Goal: Task Accomplishment & Management: Use online tool/utility

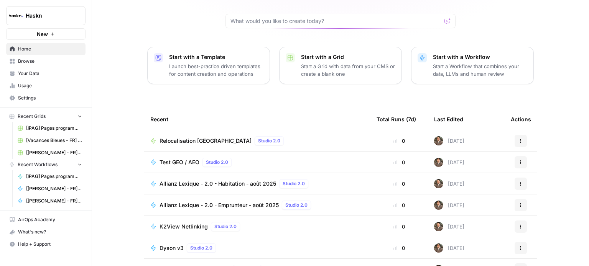
scroll to position [73, 0]
click at [79, 47] on span "Home" at bounding box center [50, 49] width 64 height 7
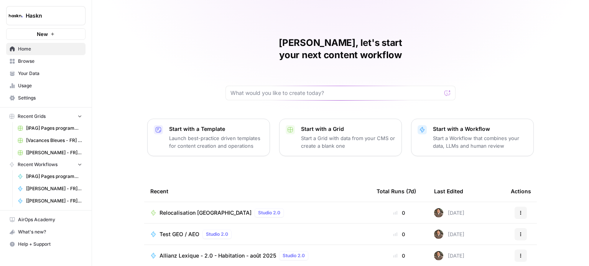
click at [28, 65] on link "Browse" at bounding box center [45, 61] width 79 height 12
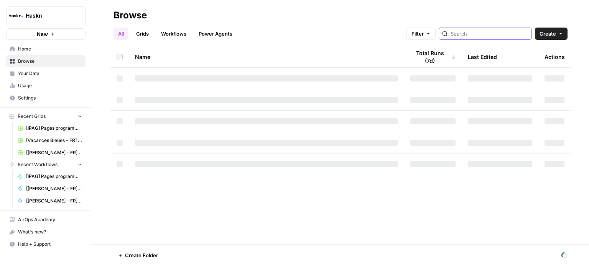
click at [490, 33] on input "search" at bounding box center [489, 34] width 78 height 8
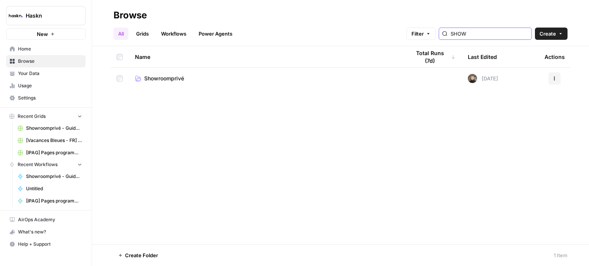
type input "SHOW"
click at [183, 78] on span "Showroomprivé" at bounding box center [164, 79] width 40 height 8
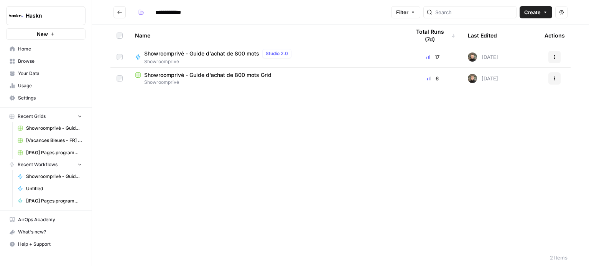
click at [243, 52] on span "Showroomprivé - Guide d'achat de 800 mots" at bounding box center [201, 54] width 115 height 8
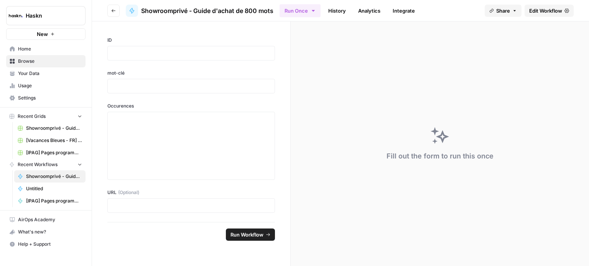
click at [540, 14] on span "Edit Workflow" at bounding box center [545, 11] width 33 height 8
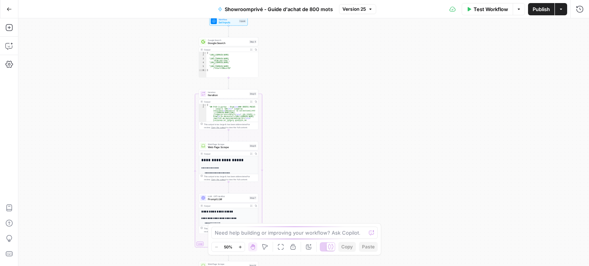
drag, startPoint x: 400, startPoint y: 73, endPoint x: 324, endPoint y: 211, distance: 157.4
click at [324, 211] on div "Workflow Set Inputs Inputs Google Search Google Search Step 4 Output Expand Out…" at bounding box center [303, 142] width 570 height 248
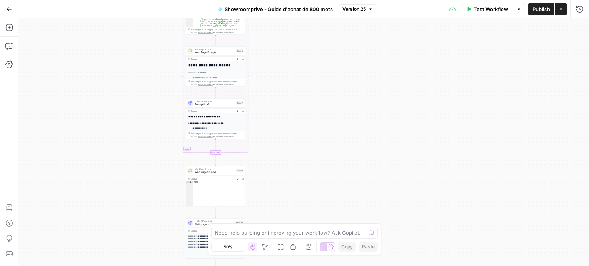
drag, startPoint x: 315, startPoint y: 127, endPoint x: 303, endPoint y: 30, distance: 97.7
click at [303, 30] on div "Workflow Set Inputs Inputs Google Search Google Search Step 4 Output Expand Out…" at bounding box center [303, 142] width 570 height 248
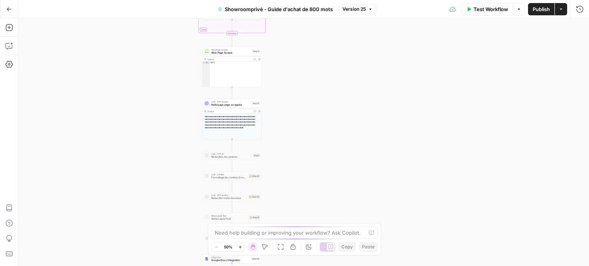
drag, startPoint x: 304, startPoint y: 112, endPoint x: 321, endPoint y: -7, distance: 120.7
click at [321, 0] on html "Haskn New Home Browse Your Data Usage Settings Recent Grids Showroomprivé - Gui…" at bounding box center [294, 133] width 589 height 266
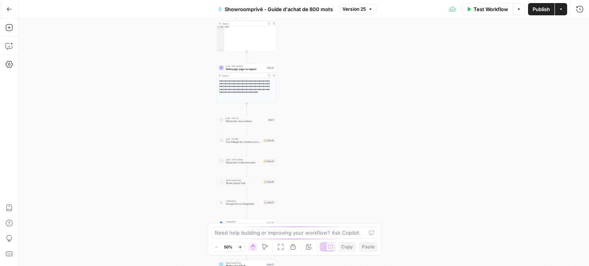
drag, startPoint x: 320, startPoint y: 112, endPoint x: 334, endPoint y: 77, distance: 38.5
click at [334, 77] on div "Workflow Set Inputs Inputs Google Search Google Search Step 4 Output Expand Out…" at bounding box center [303, 142] width 570 height 248
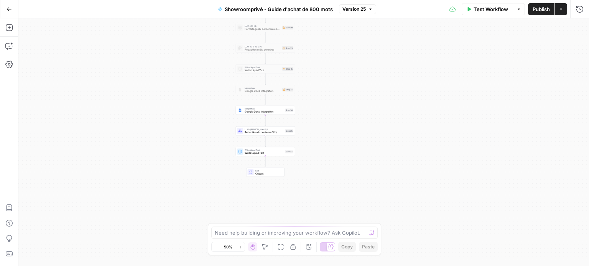
drag, startPoint x: 330, startPoint y: 126, endPoint x: 348, endPoint y: 13, distance: 114.6
click at [348, 13] on div "Go Back Showroomprivé - Guide d'achat de 800 mots Version 25 Test Workflow Opti…" at bounding box center [294, 133] width 589 height 266
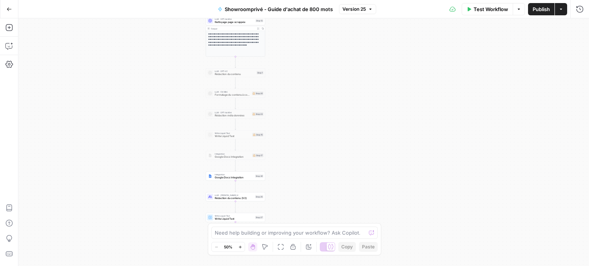
drag, startPoint x: 360, startPoint y: 127, endPoint x: 330, endPoint y: 193, distance: 72.4
click at [330, 193] on div "Workflow Set Inputs Inputs Google Search Google Search Step 4 Output Expand Out…" at bounding box center [303, 142] width 570 height 248
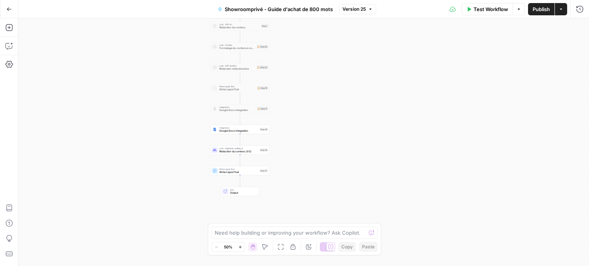
drag, startPoint x: 320, startPoint y: 153, endPoint x: 325, endPoint y: 106, distance: 47.4
click at [325, 106] on div "Workflow Set Inputs Inputs Google Search Google Search Step 4 Output Expand Out…" at bounding box center [303, 142] width 570 height 248
click at [343, 138] on div "Workflow Set Inputs Inputs Google Search Google Search Step 4 Output Expand Out…" at bounding box center [303, 142] width 570 height 248
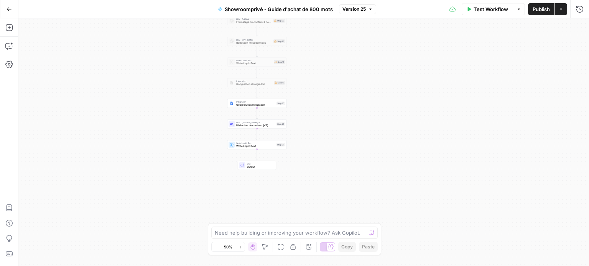
drag, startPoint x: 360, startPoint y: 120, endPoint x: 378, endPoint y: 93, distance: 31.8
click at [378, 93] on div "Workflow Set Inputs Inputs Google Search Google Search Step 4 Output Expand Out…" at bounding box center [303, 142] width 570 height 248
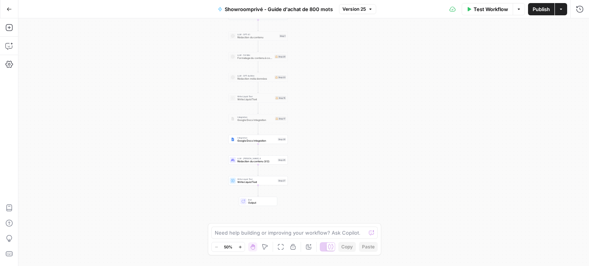
drag, startPoint x: 332, startPoint y: 87, endPoint x: 333, endPoint y: 125, distance: 38.3
click at [333, 125] on div "Workflow Set Inputs Inputs Google Search Google Search Step 4 Output Expand Out…" at bounding box center [303, 142] width 570 height 248
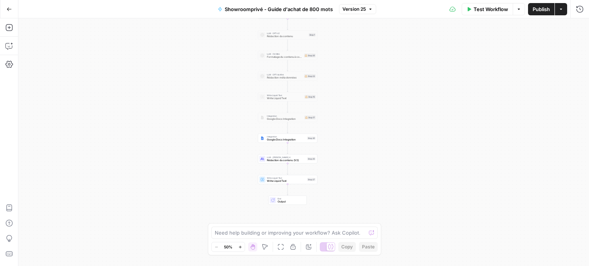
drag, startPoint x: 363, startPoint y: 59, endPoint x: 392, endPoint y: 57, distance: 29.6
click at [392, 57] on div "Workflow Set Inputs Inputs Google Search Google Search Step 4 Output Expand Out…" at bounding box center [303, 142] width 570 height 248
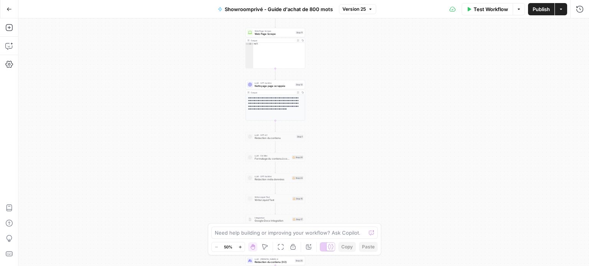
drag, startPoint x: 403, startPoint y: 83, endPoint x: 391, endPoint y: 185, distance: 102.7
click at [391, 185] on div "Workflow Set Inputs Inputs Google Search Google Search Step 4 Output Expand Out…" at bounding box center [303, 142] width 570 height 248
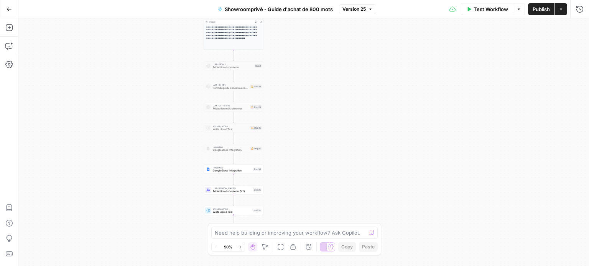
drag, startPoint x: 367, startPoint y: 142, endPoint x: 326, endPoint y: 71, distance: 82.3
click at [326, 71] on div "Workflow Set Inputs Inputs Google Search Google Search Step 4 Output Expand Out…" at bounding box center [303, 142] width 570 height 248
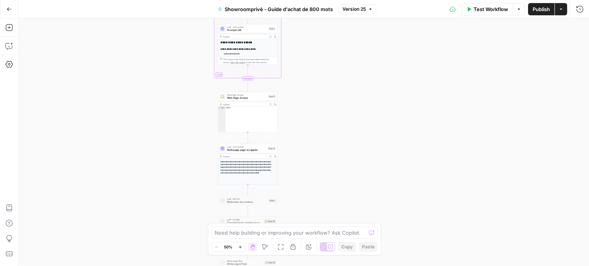
click at [7, 6] on button "Go Back" at bounding box center [9, 9] width 14 height 14
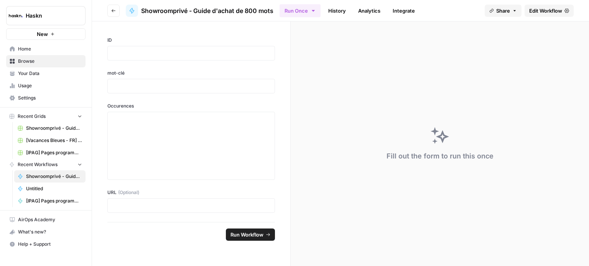
click at [541, 13] on span "Edit Workflow" at bounding box center [545, 11] width 33 height 8
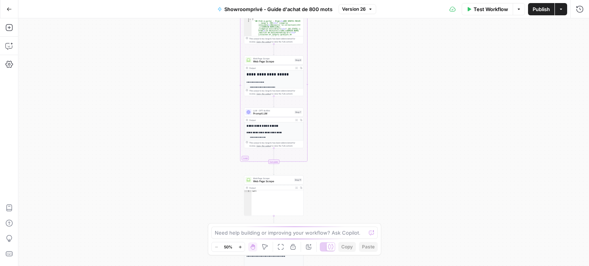
drag, startPoint x: 441, startPoint y: 89, endPoint x: 413, endPoint y: 128, distance: 47.7
click at [413, 128] on div "Workflow Set Inputs Inputs Google Search Google Search Step 4 Output Expand Out…" at bounding box center [303, 142] width 570 height 248
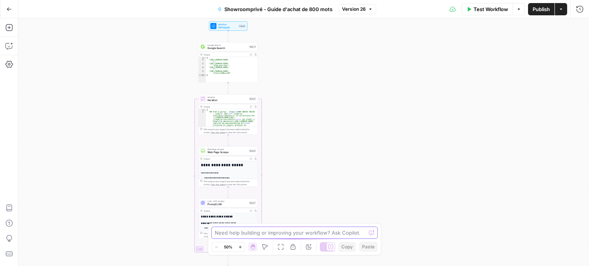
drag, startPoint x: 359, startPoint y: 152, endPoint x: 313, endPoint y: 243, distance: 101.6
click at [313, 243] on body "Haskn New Home Browse Your Data Usage Settings Recent Grids Showroomprivé - Gui…" at bounding box center [294, 133] width 589 height 266
click at [231, 102] on span "Iteration" at bounding box center [227, 100] width 40 height 4
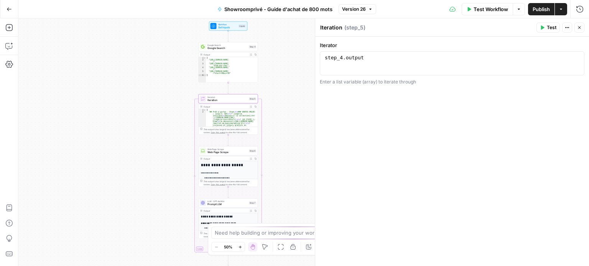
click at [243, 49] on span "Google Search" at bounding box center [227, 48] width 40 height 4
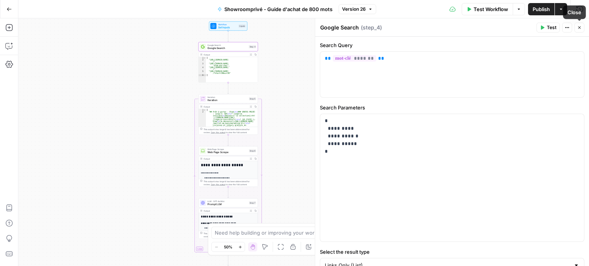
click at [582, 26] on button "Close" at bounding box center [579, 28] width 10 height 10
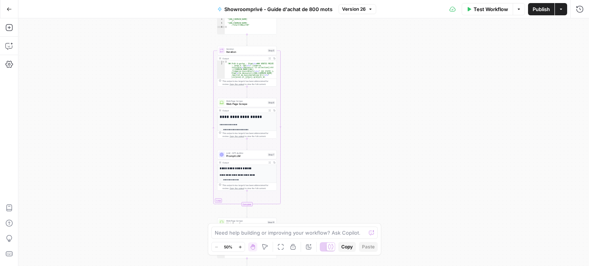
drag, startPoint x: 312, startPoint y: 160, endPoint x: 335, endPoint y: 97, distance: 66.6
click at [335, 97] on div "Workflow Set Inputs Inputs Google Search Google Search Step 4 Output Expand Out…" at bounding box center [303, 142] width 570 height 248
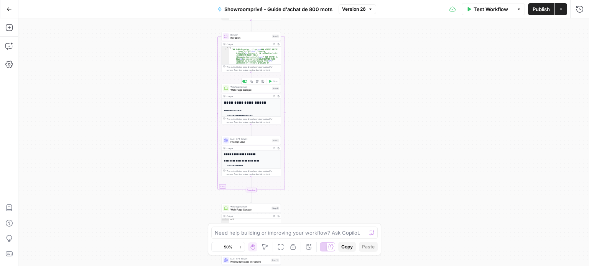
click at [267, 92] on span "Web Page Scrape" at bounding box center [250, 90] width 40 height 4
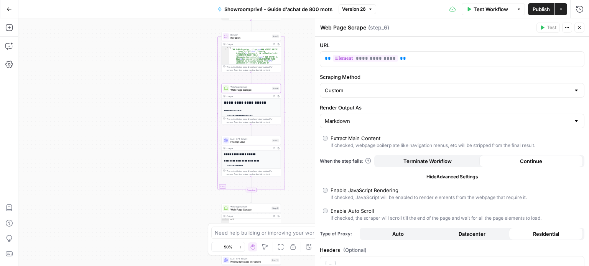
click at [580, 26] on icon "button" at bounding box center [579, 27] width 5 height 5
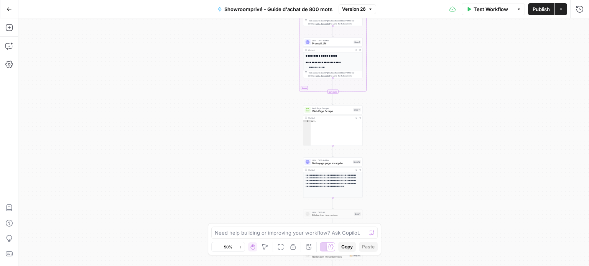
drag, startPoint x: 313, startPoint y: 134, endPoint x: 394, endPoint y: 35, distance: 128.2
click at [394, 35] on div "Workflow Set Inputs Inputs Google Search Google Search Step 4 Output Expand Out…" at bounding box center [303, 142] width 570 height 248
click at [349, 110] on span "Web Page Scrape" at bounding box center [331, 111] width 39 height 4
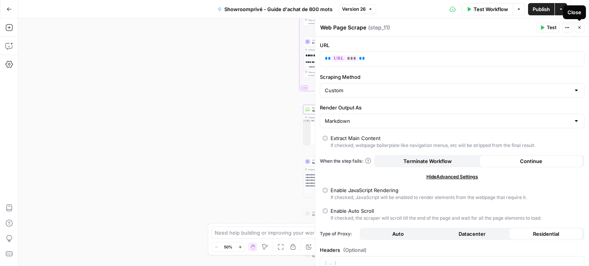
click at [581, 29] on icon "button" at bounding box center [579, 27] width 5 height 5
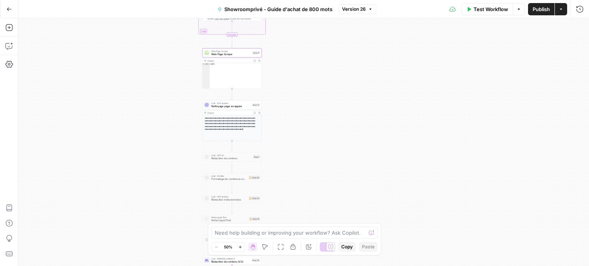
drag, startPoint x: 423, startPoint y: 110, endPoint x: 312, endPoint y: 43, distance: 129.9
click at [312, 43] on div "Workflow Set Inputs Inputs Google Search Google Search Step 4 Output Expand Out…" at bounding box center [303, 142] width 570 height 248
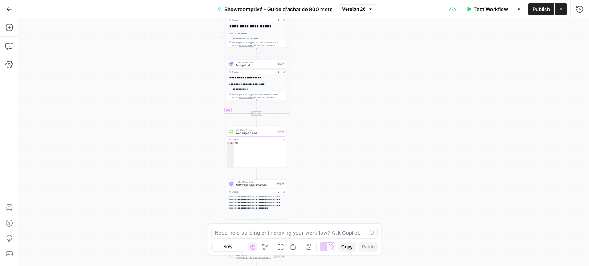
drag, startPoint x: 329, startPoint y: 96, endPoint x: 364, endPoint y: 185, distance: 95.6
click at [364, 185] on div "Workflow Set Inputs Inputs Google Search Google Search Step 4 Output Expand Out…" at bounding box center [303, 142] width 570 height 248
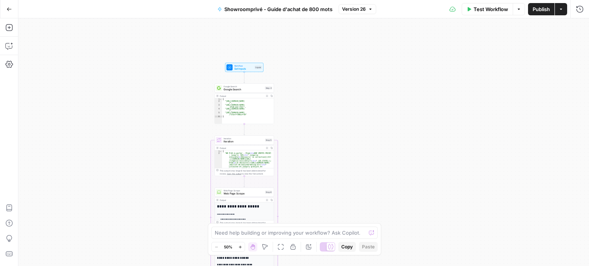
drag, startPoint x: 416, startPoint y: 70, endPoint x: 403, endPoint y: 251, distance: 180.9
click at [403, 251] on div "Workflow Set Inputs Inputs Google Search Google Search Step 4 Output Expand Out…" at bounding box center [303, 142] width 570 height 248
click at [243, 64] on span "Workflow" at bounding box center [243, 65] width 19 height 3
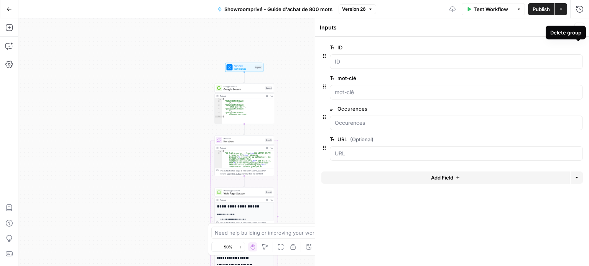
click at [582, 29] on div "Delete group" at bounding box center [565, 33] width 40 height 14
click at [580, 23] on button "Close" at bounding box center [579, 28] width 10 height 10
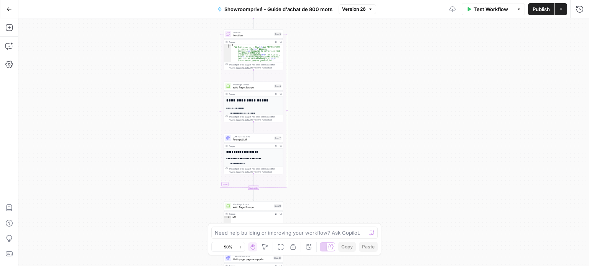
drag, startPoint x: 409, startPoint y: 101, endPoint x: 420, endPoint y: 16, distance: 85.0
click at [420, 16] on div "Go Back Showroomprivé - Guide d'achat de 800 mots Version 26 Test Workflow Opti…" at bounding box center [294, 133] width 589 height 266
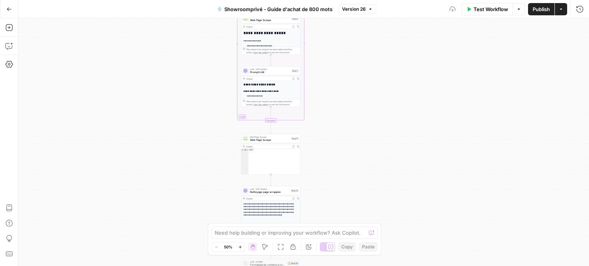
drag, startPoint x: 387, startPoint y: 116, endPoint x: 410, endPoint y: 32, distance: 87.4
click at [410, 32] on div "Workflow Set Inputs Inputs Google Search Google Search Step 4 Output Expand Out…" at bounding box center [303, 142] width 570 height 248
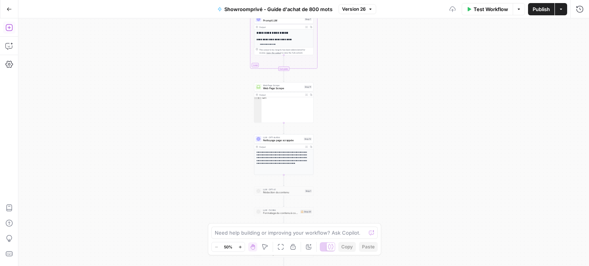
click at [5, 26] on icon "button" at bounding box center [9, 28] width 8 height 8
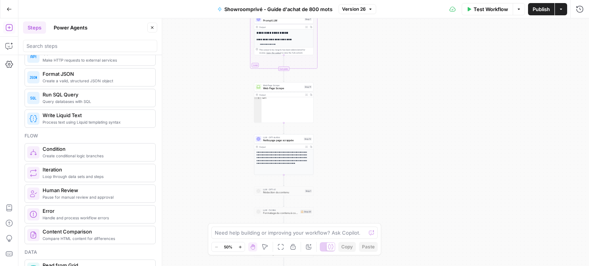
scroll to position [210, 0]
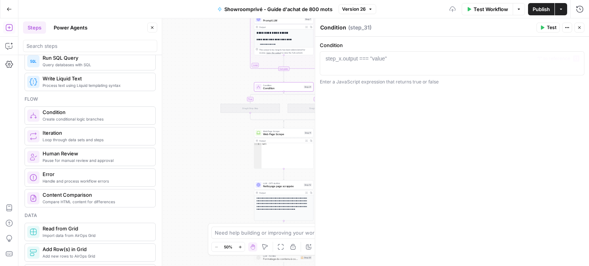
click at [355, 64] on div at bounding box center [452, 69] width 258 height 29
click at [575, 58] on icon "button" at bounding box center [576, 58] width 4 height 3
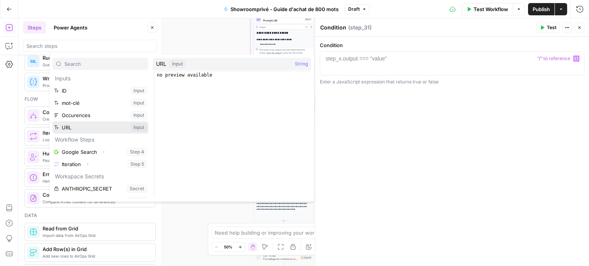
click at [107, 126] on button "Select variable URL" at bounding box center [100, 127] width 96 height 12
type textarea "***"
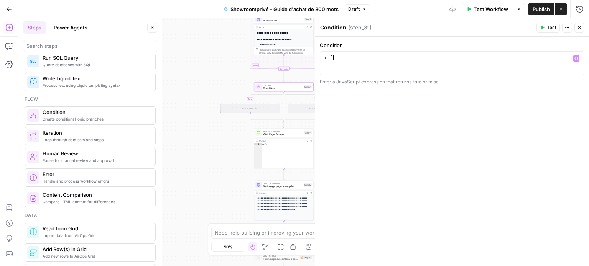
click at [428, 177] on div "Condition *** 1 url XXXXXXXXXXXXXXXXXXXXXXXXXXXXXXXXXXXXXXXXXXXXXXXXXXXXXXXXXXX…" at bounding box center [452, 152] width 274 height 230
click at [544, 28] on icon "button" at bounding box center [542, 28] width 3 height 4
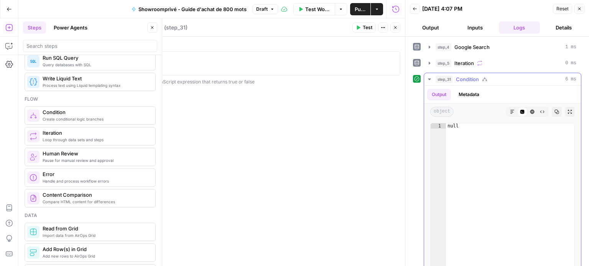
click at [468, 96] on button "Metadata" at bounding box center [469, 94] width 30 height 11
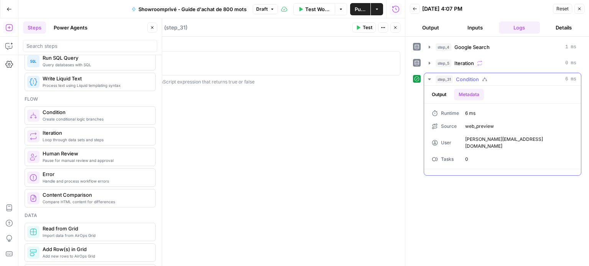
drag, startPoint x: 491, startPoint y: 84, endPoint x: 473, endPoint y: 85, distance: 17.7
click at [474, 85] on div "step_31 Condition 6 ms Output Metadata Runtime 6 ms Source web_preview User ben…" at bounding box center [501, 124] width 157 height 103
click at [439, 89] on button "Output" at bounding box center [439, 94] width 24 height 11
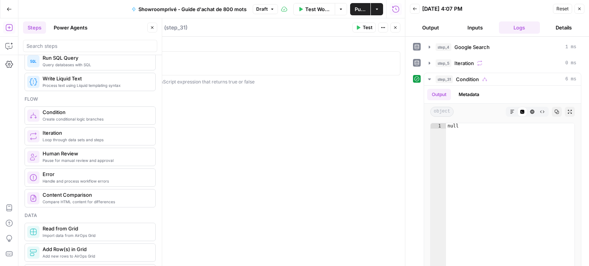
click at [580, 9] on icon "button" at bounding box center [579, 9] width 3 height 3
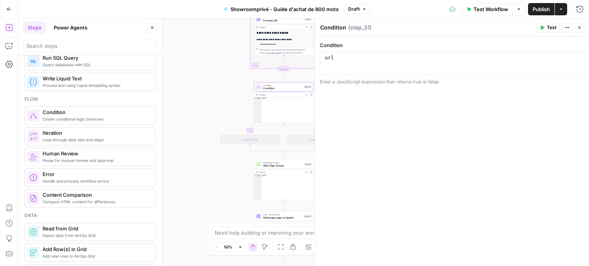
click at [580, 27] on icon "button" at bounding box center [579, 27] width 5 height 5
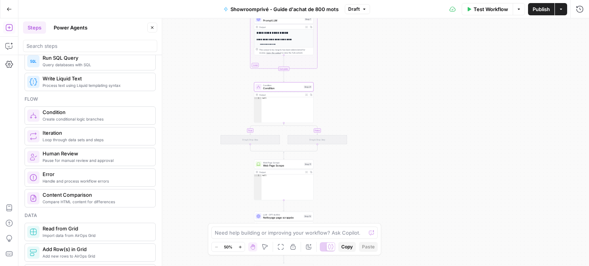
click at [321, 138] on div "Drag & Drop Step" at bounding box center [316, 139] width 59 height 9
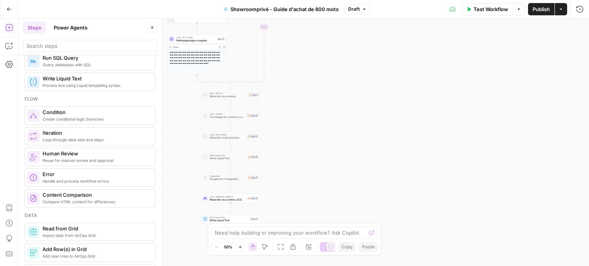
drag, startPoint x: 359, startPoint y: 194, endPoint x: 305, endPoint y: 41, distance: 161.9
click at [305, 41] on div "true false Workflow Set Inputs Inputs Google Search Google Search Step 4 Output…" at bounding box center [303, 142] width 570 height 248
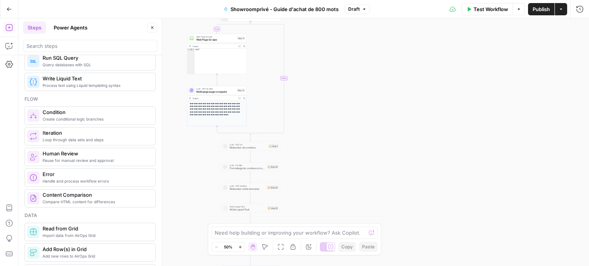
drag, startPoint x: 425, startPoint y: 153, endPoint x: 437, endPoint y: 201, distance: 49.3
click at [437, 201] on div "true false Workflow Set Inputs Inputs Google Search Google Search Step 4 Output…" at bounding box center [303, 142] width 570 height 248
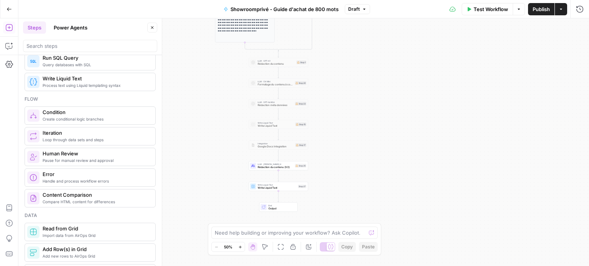
drag, startPoint x: 386, startPoint y: 154, endPoint x: 425, endPoint y: 35, distance: 125.0
click at [425, 35] on div "true false Workflow Set Inputs Inputs Google Search Google Search Step 4 Output…" at bounding box center [303, 142] width 570 height 248
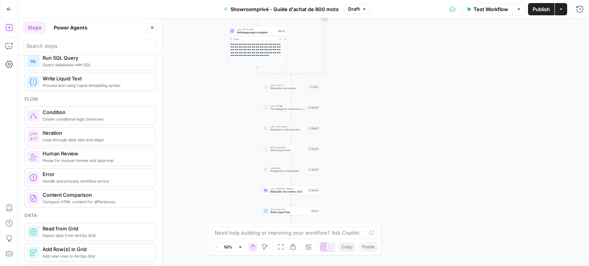
drag, startPoint x: 386, startPoint y: 77, endPoint x: 386, endPoint y: 130, distance: 52.1
click at [386, 130] on div "true false Workflow Set Inputs Inputs Google Search Google Search Step 4 Output…" at bounding box center [303, 142] width 570 height 248
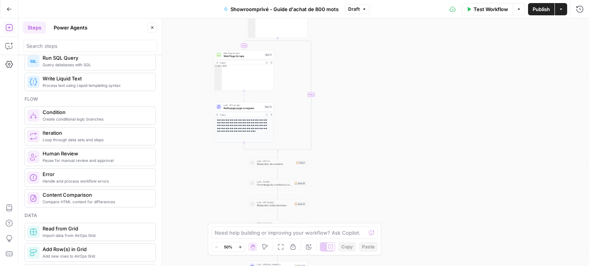
drag, startPoint x: 386, startPoint y: 130, endPoint x: 373, endPoint y: 205, distance: 77.0
click at [373, 205] on div "true false Workflow Set Inputs Inputs Google Search Google Search Step 4 Output…" at bounding box center [303, 142] width 570 height 248
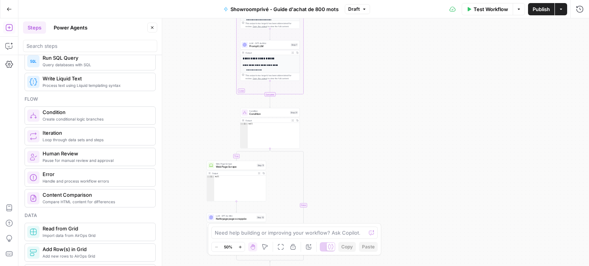
drag, startPoint x: 382, startPoint y: 128, endPoint x: 374, endPoint y: 239, distance: 111.0
click at [374, 239] on body "Haskn New Home Browse Your Data Usage Settings Recent Grids Showroomprivé - Gui…" at bounding box center [294, 133] width 589 height 266
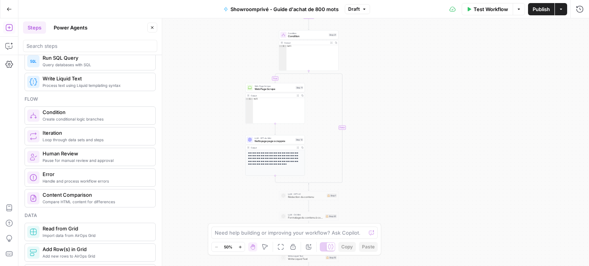
drag, startPoint x: 374, startPoint y: 175, endPoint x: 413, endPoint y: 97, distance: 86.9
click at [413, 97] on div "true false Workflow Set Inputs Inputs Google Search Google Search Step 4 Output…" at bounding box center [303, 142] width 570 height 248
click at [285, 90] on span "Web Page Scrape" at bounding box center [273, 89] width 39 height 4
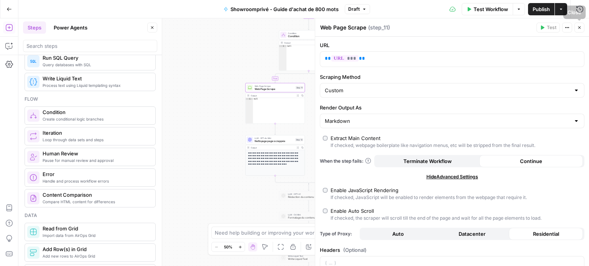
click at [580, 25] on icon "button" at bounding box center [579, 27] width 5 height 5
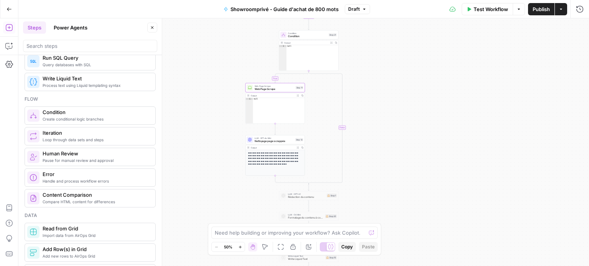
click at [312, 38] on span "Condition" at bounding box center [307, 36] width 39 height 4
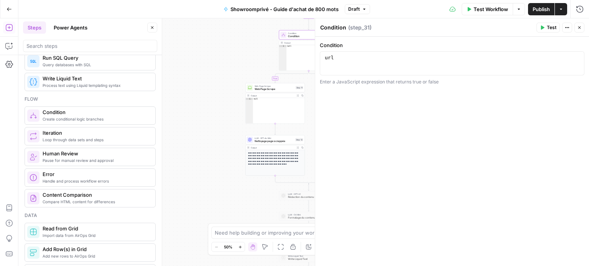
click at [551, 30] on span "Test" at bounding box center [551, 27] width 10 height 7
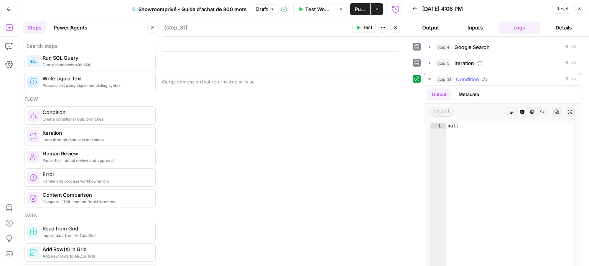
click at [477, 89] on button "Metadata" at bounding box center [469, 94] width 30 height 11
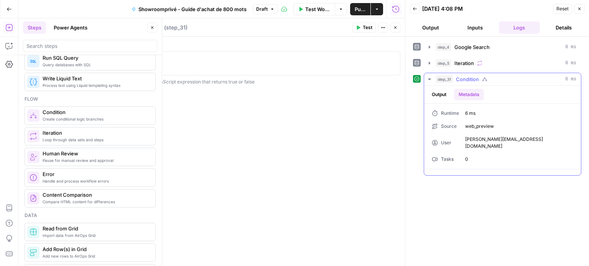
click at [433, 96] on button "Output" at bounding box center [439, 94] width 24 height 11
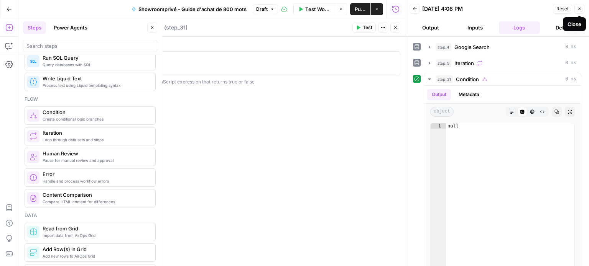
click at [577, 7] on icon "button" at bounding box center [579, 9] width 5 height 5
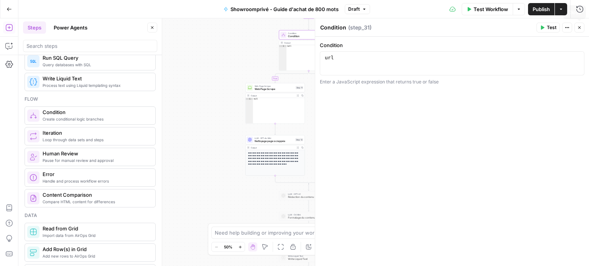
type textarea "***"
click at [487, 60] on div "url" at bounding box center [452, 69] width 258 height 29
click at [331, 59] on div "url" at bounding box center [452, 69] width 258 height 29
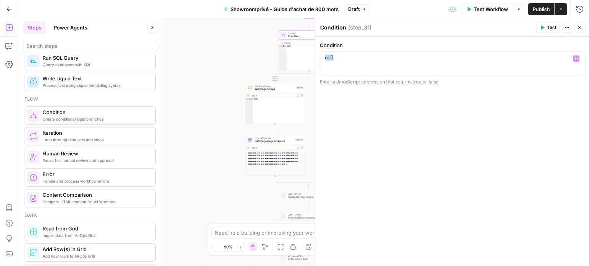
click at [577, 57] on icon "button" at bounding box center [576, 59] width 4 height 4
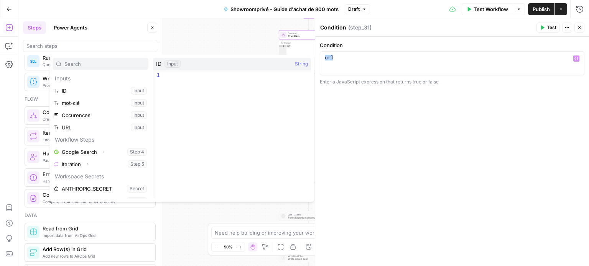
click at [577, 57] on icon "button" at bounding box center [576, 59] width 4 height 4
click at [580, 28] on icon "button" at bounding box center [579, 27] width 5 height 5
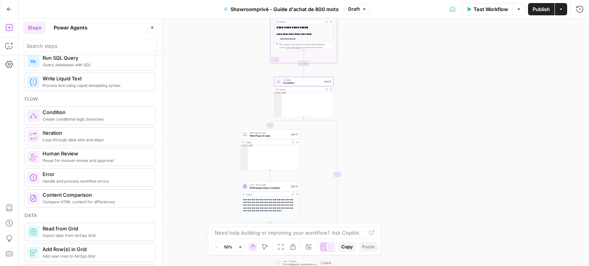
drag, startPoint x: 403, startPoint y: 56, endPoint x: 398, endPoint y: 103, distance: 47.0
click at [398, 103] on div "true false Workflow Set Inputs Inputs Google Search Google Search Step 4 Output…" at bounding box center [303, 142] width 570 height 248
click at [323, 82] on div "Condition Condition Step 31 Copy step Delete step Add Note Test" at bounding box center [303, 82] width 56 height 7
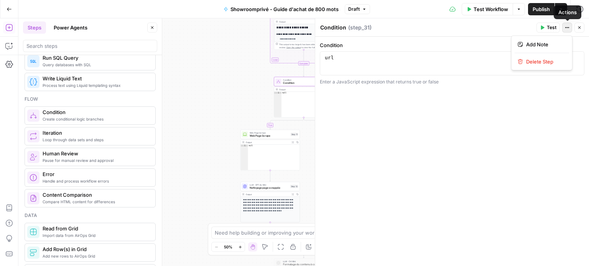
click at [568, 28] on icon "button" at bounding box center [568, 27] width 1 height 1
click at [580, 29] on icon "button" at bounding box center [579, 27] width 5 height 5
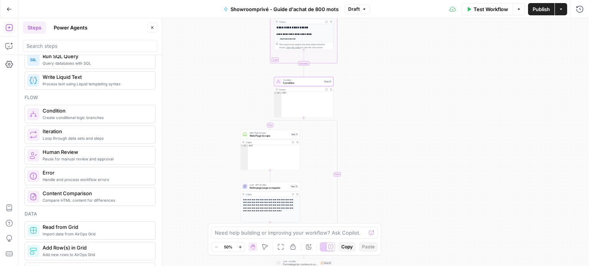
scroll to position [180, 0]
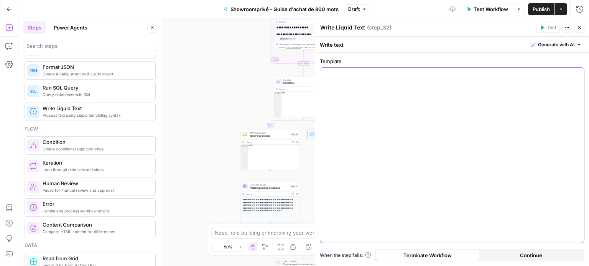
click at [426, 110] on div at bounding box center [452, 155] width 264 height 175
click at [581, 25] on button "Close" at bounding box center [579, 28] width 10 height 10
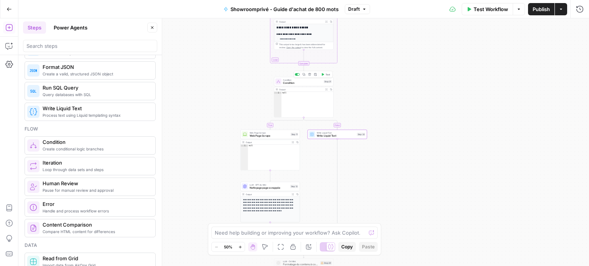
click at [326, 76] on button "Test" at bounding box center [326, 74] width 12 height 5
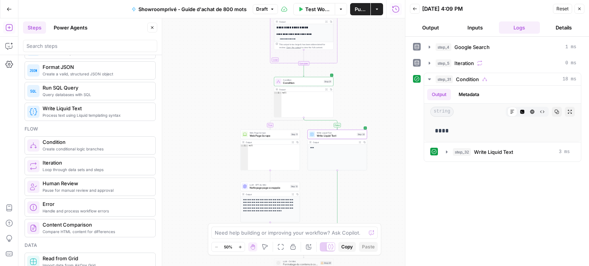
click at [439, 27] on button "Output" at bounding box center [430, 27] width 41 height 12
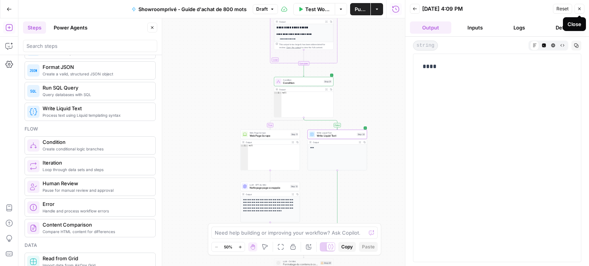
click at [582, 5] on button "Close" at bounding box center [579, 9] width 10 height 10
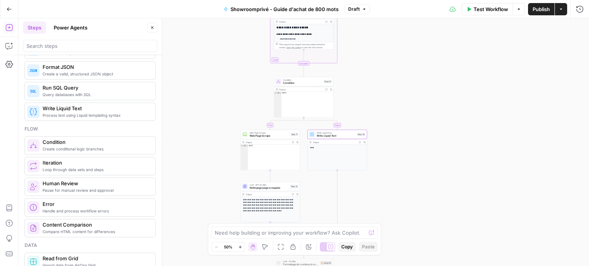
click at [299, 84] on span "Condition" at bounding box center [302, 83] width 39 height 4
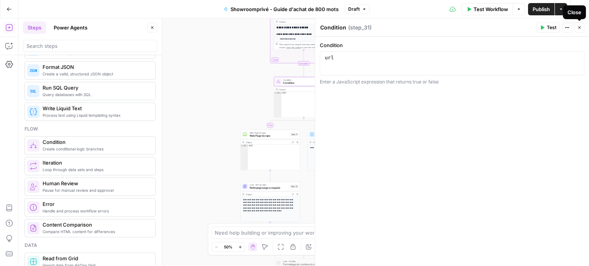
click at [581, 27] on icon "button" at bounding box center [579, 27] width 5 height 5
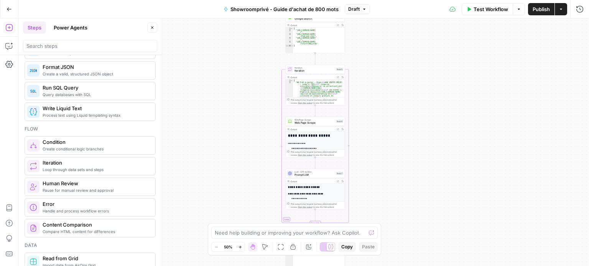
drag, startPoint x: 386, startPoint y: 73, endPoint x: 398, endPoint y: 233, distance: 160.2
click at [398, 233] on div "true false Workflow Set Inputs Inputs Google Search Google Search Step 4 Output…" at bounding box center [303, 142] width 570 height 248
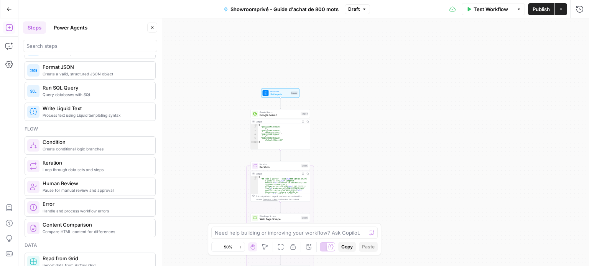
drag, startPoint x: 414, startPoint y: 128, endPoint x: 379, endPoint y: 225, distance: 102.7
click at [379, 225] on body "Haskn New Home Browse Your Data Usage Settings Recent Grids Simmons & Fletcher …" at bounding box center [294, 133] width 589 height 266
click at [279, 89] on div "Test Step" at bounding box center [289, 86] width 20 height 7
click at [277, 93] on span "Set Inputs" at bounding box center [279, 95] width 19 height 4
click at [285, 84] on button "Test Step" at bounding box center [289, 86] width 18 height 5
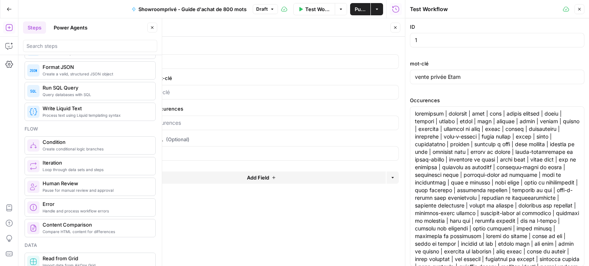
scroll to position [44, 0]
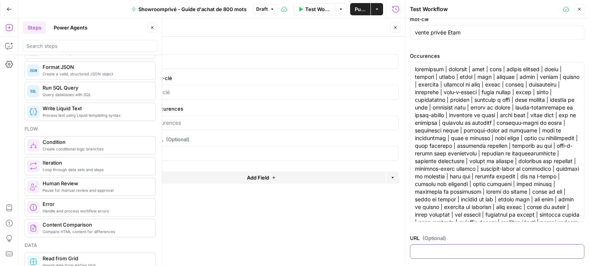
click at [444, 252] on input "URL (Optional)" at bounding box center [497, 252] width 164 height 8
type input "https://www.haskn.com"
click at [577, 7] on icon "button" at bounding box center [579, 9] width 5 height 5
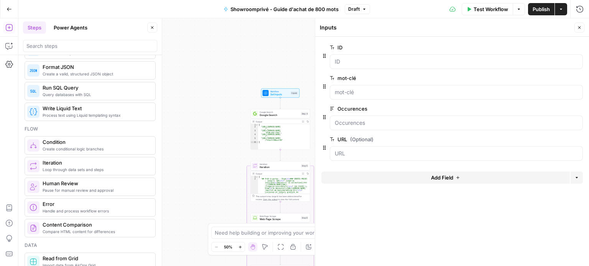
click at [577, 27] on icon "button" at bounding box center [579, 27] width 5 height 5
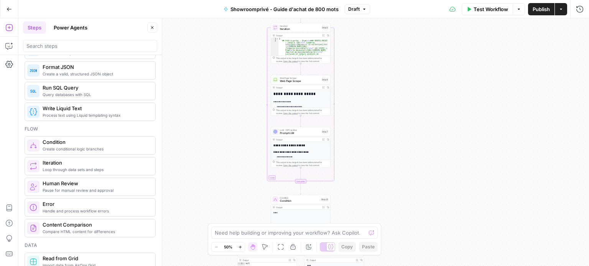
drag, startPoint x: 420, startPoint y: 144, endPoint x: 440, endPoint y: 5, distance: 139.8
click at [440, 5] on div "Go Back Showroomprivé - Guide d'achat de 800 mots Draft Test Workflow Options P…" at bounding box center [294, 133] width 589 height 266
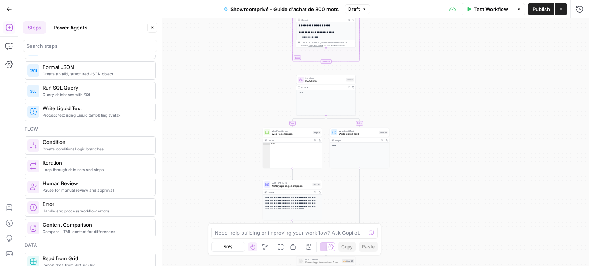
drag, startPoint x: 416, startPoint y: 26, endPoint x: 417, endPoint y: 22, distance: 4.4
click at [417, 22] on div "true false Workflow Set Inputs Inputs Google Search Google Search Step 4 Output…" at bounding box center [303, 142] width 570 height 248
click at [348, 74] on button "Test" at bounding box center [348, 72] width 12 height 5
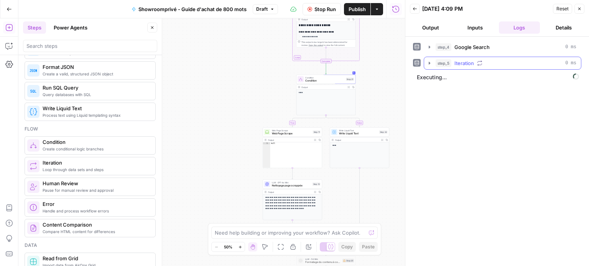
click at [427, 58] on button "step_5 Iteration 0 ms" at bounding box center [502, 63] width 157 height 12
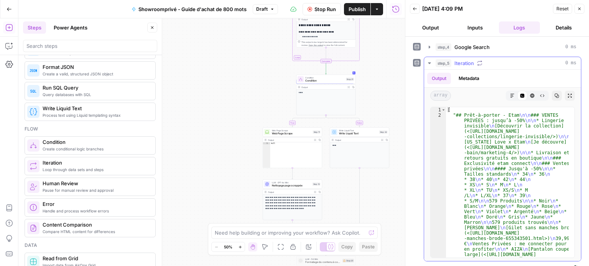
click at [427, 58] on button "step_5 Iteration 0 ms" at bounding box center [502, 63] width 157 height 12
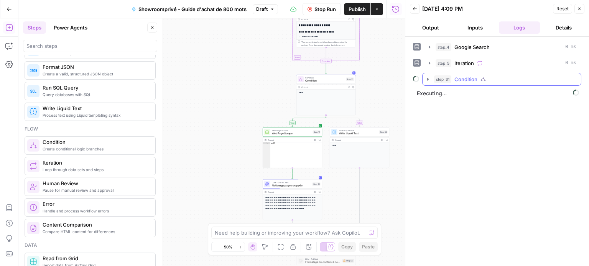
click at [428, 79] on icon "button" at bounding box center [428, 79] width 6 height 6
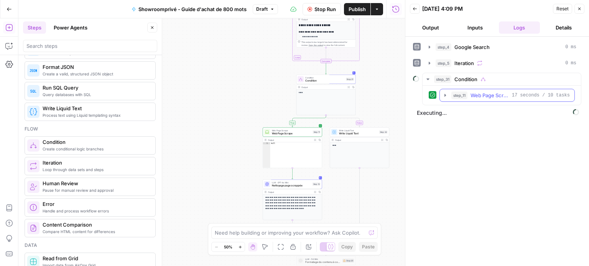
click at [445, 92] on icon "button" at bounding box center [445, 95] width 6 height 6
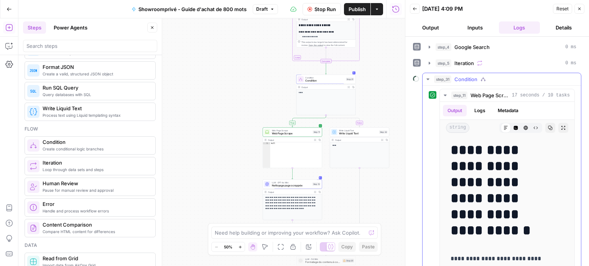
click at [431, 79] on button "step_31 Condition" at bounding box center [501, 79] width 158 height 12
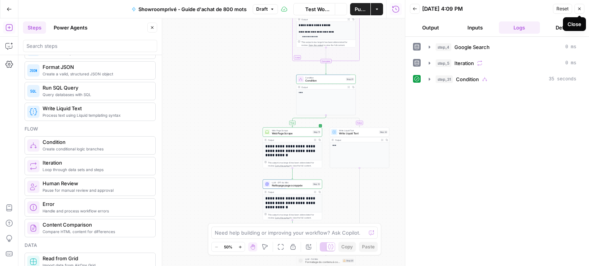
click at [579, 12] on button "Close" at bounding box center [579, 9] width 10 height 10
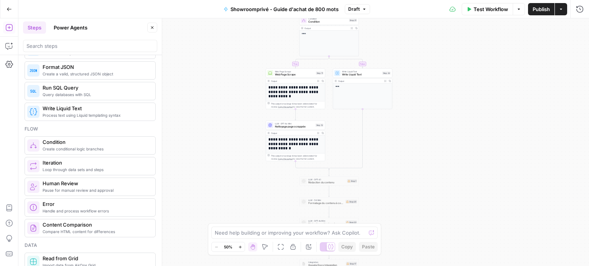
drag, startPoint x: 406, startPoint y: 172, endPoint x: 408, endPoint y: 108, distance: 63.2
click at [408, 108] on div "true false Workflow Set Inputs Inputs Google Search Google Search Step 4 Output…" at bounding box center [303, 142] width 570 height 248
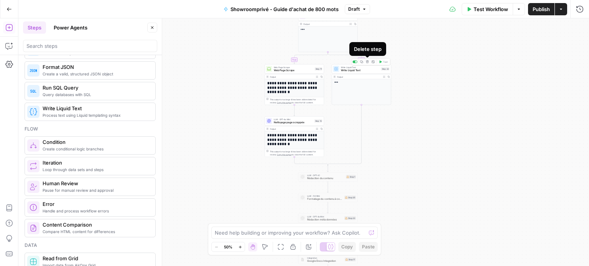
click at [367, 62] on icon "button" at bounding box center [367, 62] width 3 height 3
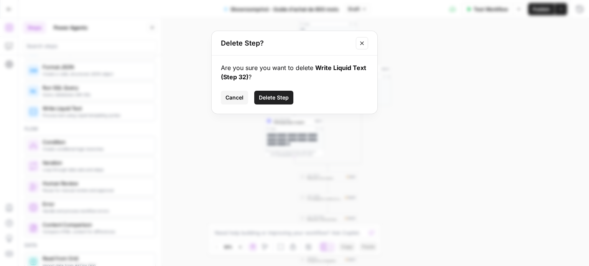
click at [277, 100] on span "Delete Step" at bounding box center [274, 98] width 30 height 8
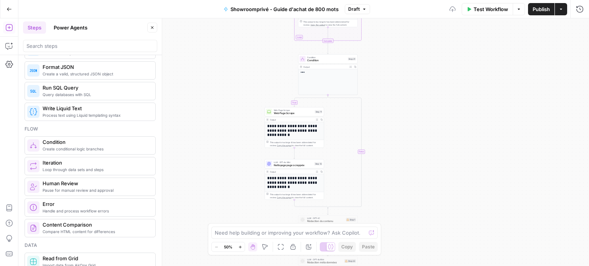
drag, startPoint x: 426, startPoint y: 79, endPoint x: 426, endPoint y: 126, distance: 47.5
click at [426, 126] on div "true false Workflow Set Inputs Inputs Google Search Google Search Step 4 Output…" at bounding box center [303, 142] width 570 height 248
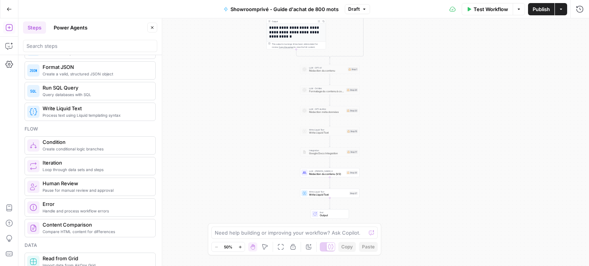
drag, startPoint x: 485, startPoint y: 121, endPoint x: 487, endPoint y: -34, distance: 155.2
click at [487, 0] on html "Haskn New Home Browse Your Data Usage Settings Recent Grids Simmons & Fletcher …" at bounding box center [294, 133] width 589 height 266
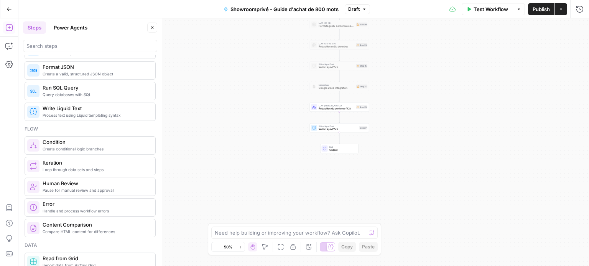
drag, startPoint x: 431, startPoint y: 153, endPoint x: 440, endPoint y: 88, distance: 66.2
click at [440, 88] on div "true false Workflow Set Inputs Inputs Google Search Google Search Step 4 Output…" at bounding box center [303, 142] width 570 height 248
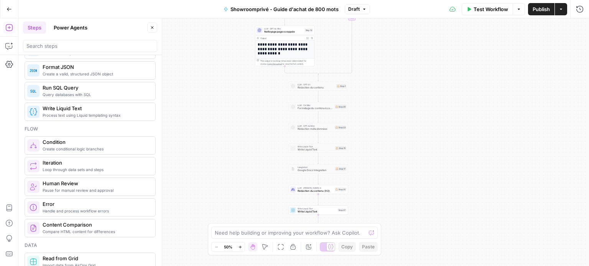
drag, startPoint x: 463, startPoint y: 75, endPoint x: 442, endPoint y: 157, distance: 85.0
click at [442, 157] on div "true false Workflow Set Inputs Inputs Google Search Google Search Step 4 Output…" at bounding box center [303, 142] width 570 height 248
click at [544, 10] on span "Publish" at bounding box center [540, 9] width 17 height 8
click at [11, 7] on icon "button" at bounding box center [9, 9] width 5 height 5
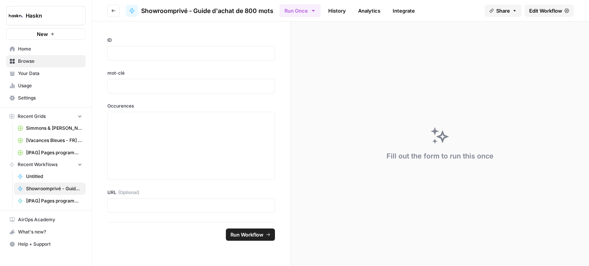
click at [23, 61] on span "Browse" at bounding box center [50, 61] width 64 height 7
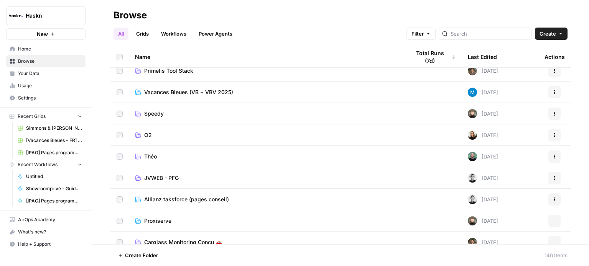
scroll to position [394, 0]
click at [494, 34] on input "search" at bounding box center [489, 34] width 78 height 8
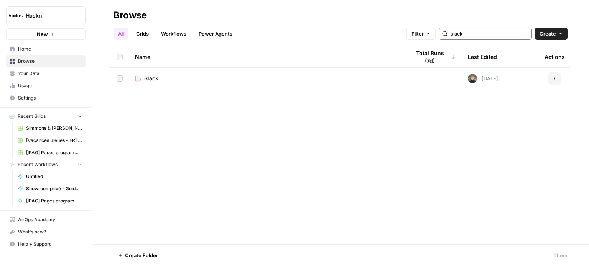
type input "slack"
click at [151, 79] on span "Slack" at bounding box center [151, 79] width 14 height 8
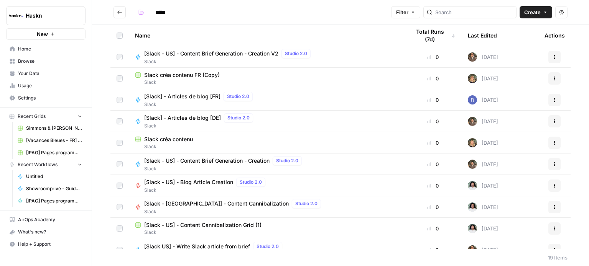
click at [245, 50] on span "[Slack - US] - Content Brief Generation - Creation V2" at bounding box center [211, 54] width 134 height 8
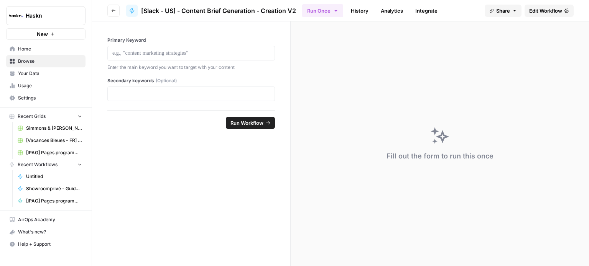
click at [545, 9] on span "Edit Workflow" at bounding box center [545, 11] width 33 height 8
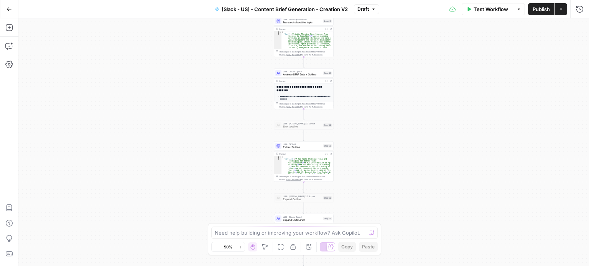
drag, startPoint x: 409, startPoint y: 140, endPoint x: 360, endPoint y: -1, distance: 148.9
click at [360, 0] on html "Haskn New Home Browse Your Data Usage Settings Recent Grids Simmons & Fletcher …" at bounding box center [294, 133] width 589 height 266
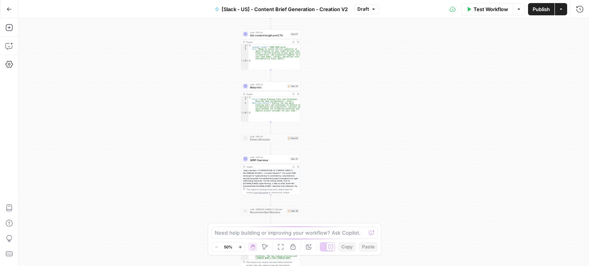
click at [374, 28] on div "Workflow Set Inputs Inputs Google Search Get Top Ranking Pages Step 2 Output Ex…" at bounding box center [303, 142] width 570 height 248
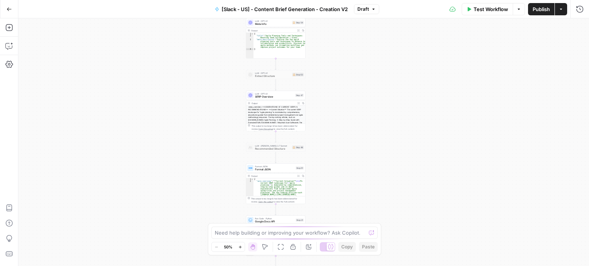
click at [370, 64] on div "Workflow Set Inputs Inputs Google Search Get Top Ranking Pages Step 2 Output Ex…" at bounding box center [303, 142] width 570 height 248
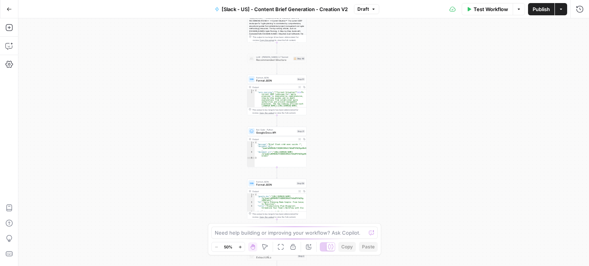
click at [362, 49] on div "Workflow Set Inputs Inputs Google Search Get Top Ranking Pages Step 2 Output Ex…" at bounding box center [303, 142] width 570 height 248
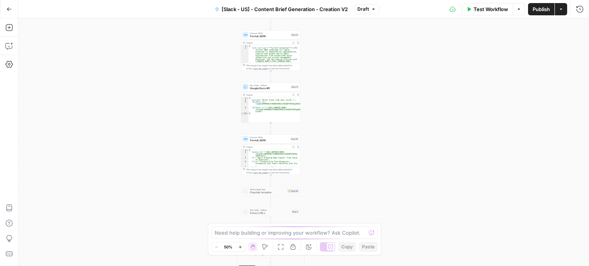
drag, startPoint x: 366, startPoint y: 145, endPoint x: 359, endPoint y: 100, distance: 45.2
click at [359, 100] on div "Workflow Set Inputs Inputs Google Search Get Top Ranking Pages Step 2 Output Ex…" at bounding box center [303, 142] width 570 height 248
click at [272, 87] on span "Google Docs API" at bounding box center [269, 88] width 39 height 4
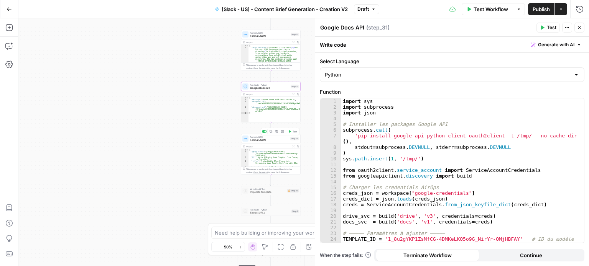
click at [254, 140] on span "Format JSON" at bounding box center [269, 140] width 39 height 4
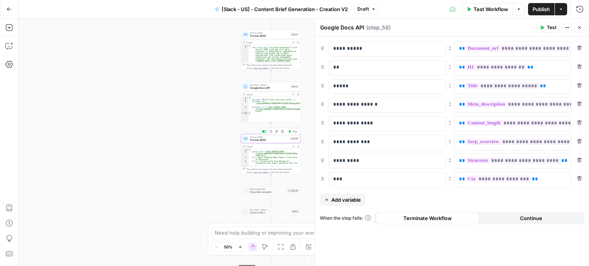
type textarea "Format JSON"
click at [12, 6] on button "Go Back" at bounding box center [9, 9] width 14 height 14
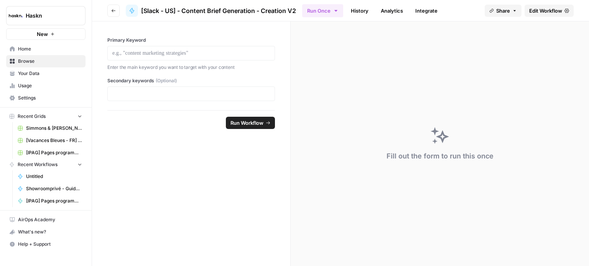
click at [62, 61] on span "Browse" at bounding box center [50, 61] width 64 height 7
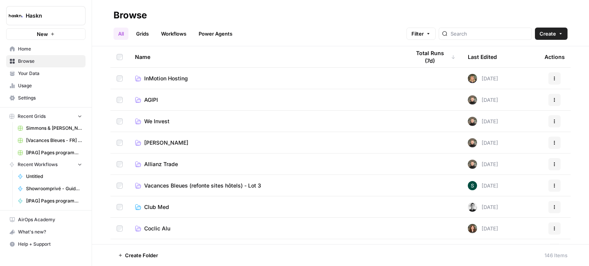
click at [77, 50] on span "Home" at bounding box center [50, 49] width 64 height 7
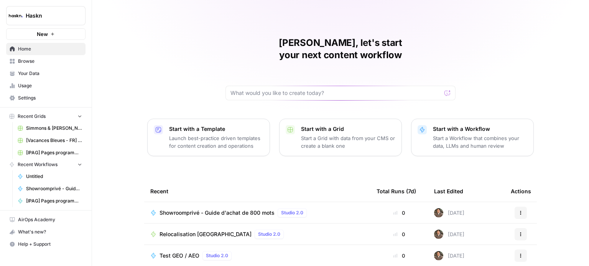
click at [69, 64] on span "Browse" at bounding box center [50, 61] width 64 height 7
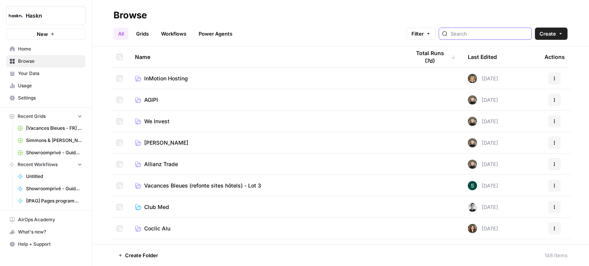
click at [501, 33] on input "search" at bounding box center [489, 34] width 78 height 8
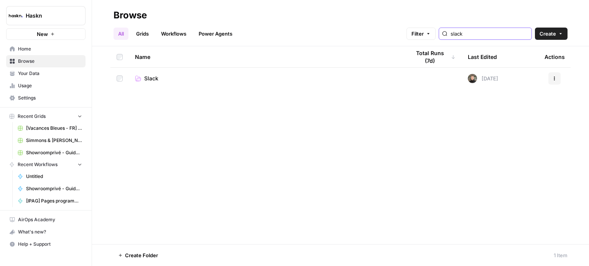
type input "slack"
click at [149, 81] on span "Slack" at bounding box center [151, 79] width 14 height 8
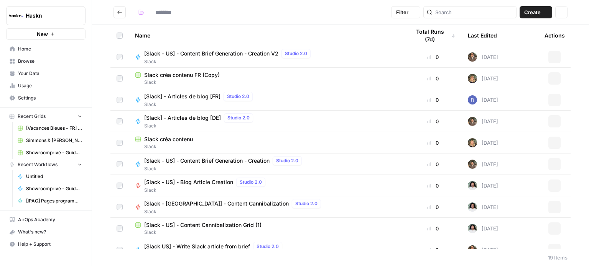
type input "*****"
click at [198, 58] on span "Slack" at bounding box center [228, 61] width 169 height 7
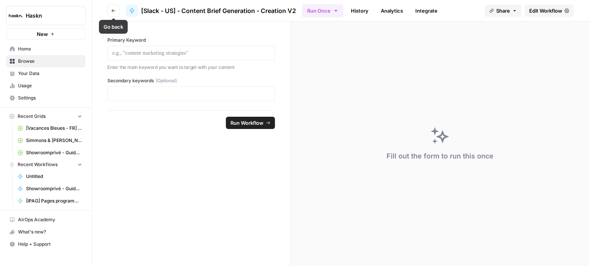
click at [112, 10] on icon "button" at bounding box center [113, 10] width 4 height 3
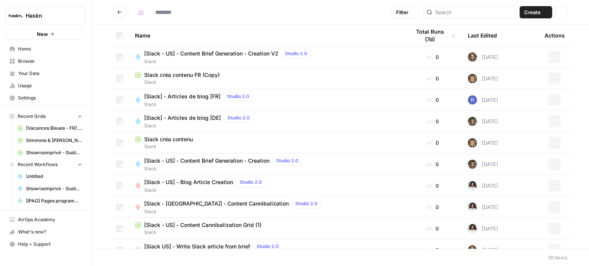
type input "*****"
click at [117, 6] on button "Go back" at bounding box center [119, 12] width 12 height 12
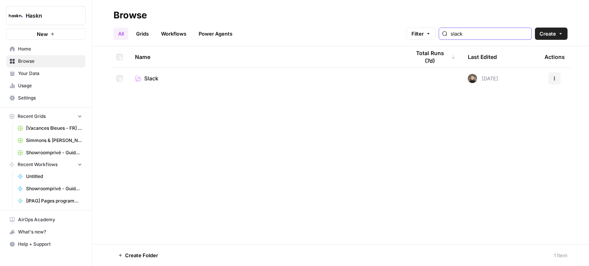
click at [474, 33] on input "slack" at bounding box center [489, 34] width 78 height 8
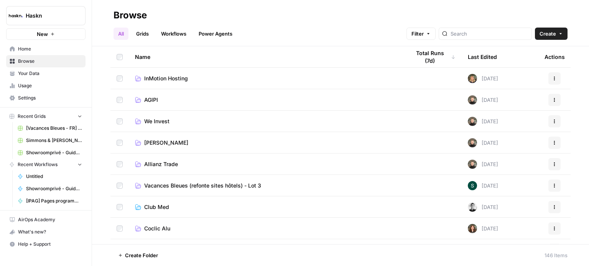
click at [146, 33] on link "Grids" at bounding box center [142, 34] width 22 height 12
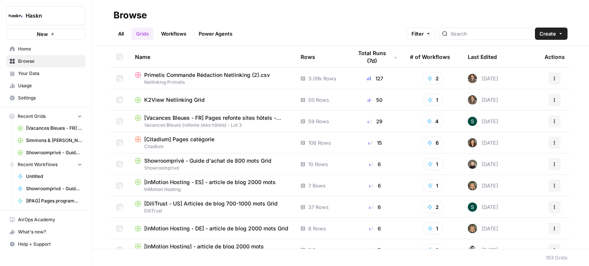
click at [189, 32] on link "Workflows" at bounding box center [173, 34] width 34 height 12
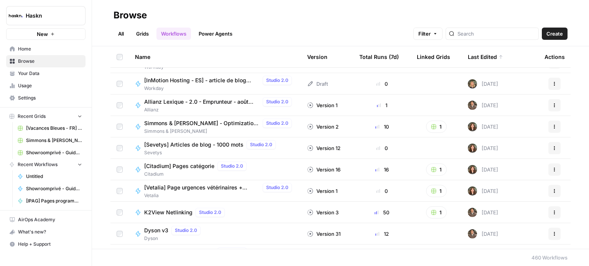
scroll to position [256, 0]
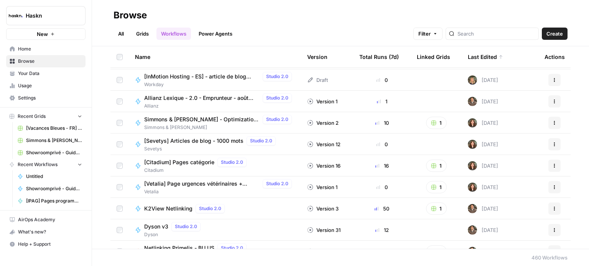
click at [242, 145] on div "[Sevetys] Articles de blog - 1000 mots Studio 2.0" at bounding box center [211, 140] width 134 height 9
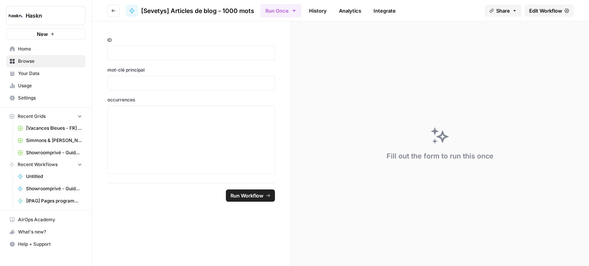
click at [535, 10] on span "Edit Workflow" at bounding box center [545, 11] width 33 height 8
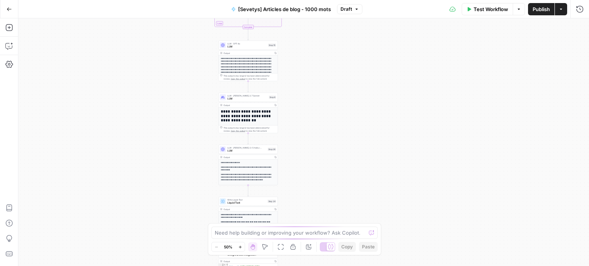
drag, startPoint x: 341, startPoint y: 75, endPoint x: 335, endPoint y: 70, distance: 7.1
click at [335, 70] on div "Workflow Set Inputs Inputs Google Search Google Search Step 13 Output Expand Ou…" at bounding box center [303, 142] width 570 height 248
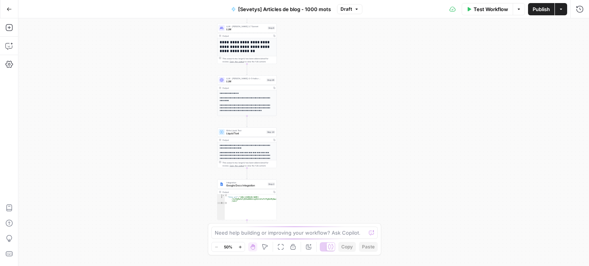
drag, startPoint x: 352, startPoint y: 61, endPoint x: 359, endPoint y: 23, distance: 37.8
click at [359, 23] on div "Workflow Set Inputs Inputs Google Search Google Search Step 13 Output Expand Ou…" at bounding box center [303, 142] width 570 height 248
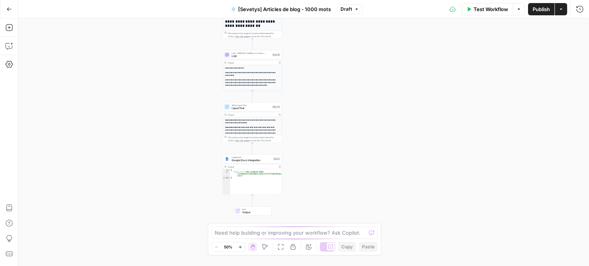
click at [9, 15] on button "Go Back" at bounding box center [9, 9] width 14 height 14
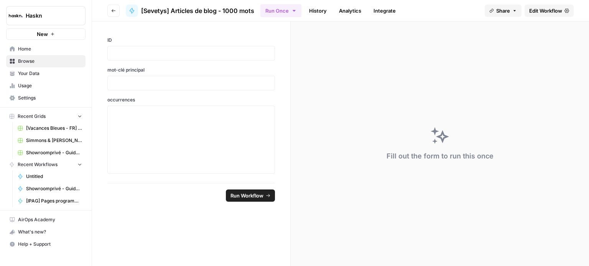
click at [111, 10] on icon "button" at bounding box center [113, 10] width 5 height 5
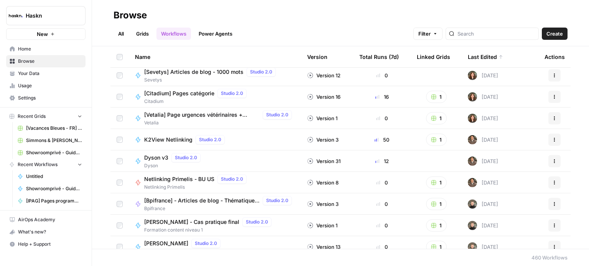
scroll to position [309, 0]
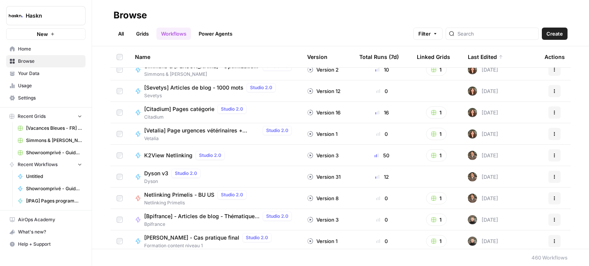
click at [174, 133] on span "[Vetalia] Page urgences vétérinaires + arrondissement" at bounding box center [201, 131] width 115 height 8
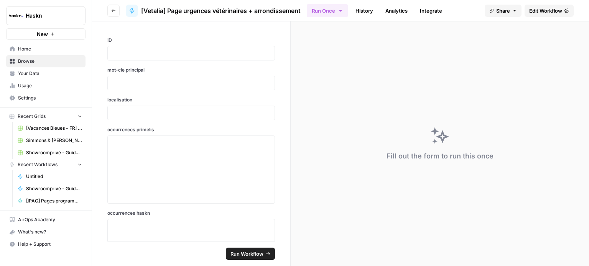
click at [539, 9] on span "Edit Workflow" at bounding box center [545, 11] width 33 height 8
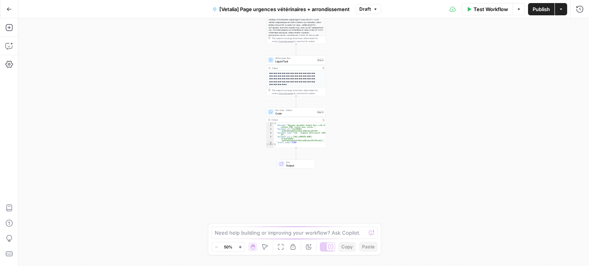
drag, startPoint x: 395, startPoint y: 168, endPoint x: 387, endPoint y: 75, distance: 93.0
click at [387, 75] on div "**********" at bounding box center [303, 142] width 570 height 248
click at [299, 115] on span "Code" at bounding box center [295, 113] width 40 height 4
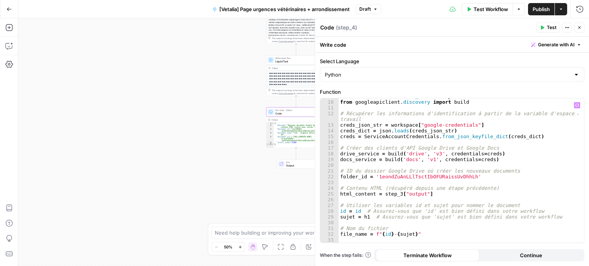
scroll to position [56, 0]
drag, startPoint x: 424, startPoint y: 196, endPoint x: 380, endPoint y: 194, distance: 43.7
click at [380, 194] on div "from oauth2client . service_account import ServiceAccountCredentials from googl…" at bounding box center [458, 172] width 240 height 156
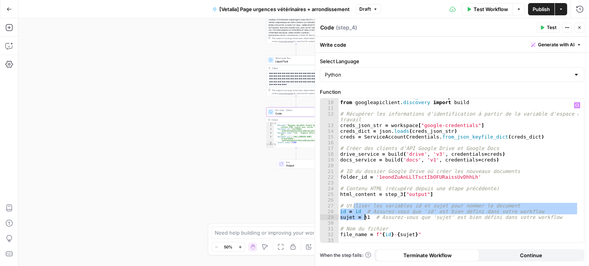
drag, startPoint x: 354, startPoint y: 208, endPoint x: 365, endPoint y: 220, distance: 16.0
click at [365, 220] on div "from oauth2client . service_account import ServiceAccountCredentials from googl…" at bounding box center [458, 172] width 240 height 156
click at [415, 207] on div "from oauth2client . service_account import ServiceAccountCredentials from googl…" at bounding box center [457, 170] width 239 height 144
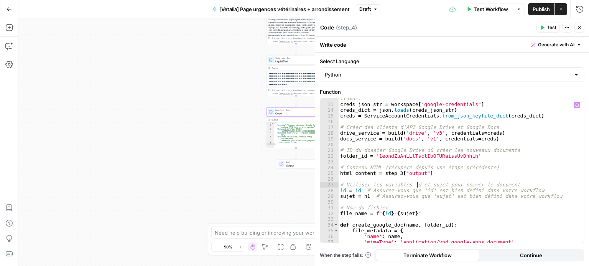
scroll to position [78, 0]
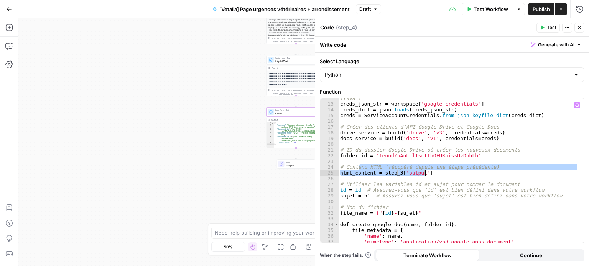
drag, startPoint x: 359, startPoint y: 167, endPoint x: 495, endPoint y: 174, distance: 136.6
click at [495, 174] on div "# Récupérer les informations d'identification à partir de la variable d'espace …" at bounding box center [458, 171] width 240 height 162
click at [484, 194] on div "# Récupérer les informations d'identification à partir de la variable d'espace …" at bounding box center [458, 171] width 240 height 162
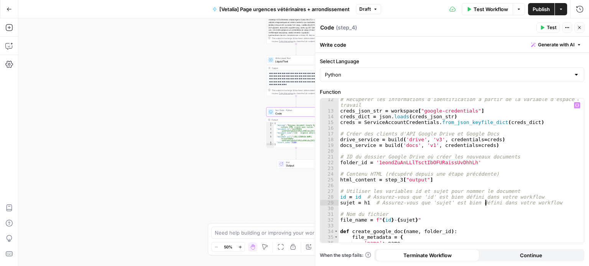
scroll to position [70, 0]
drag, startPoint x: 343, startPoint y: 162, endPoint x: 449, endPoint y: 161, distance: 105.8
click at [449, 161] on div "# Récupérer les informations d'identification à partir de la variable d'espace …" at bounding box center [458, 178] width 240 height 162
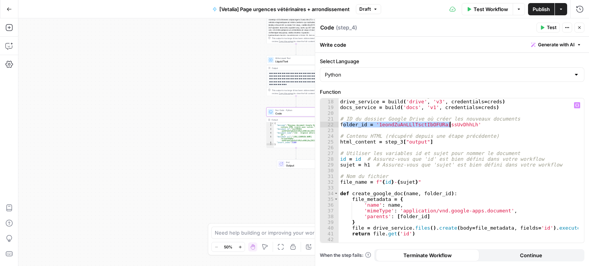
scroll to position [108, 0]
click at [341, 125] on div "# Créer des clients d'API Google Drive et Google Docs drive_service = build ( '…" at bounding box center [458, 172] width 240 height 156
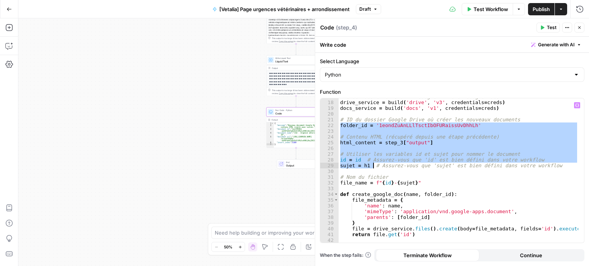
drag, startPoint x: 341, startPoint y: 125, endPoint x: 372, endPoint y: 166, distance: 51.5
click at [372, 166] on div "# Créer des clients d'API Google Drive et Google Docs drive_service = build ( '…" at bounding box center [458, 172] width 240 height 156
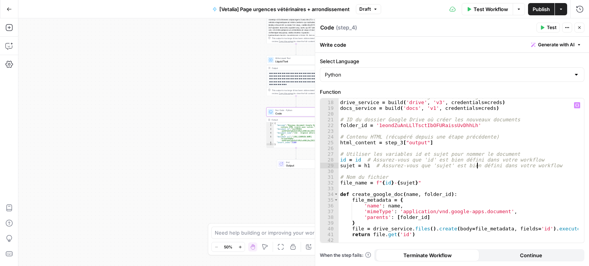
click at [477, 168] on div "# Créer des clients d'API Google Drive et Google Docs drive_service = build ( '…" at bounding box center [458, 172] width 240 height 156
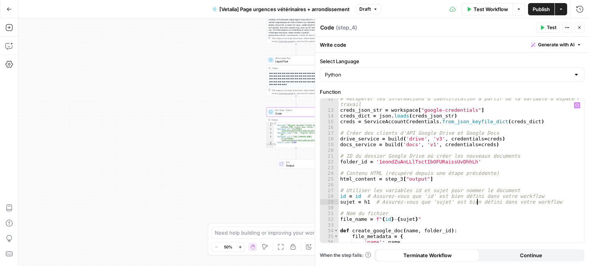
scroll to position [70, 0]
click at [364, 203] on div "# Récupérer les informations d'identification à partir de la variable d'espace …" at bounding box center [458, 178] width 240 height 162
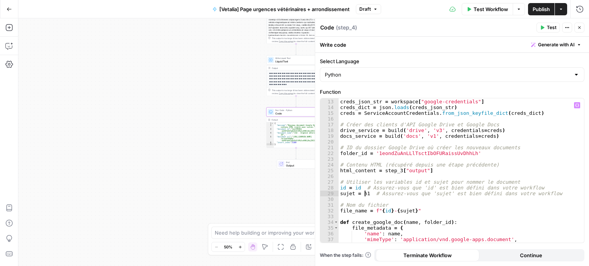
scroll to position [78, 0]
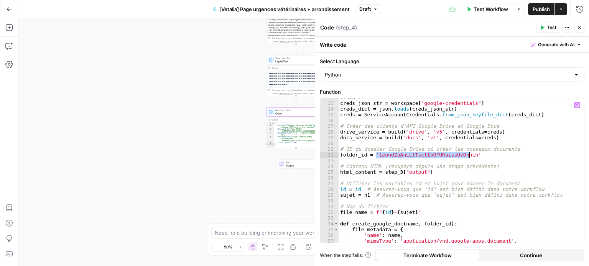
drag, startPoint x: 374, startPoint y: 154, endPoint x: 480, endPoint y: 153, distance: 106.1
click at [480, 153] on div "# Récupérer les informations d'identification à partir de la variable d'espace …" at bounding box center [458, 170] width 240 height 162
type textarea "**********"
click at [415, 155] on div "# Récupérer les informations d'identification à partir de la variable d'espace …" at bounding box center [457, 170] width 239 height 144
click at [415, 155] on div "# Récupérer les informations d'identification à partir de la variable d'espace …" at bounding box center [458, 170] width 240 height 162
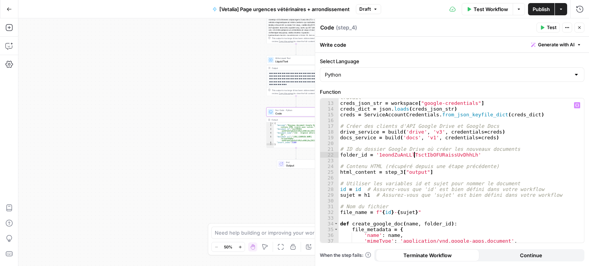
click at [415, 155] on div "# Récupérer les informations d'identification à partir de la variable d'espace …" at bounding box center [458, 170] width 240 height 162
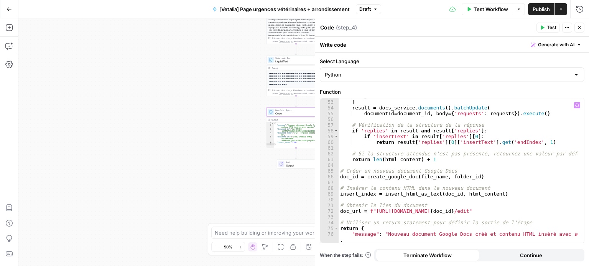
scroll to position [338, 0]
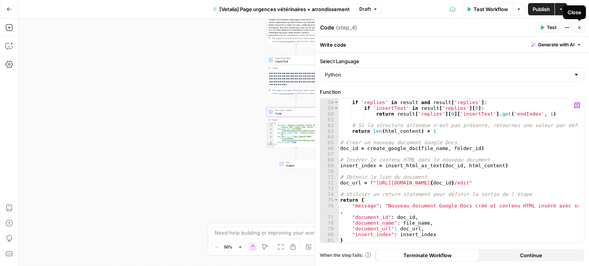
click at [578, 26] on icon "button" at bounding box center [579, 27] width 5 height 5
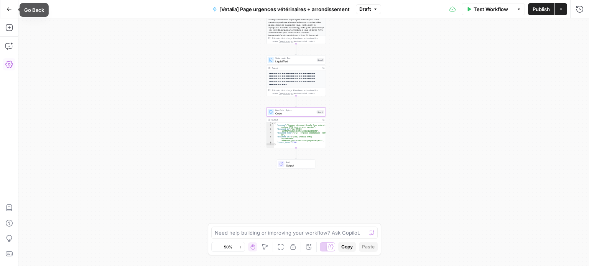
click at [7, 8] on icon "button" at bounding box center [9, 9] width 5 height 5
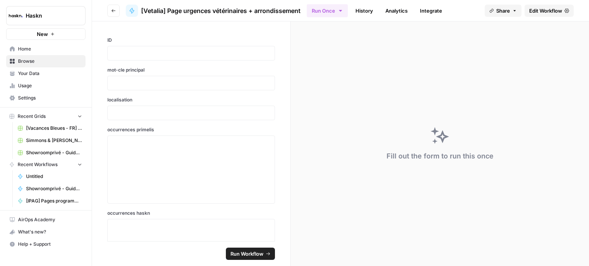
click at [45, 62] on span "Browse" at bounding box center [50, 61] width 64 height 7
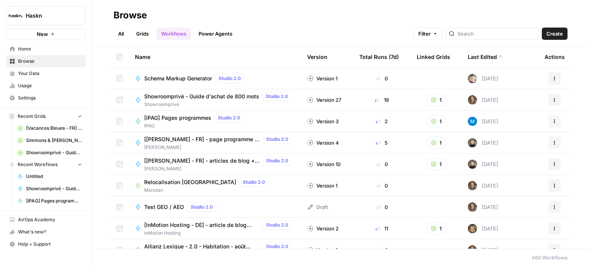
click at [550, 81] on button "Actions" at bounding box center [554, 78] width 12 height 12
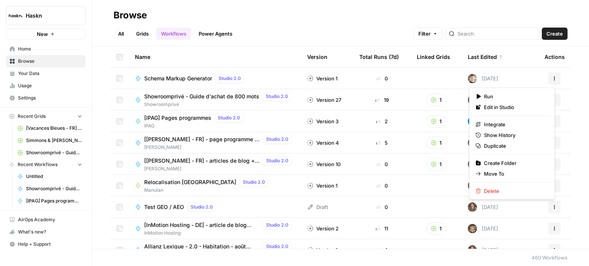
click at [303, 34] on div "All Grids Workflows Power Agents Filter Create" at bounding box center [340, 30] width 454 height 18
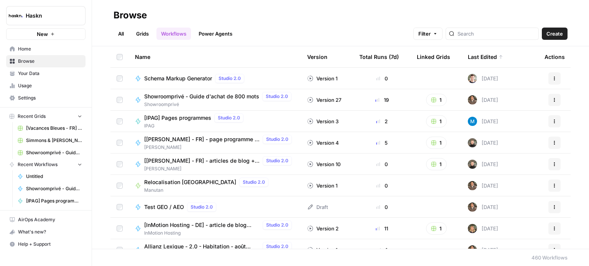
click at [121, 34] on link "All" at bounding box center [120, 34] width 15 height 12
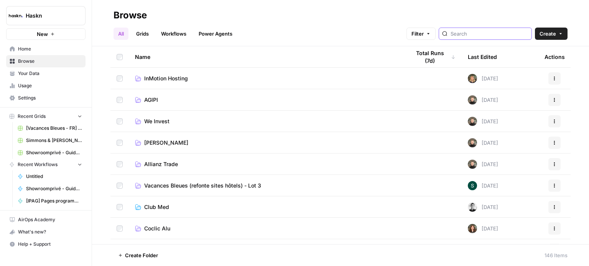
click at [486, 31] on input "search" at bounding box center [489, 34] width 78 height 8
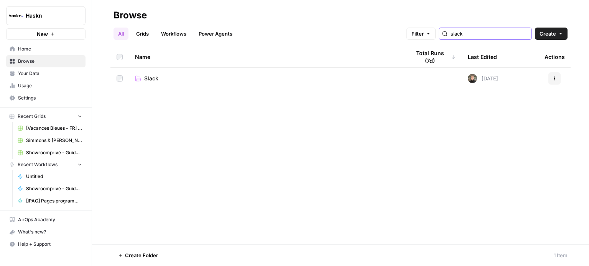
type input "slack"
click at [140, 75] on icon at bounding box center [138, 78] width 6 height 6
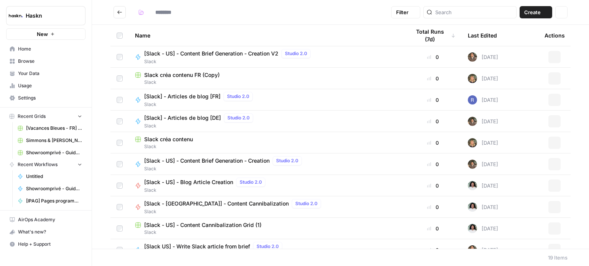
type input "*****"
click at [237, 54] on span "[Slack - US] - Content Brief Generation - Creation V2" at bounding box center [211, 54] width 134 height 8
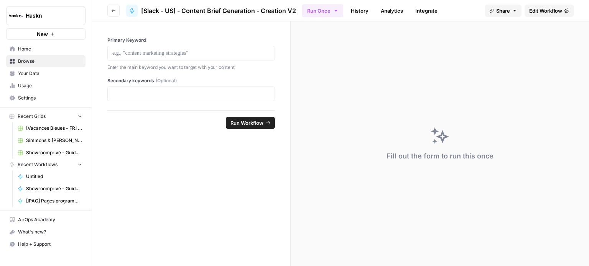
click at [374, 66] on div "Fill out the form to run this once" at bounding box center [439, 143] width 298 height 245
click at [533, 10] on span "Edit Workflow" at bounding box center [545, 11] width 33 height 8
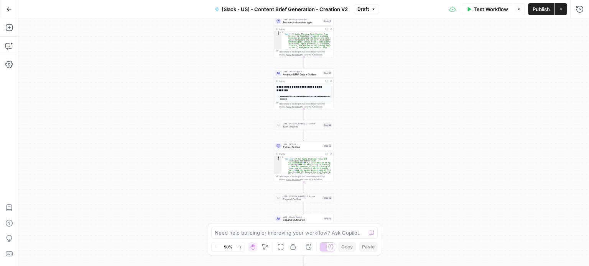
click at [466, 86] on div "Workflow Set Inputs Inputs Google Search Get Top Ranking Pages Step 2 Output Ex…" at bounding box center [303, 142] width 570 height 248
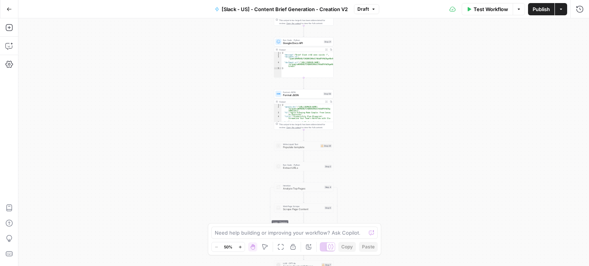
click at [313, 45] on div "Run Code · Python Google Docs API Step 31 Copy step Delete step Add Note Test" at bounding box center [303, 41] width 59 height 9
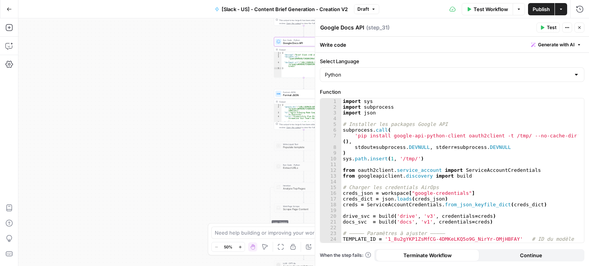
click at [411, 160] on div "import sys import subprocess import json # Installer les packages Google API su…" at bounding box center [459, 176] width 237 height 156
type textarea "*"
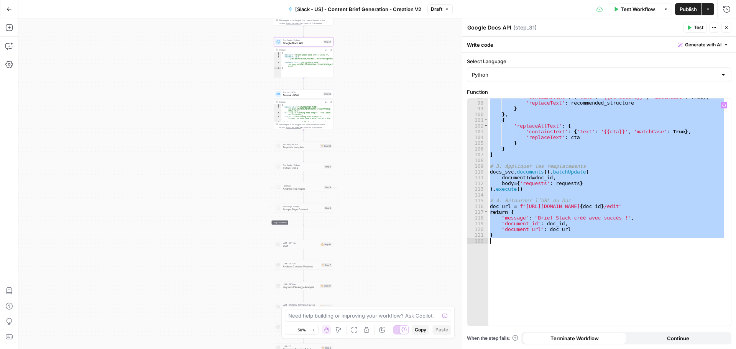
scroll to position [491, 0]
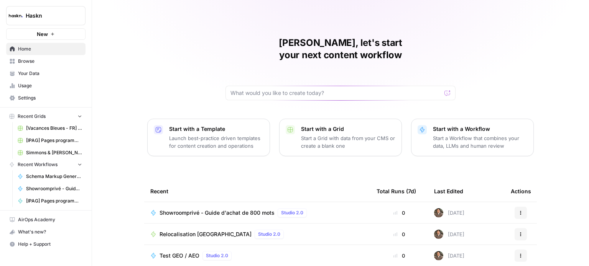
click at [236, 209] on span "Showroomprivé - Guide d'achat de 800 mots" at bounding box center [216, 213] width 115 height 8
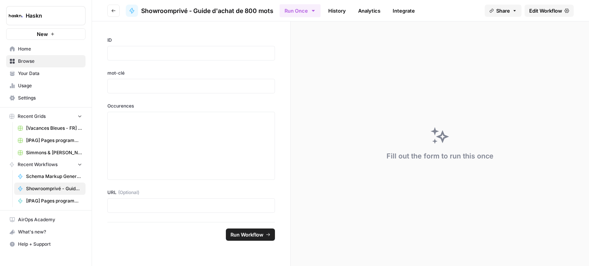
click at [550, 6] on link "Edit Workflow" at bounding box center [548, 11] width 49 height 12
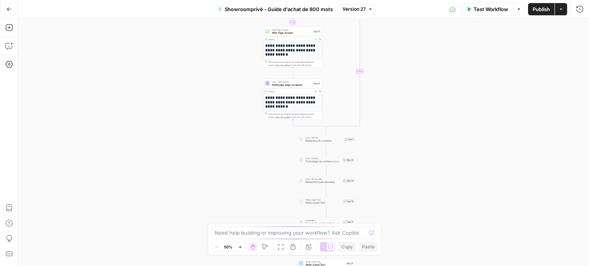
drag, startPoint x: 431, startPoint y: 139, endPoint x: 435, endPoint y: 21, distance: 118.5
click at [435, 21] on div "true false Workflow Set Inputs Inputs Google Search Google Search Step 4 Output…" at bounding box center [303, 142] width 570 height 248
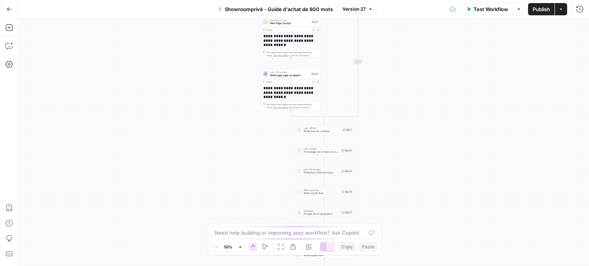
drag, startPoint x: 432, startPoint y: 161, endPoint x: 414, endPoint y: 89, distance: 74.0
click at [415, 92] on div "true false Workflow Set Inputs Inputs Google Search Google Search Step 4 Output…" at bounding box center [303, 142] width 570 height 248
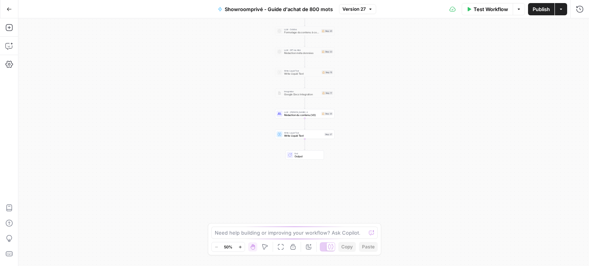
drag, startPoint x: 423, startPoint y: 105, endPoint x: 421, endPoint y: 90, distance: 15.9
click at [421, 90] on div "true false Workflow Set Inputs Inputs Google Search Google Search Step 4 Output…" at bounding box center [303, 142] width 570 height 248
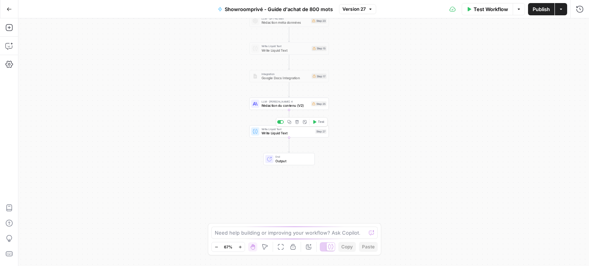
click at [308, 133] on span "Write Liquid Text" at bounding box center [287, 133] width 52 height 5
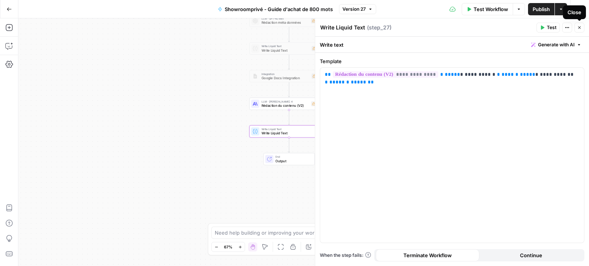
click at [579, 28] on icon "button" at bounding box center [579, 27] width 3 height 3
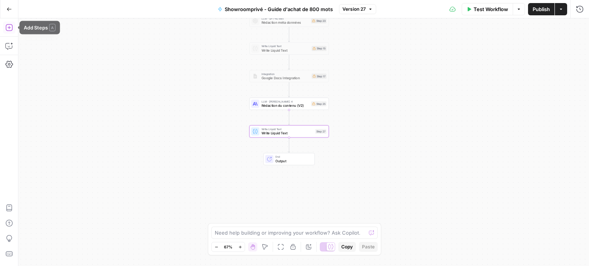
click at [8, 28] on icon "button" at bounding box center [9, 28] width 8 height 8
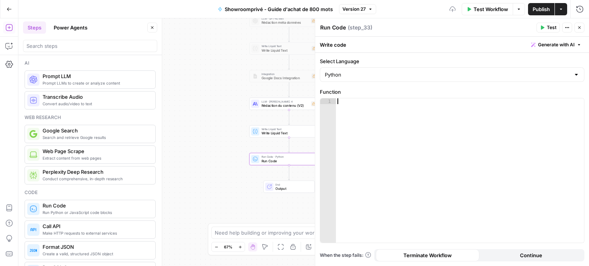
click at [416, 130] on div at bounding box center [460, 176] width 248 height 156
click at [394, 139] on div at bounding box center [460, 176] width 248 height 156
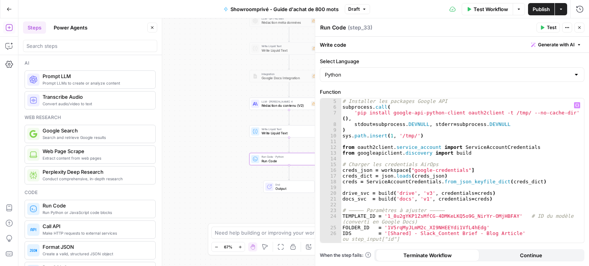
scroll to position [23, 0]
click at [420, 148] on div "# Installer les packages Google API subprocess . call ( 'pip install google-api…" at bounding box center [460, 176] width 238 height 156
click at [467, 216] on div "# Installer les packages Google API subprocess . call ( 'pip install google-api…" at bounding box center [460, 176] width 238 height 156
drag, startPoint x: 503, startPoint y: 214, endPoint x: 384, endPoint y: 216, distance: 118.8
click at [384, 216] on div "# Installer les packages Google API subprocess . call ( 'pip install google-api…" at bounding box center [460, 176] width 238 height 156
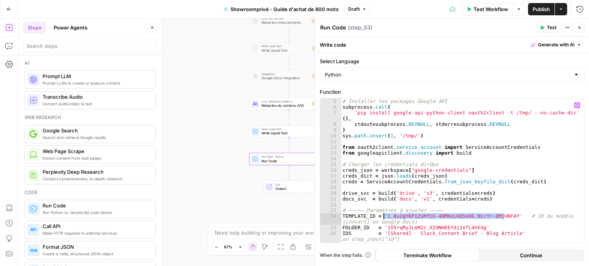
paste textarea
click at [449, 223] on div "# Installer les packages Google API subprocess . call ( 'pip install google-api…" at bounding box center [460, 176] width 238 height 156
click at [441, 230] on div "# Installer les packages Google API subprocess . call ( 'pip install google-api…" at bounding box center [460, 176] width 238 height 156
click at [449, 227] on div "# Installer les packages Google API subprocess . call ( 'pip install google-api…" at bounding box center [460, 176] width 238 height 156
click at [448, 228] on div "# Installer les packages Google API subprocess . call ( 'pip install google-api…" at bounding box center [460, 176] width 238 height 156
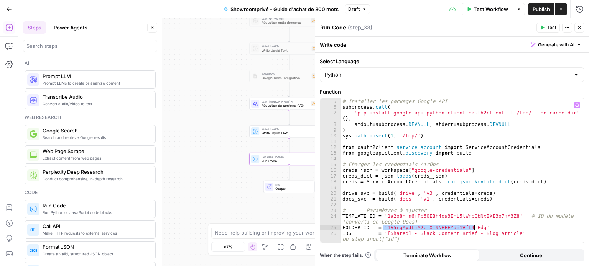
click at [449, 228] on div "# Installer les packages Google API subprocess . call ( 'pip install google-api…" at bounding box center [460, 176] width 238 height 156
paste textarea
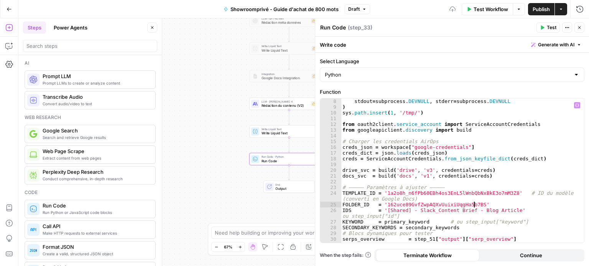
click at [498, 214] on div "stdout = subprocess . DEVNULL , stderr = subprocess . DEVNULL ) sys . path . in…" at bounding box center [460, 176] width 238 height 156
click at [507, 210] on div "stdout = subprocess . DEVNULL , stderr = subprocess . DEVNULL ) sys . path . in…" at bounding box center [460, 176] width 238 height 156
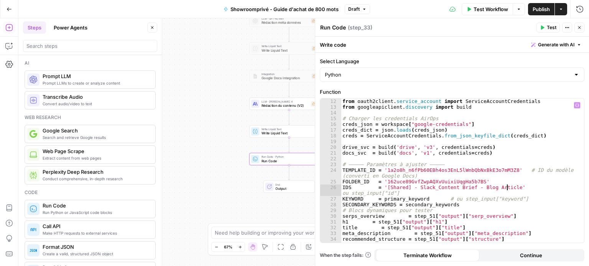
scroll to position [92, 0]
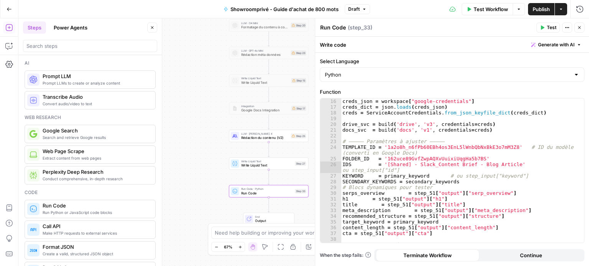
drag, startPoint x: 218, startPoint y: 154, endPoint x: 199, endPoint y: 185, distance: 36.8
click at [199, 185] on div "true false Workflow Set Inputs Inputs Google Search Google Search Step 4 Output…" at bounding box center [303, 142] width 570 height 248
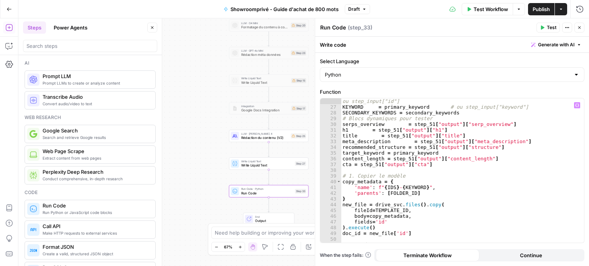
scroll to position [276, 0]
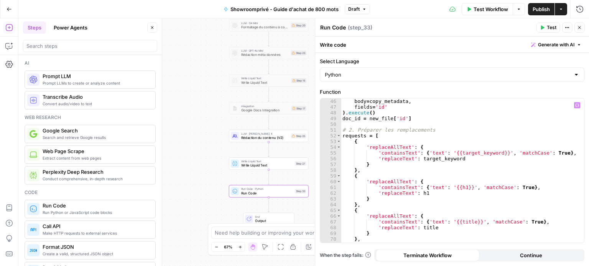
click at [469, 154] on div "body = copy_metadata , fields = 'id' ) . execute ( ) doc_id = new_file [ 'id' ]…" at bounding box center [460, 176] width 238 height 156
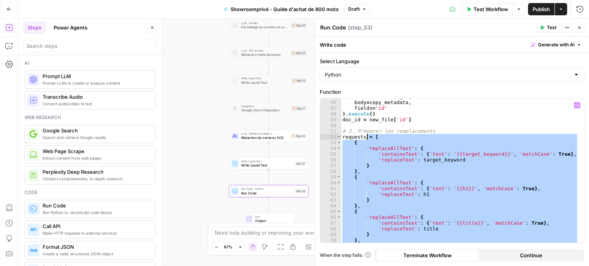
scroll to position [274, 0]
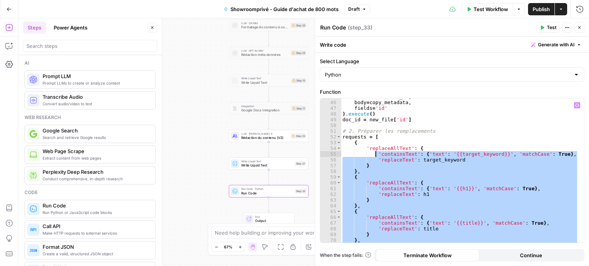
drag, startPoint x: 359, startPoint y: 161, endPoint x: 374, endPoint y: 156, distance: 15.5
click at [374, 156] on div "fileId = TEMPLATE_ID , body = copy_metadata , fields = 'id' ) . execute ( ) doc…" at bounding box center [460, 172] width 238 height 156
click at [374, 156] on div "fileId = TEMPLATE_ID , body = copy_metadata , fields = 'id' ) . execute ( ) doc…" at bounding box center [459, 170] width 237 height 144
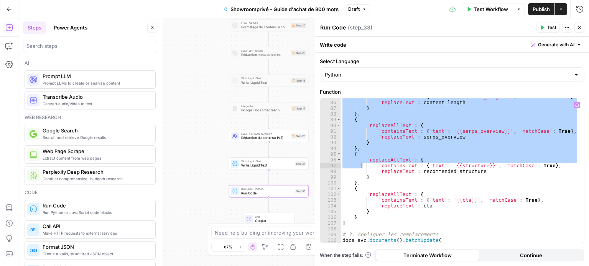
scroll to position [527, 0]
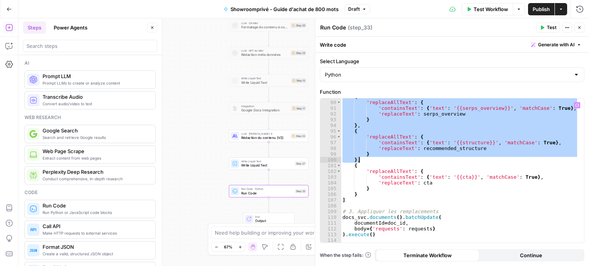
drag, startPoint x: 353, startPoint y: 143, endPoint x: 362, endPoint y: 160, distance: 19.5
click at [362, 160] on div "{ 'replaceAllText' : { 'containsText' : { 'text' : '{{serps_overview}}' , 'matc…" at bounding box center [460, 172] width 238 height 156
type textarea "* ******"
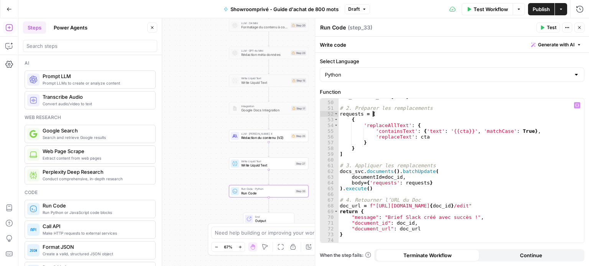
scroll to position [297, 0]
click at [454, 131] on div "doc_id = new_file [ 'id' ] # 2. Préparer les remplacements requests = [ { 'repl…" at bounding box center [458, 172] width 240 height 156
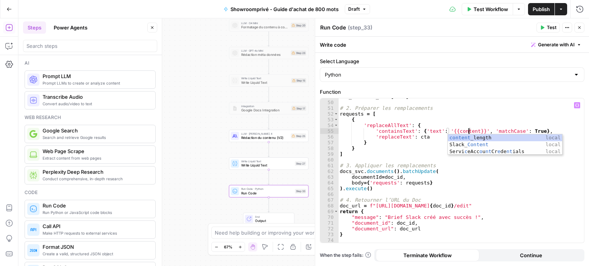
scroll to position [0, 10]
click at [418, 138] on div "doc_id = new_file [ 'id' ] # 2. Préparer les remplacements requests = [ { 'repl…" at bounding box center [458, 172] width 240 height 156
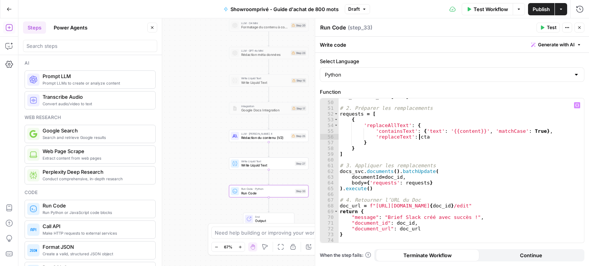
scroll to position [0, 6]
click at [418, 138] on div "doc_id = new_file [ 'id' ] # 2. Préparer les remplacements requests = [ { 'repl…" at bounding box center [458, 172] width 240 height 156
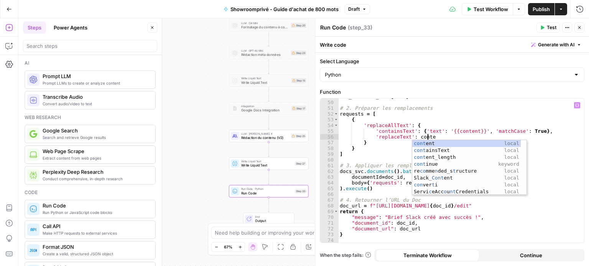
scroll to position [0, 7]
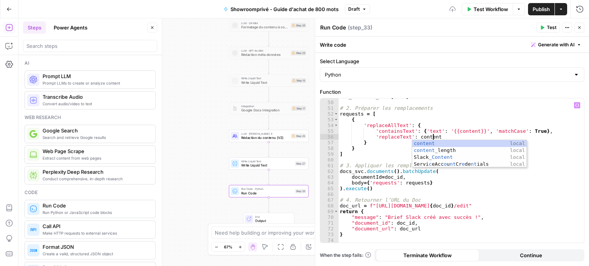
click at [380, 150] on div "doc_id = new_file [ 'id' ] # 2. Préparer les remplacements requests = [ { 'repl…" at bounding box center [458, 172] width 240 height 156
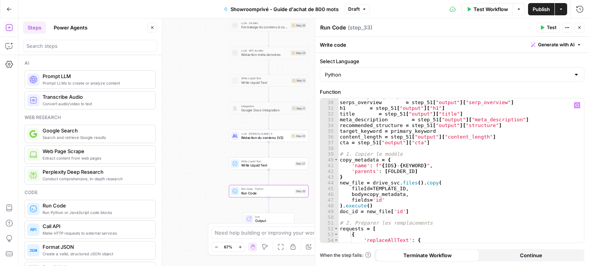
scroll to position [136, 0]
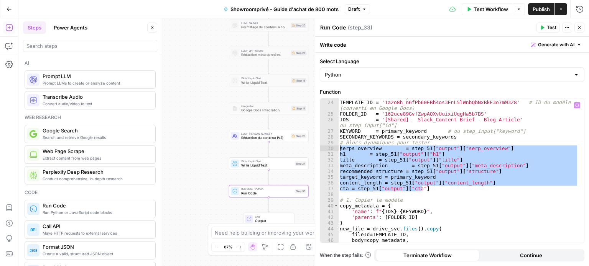
drag, startPoint x: 422, startPoint y: 190, endPoint x: 337, endPoint y: 148, distance: 94.8
click at [337, 148] on div "* 23 24 25 26 27 28 29 30 31 32 33 34 35 36 37 38 39 40 41 42 43 44 45 46 47 48…" at bounding box center [452, 170] width 264 height 144
click at [379, 162] on div "# ————— Paramètres à ajuster ————— TEMPLATE_ID = '1a2o8h_n6fPb60EBh4os3EnL5lWnb…" at bounding box center [458, 170] width 240 height 144
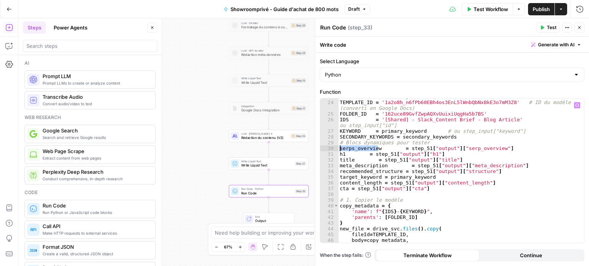
drag, startPoint x: 377, startPoint y: 148, endPoint x: 340, endPoint y: 149, distance: 37.6
click at [340, 149] on div "# ————— Paramètres à ajuster ————— TEMPLATE_ID = '1a2o8h_n6fPb60EBh4os3EnL5lWnb…" at bounding box center [458, 172] width 240 height 156
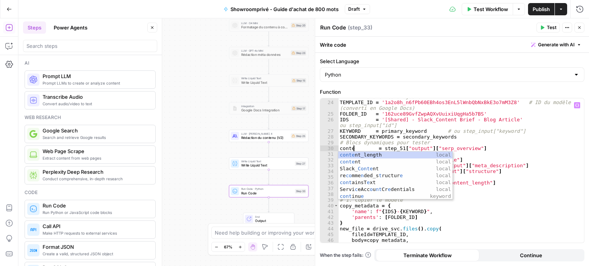
scroll to position [0, 2]
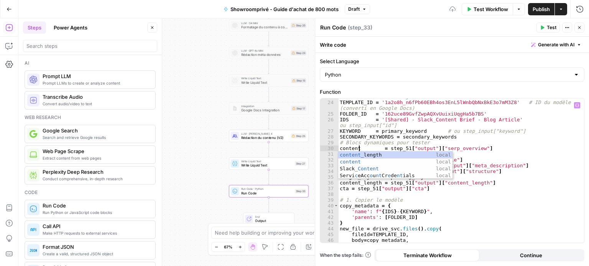
click at [389, 148] on div "# ————— Paramètres à ajuster ————— TEMPLATE_ID = '1a2o8h_n6fPb60EBh4os3EnL5lWnb…" at bounding box center [458, 172] width 240 height 156
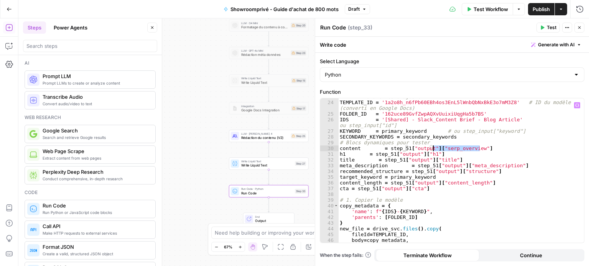
drag, startPoint x: 480, startPoint y: 148, endPoint x: 433, endPoint y: 148, distance: 47.1
click at [433, 148] on div "# ————— Paramètres à ajuster ————— TEMPLATE_ID = '1a2o8h_n6fPb60EBh4os3EnL5lWnb…" at bounding box center [458, 172] width 240 height 156
click at [404, 147] on div "# ————— Paramètres à ajuster ————— TEMPLATE_ID = '1a2o8h_n6fPb60EBh4os3EnL5lWnb…" at bounding box center [458, 172] width 240 height 156
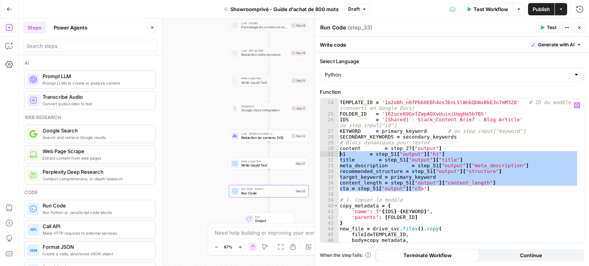
drag, startPoint x: 430, startPoint y: 189, endPoint x: 339, endPoint y: 154, distance: 97.1
click at [339, 154] on div "# ————— Paramètres à ajuster ————— TEMPLATE_ID = '1a2o8h_n6fPb60EBh4os3EnL5lWnb…" at bounding box center [458, 172] width 240 height 156
type textarea "**********"
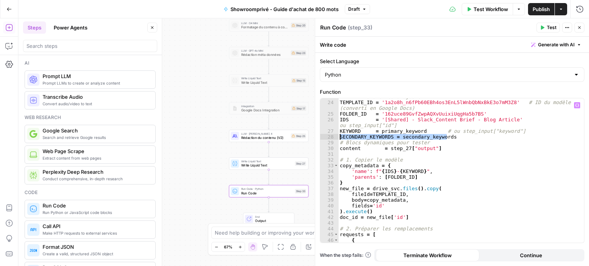
drag, startPoint x: 447, startPoint y: 137, endPoint x: 316, endPoint y: 138, distance: 130.7
click at [316, 138] on div "**********" at bounding box center [452, 142] width 274 height 248
type textarea "**********"
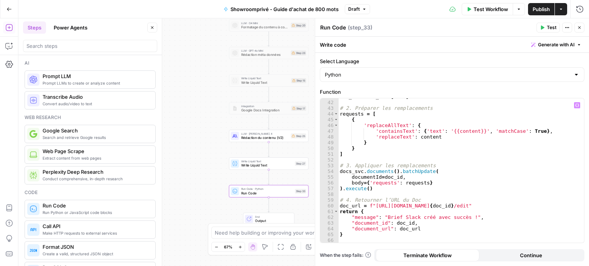
scroll to position [251, 0]
click at [408, 216] on div "doc_id = new_file [ 'id' ] # 2. Préparer les remplacements requests = [ { 'repl…" at bounding box center [458, 172] width 240 height 156
click at [424, 216] on div "doc_id = new_file [ 'id' ] # 2. Préparer les remplacements requests = [ { 'repl…" at bounding box center [458, 172] width 240 height 156
click at [394, 217] on div "doc_id = new_file [ 'id' ] # 2. Préparer les remplacements requests = [ { 'repl…" at bounding box center [458, 172] width 240 height 156
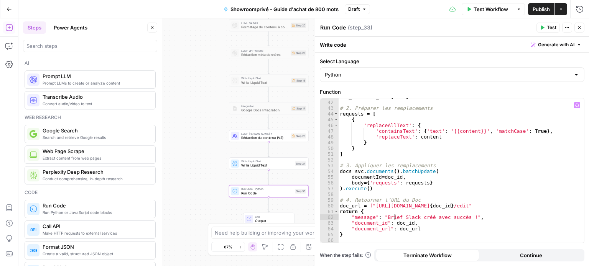
click at [421, 217] on div "doc_id = new_file [ 'id' ] # 2. Préparer les remplacements requests = [ { 'repl…" at bounding box center [458, 172] width 240 height 156
click at [408, 216] on div "doc_id = new_file [ 'id' ] # 2. Préparer les remplacements requests = [ { 'repl…" at bounding box center [458, 172] width 240 height 156
click at [435, 216] on div "doc_id = new_file [ 'id' ] # 2. Préparer les remplacements requests = [ { 'repl…" at bounding box center [458, 172] width 240 height 156
click at [420, 217] on div "doc_id = new_file [ 'id' ] # 2. Préparer les remplacements requests = [ { 'repl…" at bounding box center [458, 172] width 240 height 156
drag, startPoint x: 412, startPoint y: 217, endPoint x: 400, endPoint y: 217, distance: 11.9
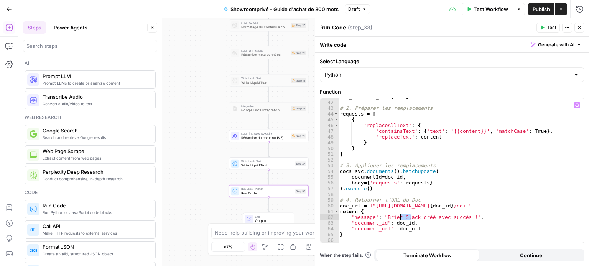
click at [400, 217] on div "doc_id = new_file [ 'id' ] # 2. Préparer les remplacements requests = [ { 'repl…" at bounding box center [458, 172] width 240 height 156
click at [416, 217] on div "doc_id = new_file [ 'id' ] # 2. Préparer les remplacements requests = [ { 'repl…" at bounding box center [458, 172] width 240 height 156
drag, startPoint x: 413, startPoint y: 217, endPoint x: 382, endPoint y: 217, distance: 31.4
click at [382, 217] on div "doc_id = new_file [ 'id' ] # 2. Préparer les remplacements requests = [ { 'repl…" at bounding box center [458, 172] width 240 height 156
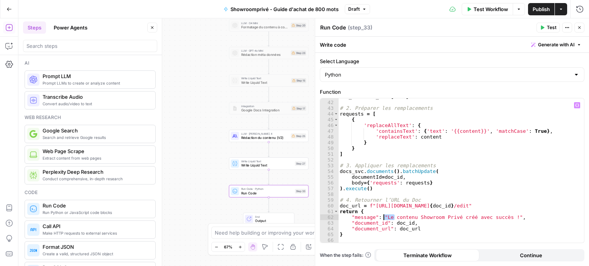
drag, startPoint x: 393, startPoint y: 217, endPoint x: 383, endPoint y: 216, distance: 10.4
click at [383, 216] on div "doc_id = new_file [ 'id' ] # 2. Préparer les remplacements requests = [ { 'repl…" at bounding box center [458, 172] width 240 height 156
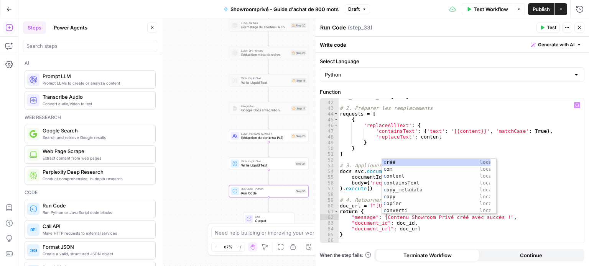
scroll to position [0, 3]
click at [439, 226] on div "doc_id = new_file [ 'id' ] # 2. Préparer les remplacements requests = [ { 'repl…" at bounding box center [458, 172] width 240 height 156
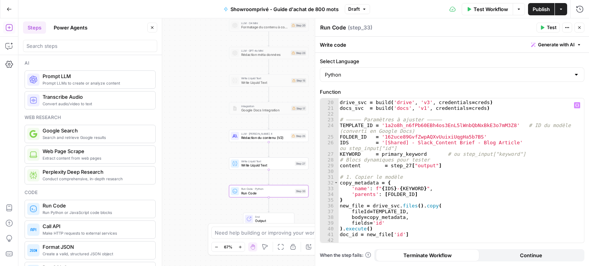
scroll to position [90, 0]
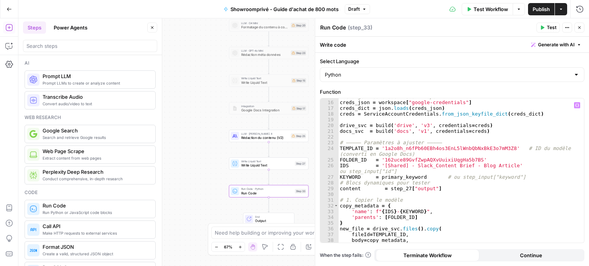
click at [403, 176] on div "# Charger les credentials AirOps creds_json = workspace [ "google-credentials" …" at bounding box center [458, 172] width 240 height 156
drag, startPoint x: 418, startPoint y: 178, endPoint x: 379, endPoint y: 178, distance: 39.8
click at [379, 178] on div "# Charger les credentials AirOps creds_json = workspace [ "google-credentials" …" at bounding box center [458, 172] width 240 height 156
click at [499, 168] on div "# Charger les credentials AirOps creds_json = workspace [ "google-credentials" …" at bounding box center [458, 172] width 240 height 156
click at [509, 166] on div "# Charger les credentials AirOps creds_json = workspace [ "google-credentials" …" at bounding box center [458, 172] width 240 height 156
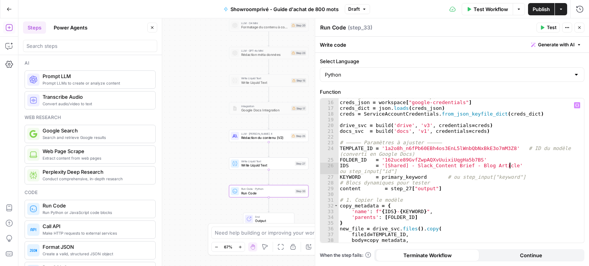
click at [576, 106] on icon "button" at bounding box center [577, 105] width 4 height 4
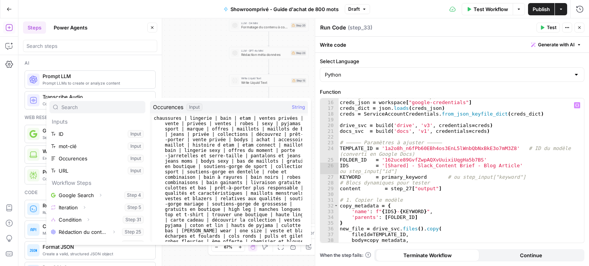
click at [447, 164] on div "# Charger les credentials AirOps creds_json = workspace [ "google-credentials" …" at bounding box center [458, 172] width 240 height 156
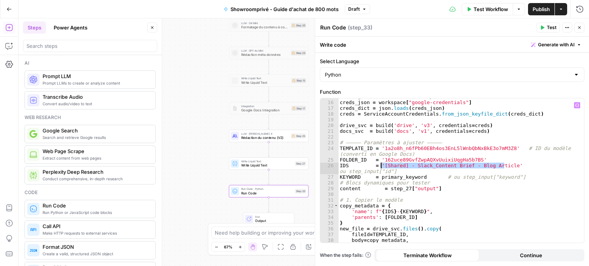
drag, startPoint x: 505, startPoint y: 166, endPoint x: 380, endPoint y: 166, distance: 125.3
click at [380, 166] on div "# Charger les credentials AirOps creds_json = workspace [ "google-credentials" …" at bounding box center [458, 172] width 240 height 156
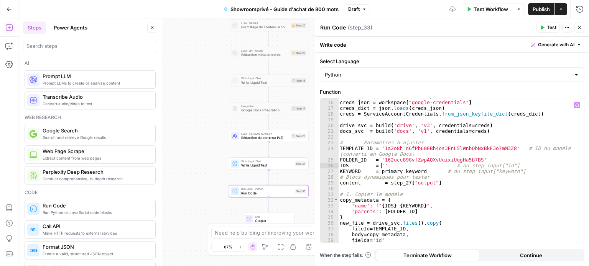
click at [392, 166] on div "# Charger les credentials AirOps creds_json = workspace [ "google-credentials" …" at bounding box center [458, 172] width 240 height 156
click at [576, 103] on icon "button" at bounding box center [577, 105] width 4 height 4
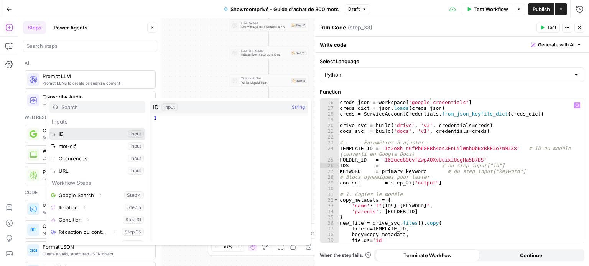
click at [97, 137] on button "Select variable ID" at bounding box center [97, 134] width 96 height 12
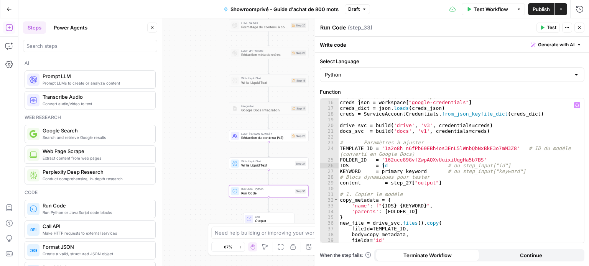
click at [402, 172] on div "# Charger les credentials AirOps creds_json = workspace [ "google-credentials" …" at bounding box center [458, 172] width 240 height 156
click at [413, 172] on div "# Charger les credentials AirOps creds_json = workspace [ "google-credentials" …" at bounding box center [458, 172] width 240 height 156
drag, startPoint x: 420, startPoint y: 171, endPoint x: 378, endPoint y: 172, distance: 42.1
click at [378, 172] on div "# Charger les credentials AirOps creds_json = workspace [ "google-credentials" …" at bounding box center [458, 172] width 240 height 156
click at [576, 104] on icon "button" at bounding box center [577, 105] width 4 height 4
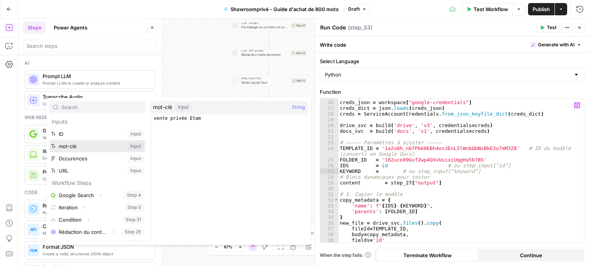
click at [101, 148] on button "Select variable mot-clé" at bounding box center [97, 146] width 96 height 12
type textarea "**********"
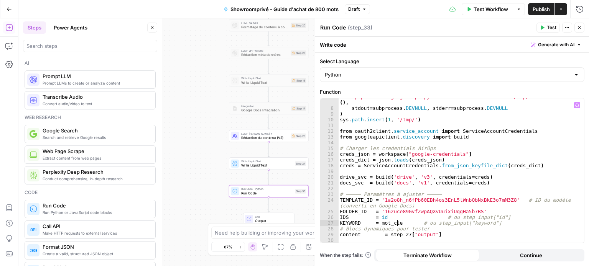
scroll to position [0, 0]
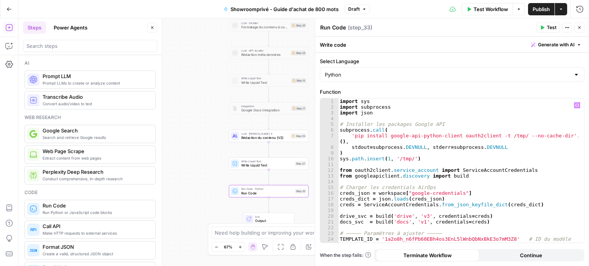
click at [577, 28] on icon "button" at bounding box center [579, 27] width 5 height 5
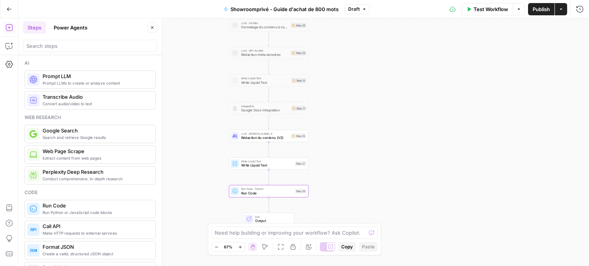
drag, startPoint x: 405, startPoint y: 138, endPoint x: 418, endPoint y: 220, distance: 83.0
click at [417, 216] on div "true false Workflow Set Inputs Inputs Google Search Google Search Step 4 Output…" at bounding box center [303, 142] width 570 height 248
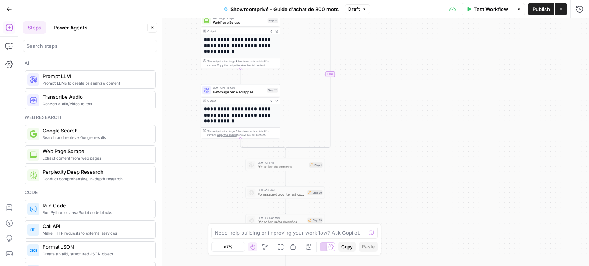
drag, startPoint x: 393, startPoint y: 96, endPoint x: 395, endPoint y: 180, distance: 84.3
click at [395, 180] on div "true false Workflow Set Inputs Inputs Google Search Google Search Step 4 Output…" at bounding box center [303, 142] width 570 height 248
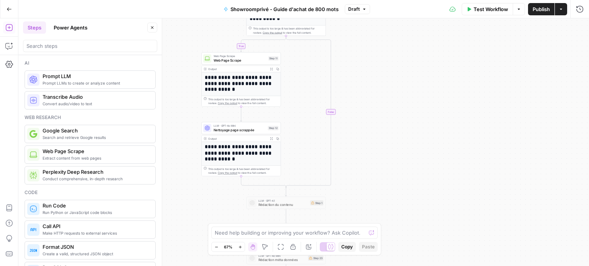
drag, startPoint x: 389, startPoint y: 98, endPoint x: 394, endPoint y: 191, distance: 92.5
click at [394, 191] on div "true false Workflow Set Inputs Inputs Google Search Google Search Step 4 Output…" at bounding box center [303, 142] width 570 height 248
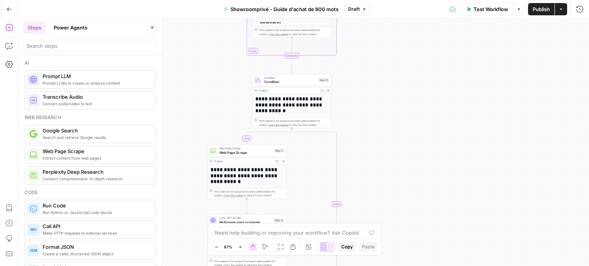
drag, startPoint x: 393, startPoint y: 121, endPoint x: 400, endPoint y: 184, distance: 63.6
click at [400, 184] on div "true false Workflow Set Inputs Inputs Google Search Google Search Step 4 Output…" at bounding box center [303, 142] width 570 height 248
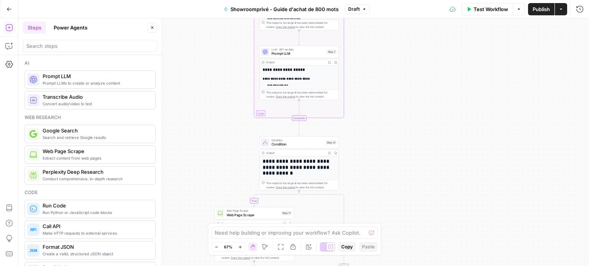
drag, startPoint x: 400, startPoint y: 184, endPoint x: 405, endPoint y: 27, distance: 156.4
click at [405, 27] on div "true false Workflow Set Inputs Inputs Google Search Google Search Step 4 Output…" at bounding box center [303, 142] width 570 height 248
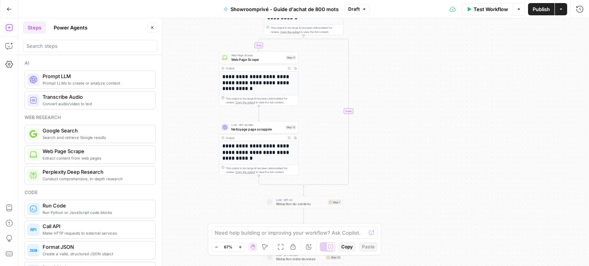
drag, startPoint x: 420, startPoint y: 136, endPoint x: 407, endPoint y: 44, distance: 92.9
click at [407, 44] on div "true false Workflow Set Inputs Inputs Google Search Google Search Step 4 Output…" at bounding box center [303, 142] width 570 height 248
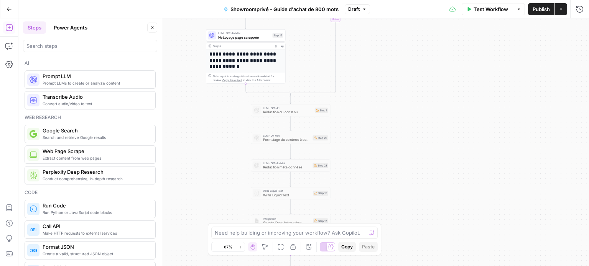
drag, startPoint x: 409, startPoint y: 153, endPoint x: 404, endPoint y: 59, distance: 93.6
click at [404, 59] on div "true false Workflow Set Inputs Inputs Google Search Google Search Step 4 Output…" at bounding box center [303, 142] width 570 height 248
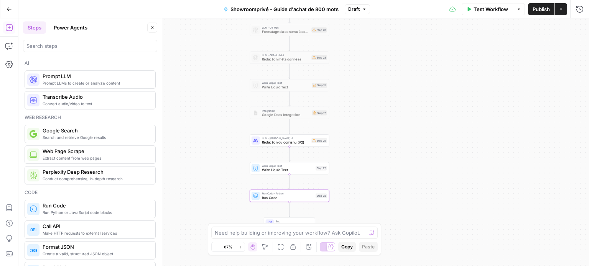
drag, startPoint x: 418, startPoint y: 190, endPoint x: 417, endPoint y: 179, distance: 11.9
click at [417, 179] on div "true false Workflow Set Inputs Inputs Google Search Google Search Step 4 Output…" at bounding box center [303, 142] width 570 height 248
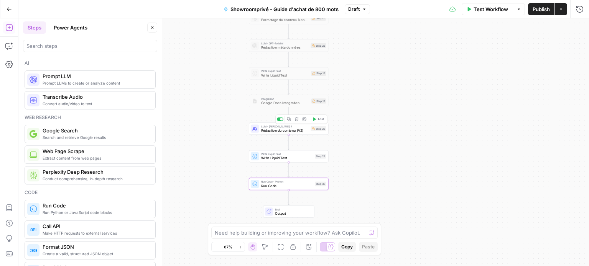
click at [321, 119] on span "Test" at bounding box center [320, 119] width 6 height 5
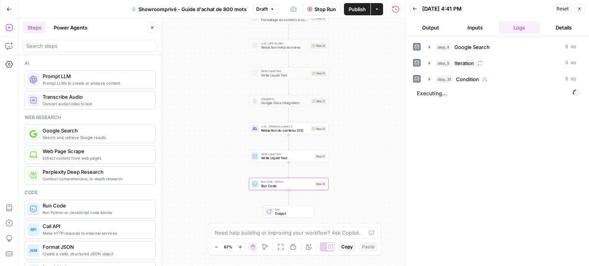
click at [439, 25] on button "Output" at bounding box center [430, 27] width 41 height 12
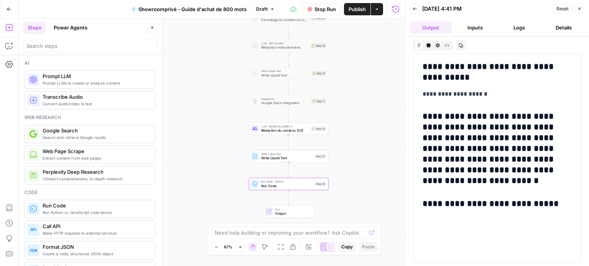
click at [445, 44] on icon "button" at bounding box center [446, 45] width 4 height 4
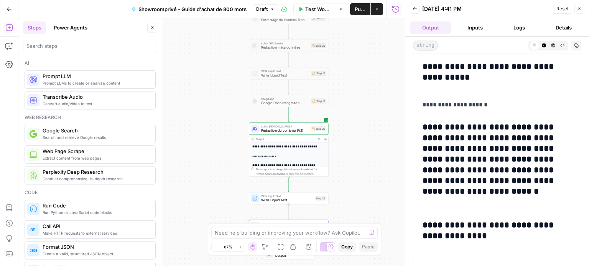
click at [562, 43] on icon "button" at bounding box center [562, 45] width 4 height 4
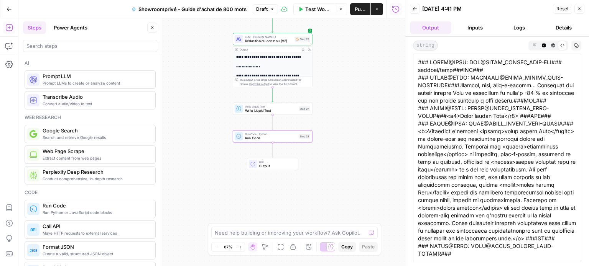
drag, startPoint x: 377, startPoint y: 192, endPoint x: 361, endPoint y: 109, distance: 83.9
click at [361, 109] on div "true false Workflow Set Inputs Inputs Google Search Google Search Step 4 Output…" at bounding box center [211, 142] width 386 height 248
click at [305, 102] on button "Test" at bounding box center [301, 99] width 16 height 7
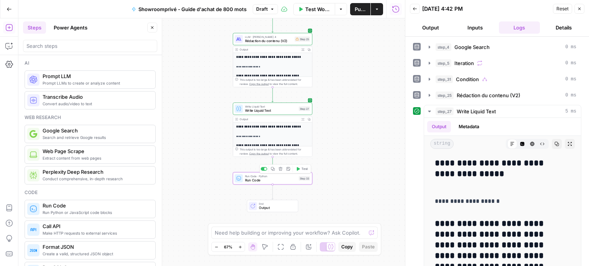
click at [302, 170] on span "Test" at bounding box center [304, 169] width 6 height 5
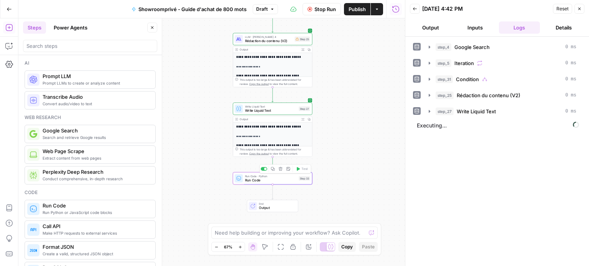
click at [436, 31] on button "Output" at bounding box center [430, 27] width 41 height 12
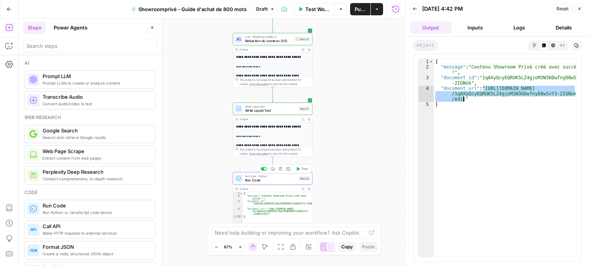
drag, startPoint x: 482, startPoint y: 89, endPoint x: 462, endPoint y: 98, distance: 21.4
click at [462, 98] on div "{ "message" : "Contenu Showroom Privé créé avec succès !" , "document_id" : "1q…" at bounding box center [504, 163] width 143 height 209
click at [378, 123] on div "true false Workflow Set Inputs Inputs Google Search Google Search Step 4 Output…" at bounding box center [211, 142] width 386 height 248
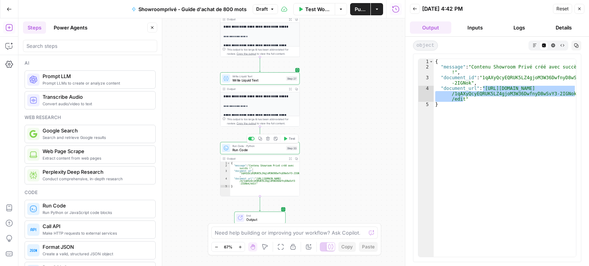
drag, startPoint x: 385, startPoint y: 153, endPoint x: 371, endPoint y: 113, distance: 42.2
click at [371, 113] on div "true false Workflow Set Inputs Inputs Google Search Google Search Step 4 Output…" at bounding box center [211, 142] width 386 height 248
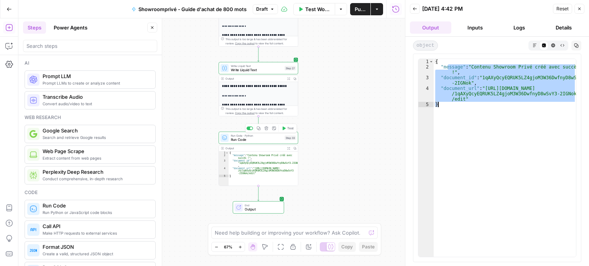
drag, startPoint x: 448, startPoint y: 66, endPoint x: 576, endPoint y: 119, distance: 139.5
click at [576, 119] on div "**********" at bounding box center [497, 158] width 168 height 209
click at [500, 145] on div "{ "message" : "Contenu Showroom Privé créé avec succès !" , "document_id" : "1q…" at bounding box center [504, 158] width 142 height 198
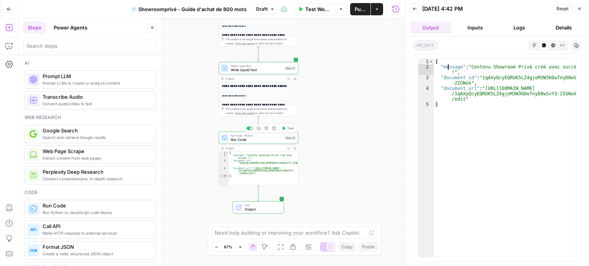
drag, startPoint x: 447, startPoint y: 67, endPoint x: 482, endPoint y: 67, distance: 35.6
click at [482, 67] on div "{ "message" : "Contenu Showroom Privé créé avec succès !" , "document_id" : "1q…" at bounding box center [504, 163] width 143 height 209
click at [482, 67] on div "{ "message" : "Contenu Showroom Privé créé avec succès !" , "document_id" : "1q…" at bounding box center [504, 158] width 142 height 198
drag, startPoint x: 474, startPoint y: 66, endPoint x: 527, endPoint y: 67, distance: 53.3
click at [527, 67] on div "{ "message" : "Contenu Showroom Privé créé avec succès !" , "document_id" : "1q…" at bounding box center [504, 163] width 143 height 209
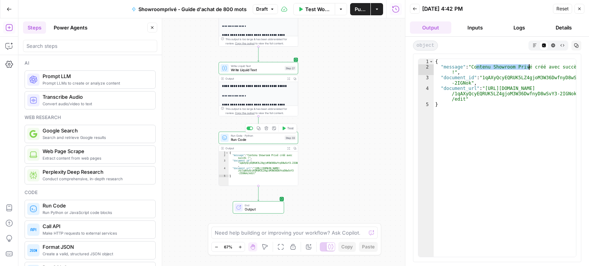
click at [527, 67] on div "{ "message" : "Contenu Showroom Privé créé avec succès !" , "document_id" : "1q…" at bounding box center [504, 158] width 142 height 198
drag, startPoint x: 446, startPoint y: 76, endPoint x: 505, endPoint y: 76, distance: 58.6
click at [501, 77] on div "{ "message" : "Contenu Showroom Privé créé avec succès !" , "document_id" : "1q…" at bounding box center [504, 163] width 143 height 209
click at [505, 76] on div "{ "message" : "Contenu Showroom Privé créé avec succès !" , "document_id" : "1q…" at bounding box center [504, 163] width 143 height 209
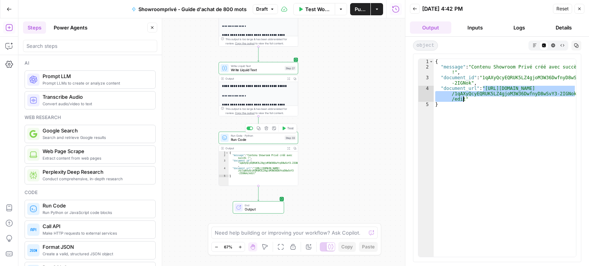
drag, startPoint x: 482, startPoint y: 87, endPoint x: 462, endPoint y: 98, distance: 23.3
click at [462, 98] on div "{ "message" : "Contenu Showroom Privé créé avec succès !" , "document_id" : "1q…" at bounding box center [504, 163] width 143 height 209
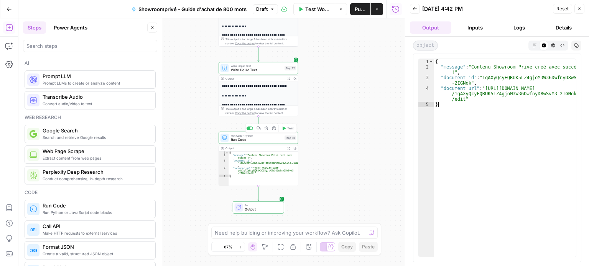
click at [536, 122] on div "{ "message" : "Contenu Showroom Privé créé avec succès !" , "document_id" : "1q…" at bounding box center [504, 163] width 143 height 209
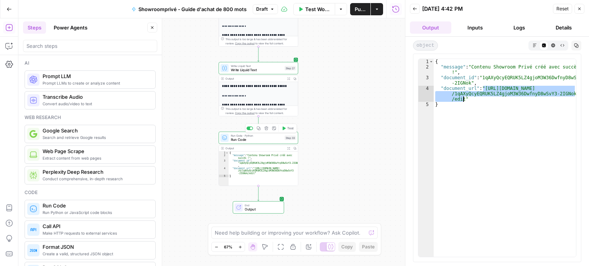
drag, startPoint x: 482, startPoint y: 89, endPoint x: 463, endPoint y: 98, distance: 21.3
click at [463, 98] on div "{ "message" : "Contenu Showroom Privé créé avec succès !" , "document_id" : "1q…" at bounding box center [504, 163] width 143 height 209
type textarea "**********"
click at [578, 7] on icon "button" at bounding box center [579, 9] width 5 height 5
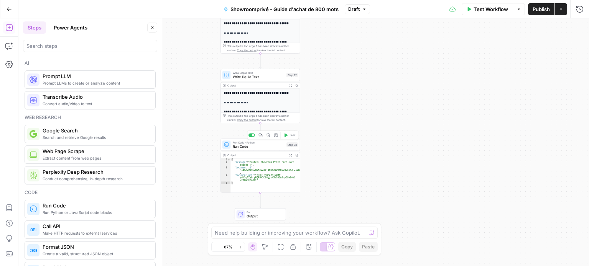
drag, startPoint x: 507, startPoint y: 44, endPoint x: 518, endPoint y: 82, distance: 39.9
click at [518, 82] on div "true false Workflow Set Inputs Inputs Google Search Google Search Step 4 Output…" at bounding box center [303, 142] width 570 height 248
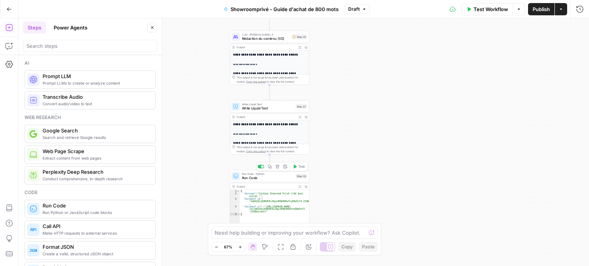
click at [254, 177] on span "Run Code" at bounding box center [268, 177] width 52 height 5
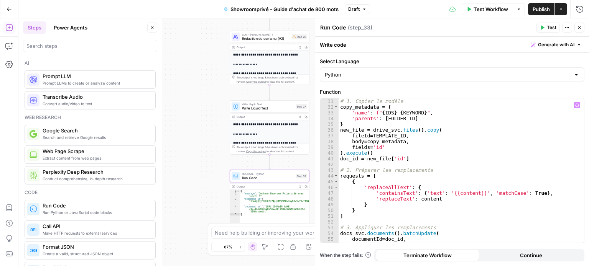
scroll to position [246, 0]
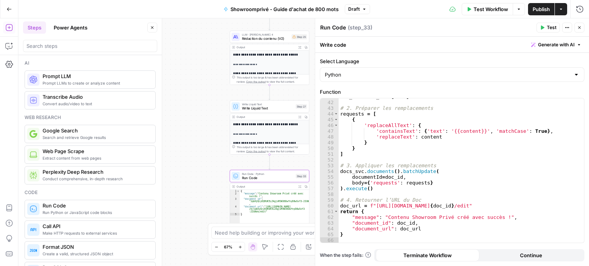
click at [569, 28] on icon "button" at bounding box center [566, 27] width 5 height 5
click at [580, 27] on icon "button" at bounding box center [579, 27] width 5 height 5
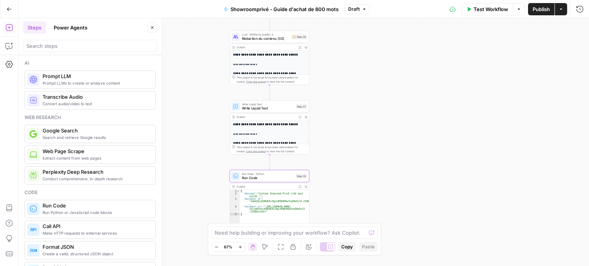
click at [255, 182] on div "Run Code · Python Run Code Step 33 Copy step Delete step Add Note Test" at bounding box center [269, 176] width 79 height 12
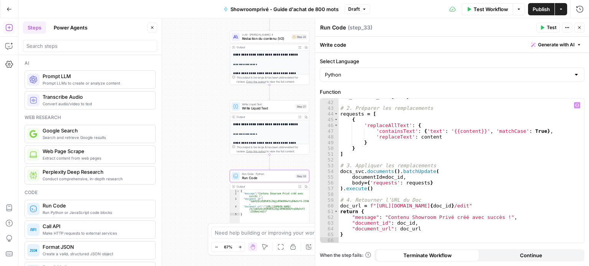
click at [426, 130] on div "doc_id = new_file [ 'id' ] # 2. Préparer les remplacements requests = [ { 'repl…" at bounding box center [458, 172] width 240 height 156
click at [546, 26] on button "Test" at bounding box center [547, 28] width 23 height 10
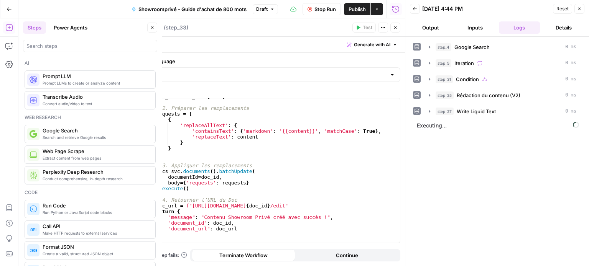
click at [439, 28] on button "Output" at bounding box center [430, 27] width 41 height 12
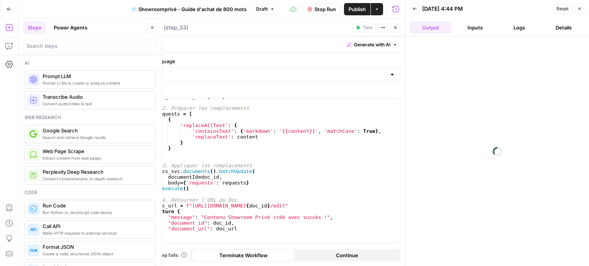
click at [517, 26] on button "Logs" at bounding box center [518, 27] width 41 height 12
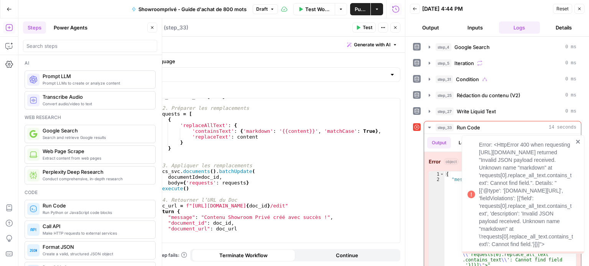
click at [578, 140] on icon "close" at bounding box center [577, 142] width 4 height 4
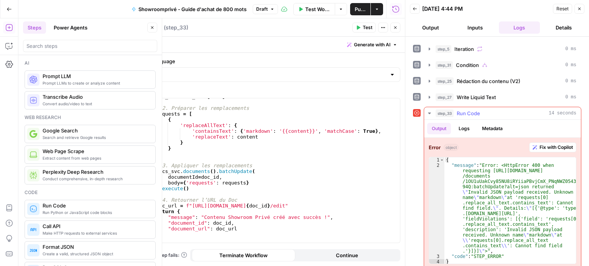
scroll to position [20, 0]
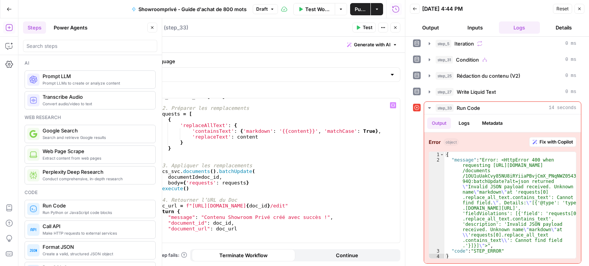
click at [248, 130] on div "doc_id = new_file [ 'id' ] # 2. Préparer les remplacements requests = [ { 'repl…" at bounding box center [274, 172] width 240 height 156
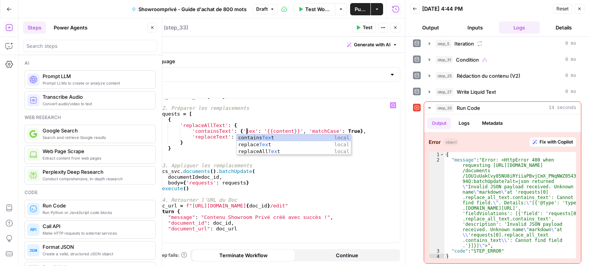
scroll to position [0, 7]
click at [272, 182] on div "doc_id = new_file [ 'id' ] # 2. Préparer les remplacements requests = [ { 'repl…" at bounding box center [274, 172] width 240 height 156
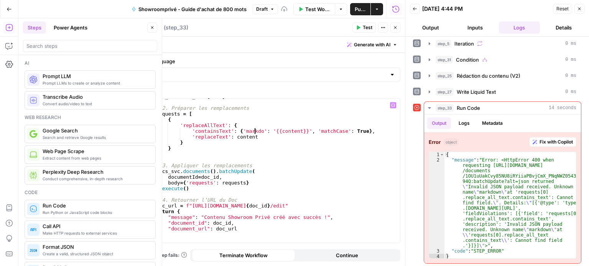
type textarea "**********"
click at [283, 157] on div "doc_id = new_file [ 'id' ] # 2. Préparer les remplacements requests = [ { 'repl…" at bounding box center [274, 172] width 240 height 156
click at [576, 6] on button "Close" at bounding box center [579, 9] width 10 height 10
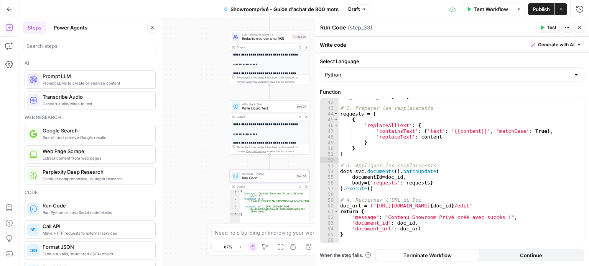
click at [580, 25] on button "Close" at bounding box center [579, 28] width 10 height 10
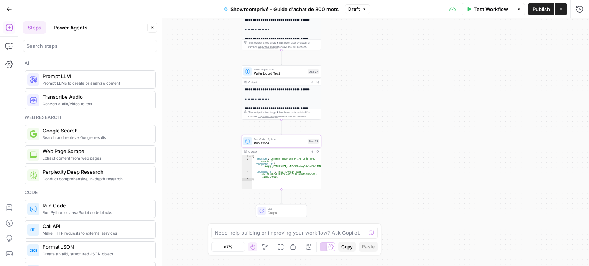
drag, startPoint x: 392, startPoint y: 165, endPoint x: 408, endPoint y: 93, distance: 73.1
click at [408, 93] on div "true false Workflow Set Inputs Inputs Google Search Google Search Step 4 Output…" at bounding box center [303, 142] width 570 height 248
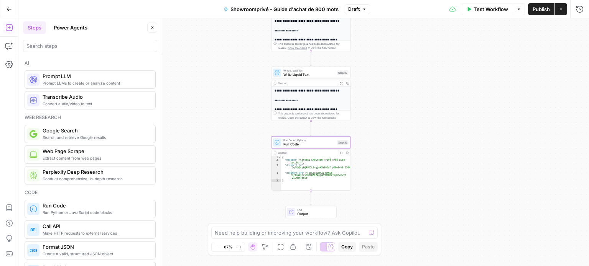
drag, startPoint x: 413, startPoint y: 113, endPoint x: 415, endPoint y: 122, distance: 9.6
click at [415, 122] on div "true false Workflow Set Inputs Inputs Google Search Google Search Step 4 Output…" at bounding box center [303, 142] width 570 height 248
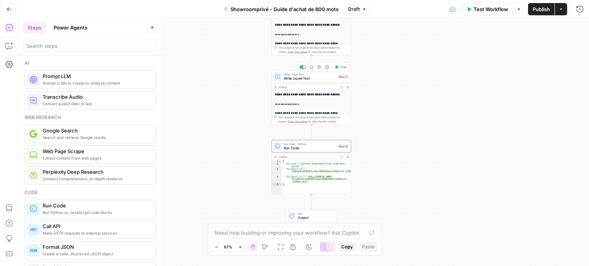
click at [333, 78] on span "Write Liquid Text" at bounding box center [310, 78] width 52 height 5
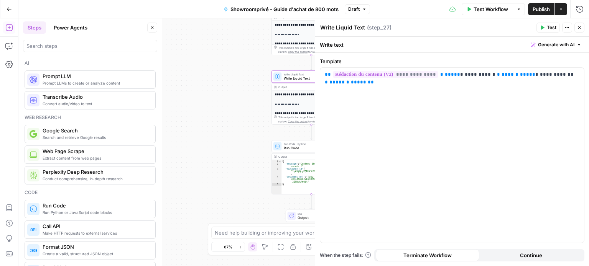
click at [581, 26] on icon "button" at bounding box center [579, 27] width 5 height 5
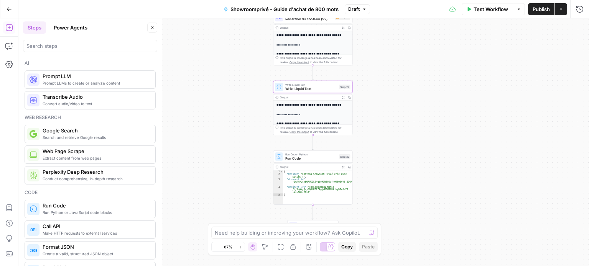
drag, startPoint x: 403, startPoint y: 116, endPoint x: 389, endPoint y: 168, distance: 53.7
click at [389, 168] on div "true false Workflow Set Inputs Inputs Google Search Google Search Step 4 Output…" at bounding box center [303, 142] width 570 height 248
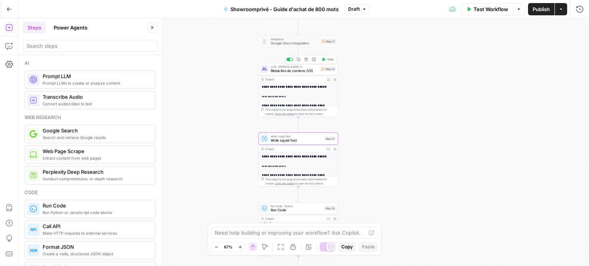
click at [279, 71] on span "Rédaction du contenu (V2)" at bounding box center [295, 70] width 48 height 5
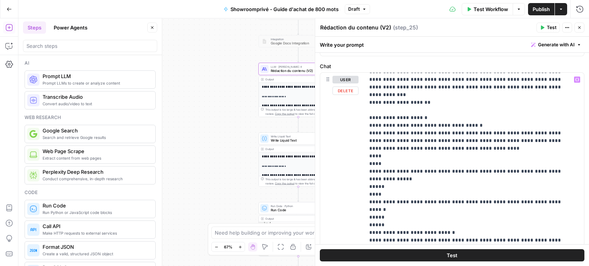
scroll to position [2950, 0]
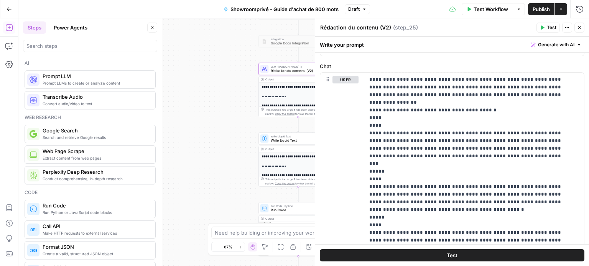
click at [581, 25] on button "Close" at bounding box center [579, 28] width 10 height 10
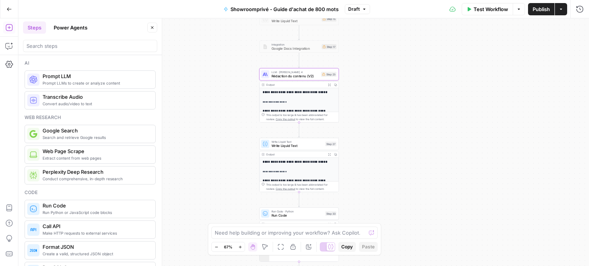
drag, startPoint x: 397, startPoint y: 115, endPoint x: 400, endPoint y: 202, distance: 86.7
click at [400, 202] on div "true false Workflow Set Inputs Inputs Google Search Google Search Step 4 Output…" at bounding box center [303, 142] width 570 height 248
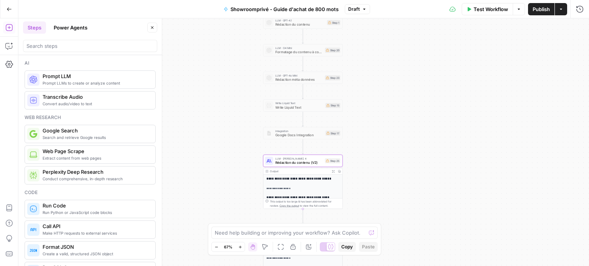
click at [400, 195] on div "true false Workflow Set Inputs Inputs Google Search Google Search Step 4 Output…" at bounding box center [303, 142] width 570 height 248
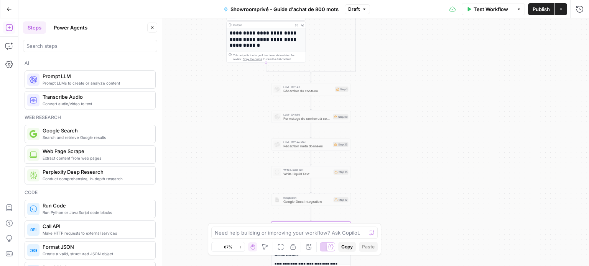
drag, startPoint x: 400, startPoint y: 133, endPoint x: 397, endPoint y: 159, distance: 25.9
click at [397, 159] on div "true false Workflow Set Inputs Inputs Google Search Google Search Step 4 Output…" at bounding box center [303, 142] width 570 height 248
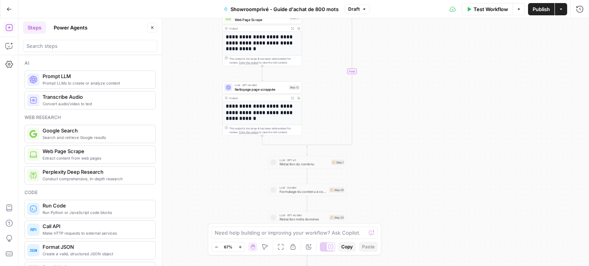
drag, startPoint x: 398, startPoint y: 80, endPoint x: 396, endPoint y: 138, distance: 58.7
click at [396, 138] on div "true false Workflow Set Inputs Inputs Google Search Google Search Step 4 Output…" at bounding box center [303, 142] width 570 height 248
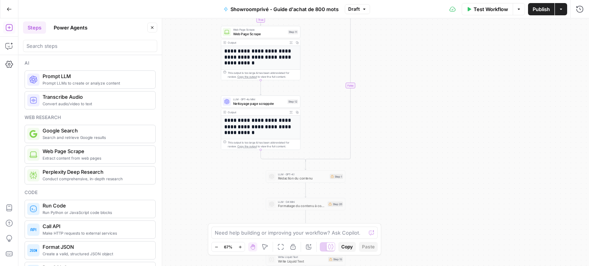
drag, startPoint x: 394, startPoint y: 81, endPoint x: 395, endPoint y: 154, distance: 73.2
click at [395, 154] on div "true false Workflow Set Inputs Inputs Google Search Google Search Step 4 Output…" at bounding box center [303, 142] width 570 height 248
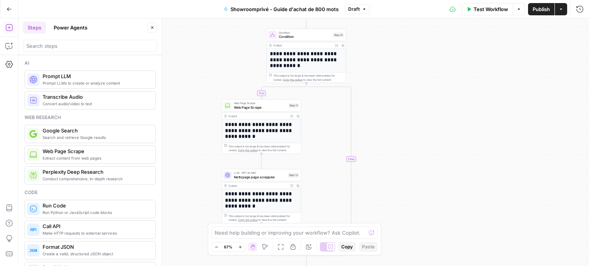
drag, startPoint x: 395, startPoint y: 105, endPoint x: 394, endPoint y: 154, distance: 49.4
click at [395, 156] on div "true false Workflow Set Inputs Inputs Google Search Google Search Step 4 Output…" at bounding box center [303, 142] width 570 height 248
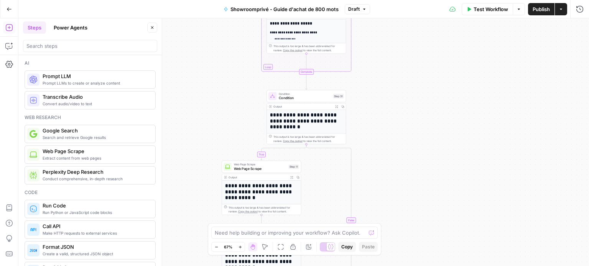
drag, startPoint x: 389, startPoint y: 110, endPoint x: 386, endPoint y: 160, distance: 49.9
click at [389, 166] on div "true false Workflow Set Inputs Inputs Google Search Google Search Step 4 Output…" at bounding box center [303, 142] width 570 height 248
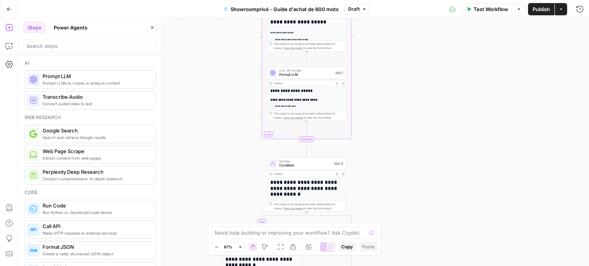
drag, startPoint x: 379, startPoint y: 130, endPoint x: 378, endPoint y: 178, distance: 47.9
click at [378, 178] on div "true false Workflow Set Inputs Inputs Google Search Google Search Step 4 Output…" at bounding box center [303, 142] width 570 height 248
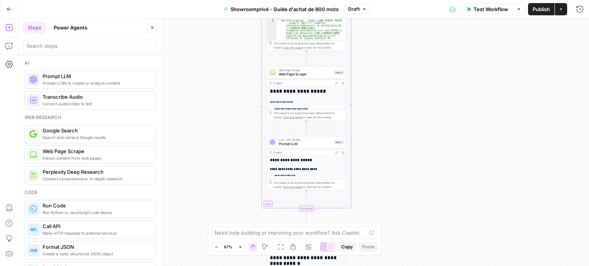
drag, startPoint x: 380, startPoint y: 152, endPoint x: 380, endPoint y: 180, distance: 28.4
click at [380, 180] on div "true false Workflow Set Inputs Inputs Google Search Google Search Step 4 Output…" at bounding box center [303, 142] width 570 height 248
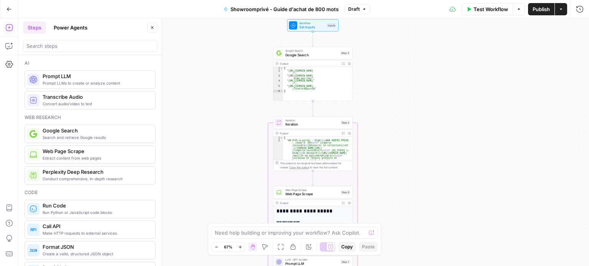
click at [389, 161] on div "true false Workflow Set Inputs Inputs Google Search Google Search Step 4 Output…" at bounding box center [303, 142] width 570 height 248
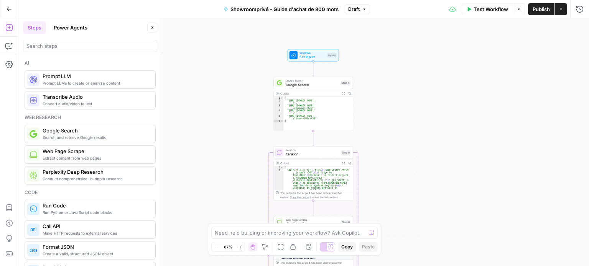
drag, startPoint x: 399, startPoint y: 119, endPoint x: 399, endPoint y: 152, distance: 33.3
click at [399, 152] on div "true false Workflow Set Inputs Inputs Google Search Google Search Step 4 Output…" at bounding box center [303, 142] width 570 height 248
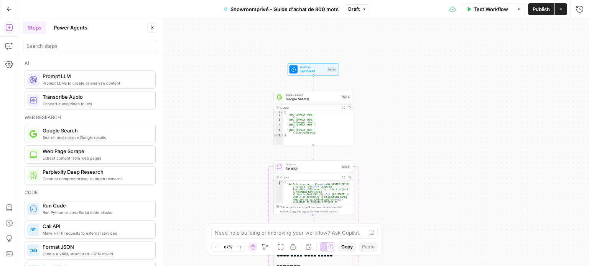
drag, startPoint x: 410, startPoint y: 94, endPoint x: 409, endPoint y: 129, distance: 34.9
click at [409, 129] on div "true false Workflow Set Inputs Inputs Google Search Google Search Step 4 Output…" at bounding box center [303, 142] width 570 height 248
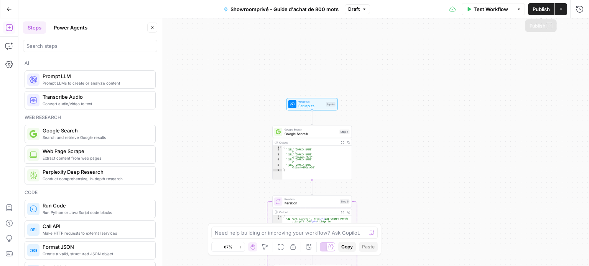
click at [537, 10] on span "Publish" at bounding box center [540, 9] width 17 height 8
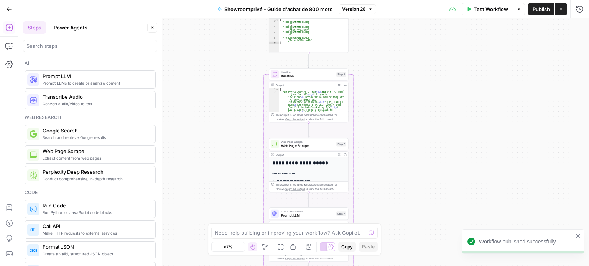
drag, startPoint x: 417, startPoint y: 140, endPoint x: 413, endPoint y: 7, distance: 133.0
click at [413, 7] on div "Go Back Showroomprivé - Guide d'achat de 800 mots Version 28 Test Workflow Opti…" at bounding box center [294, 133] width 589 height 266
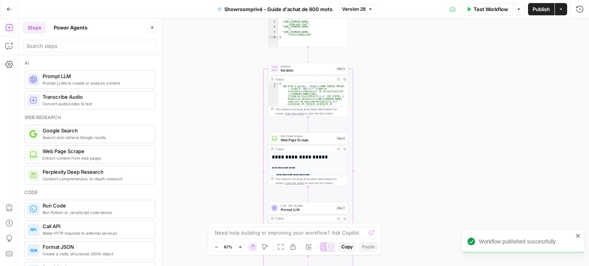
click at [399, 33] on div "true false Workflow Set Inputs Inputs Google Search Google Search Step 4 Output…" at bounding box center [303, 142] width 570 height 248
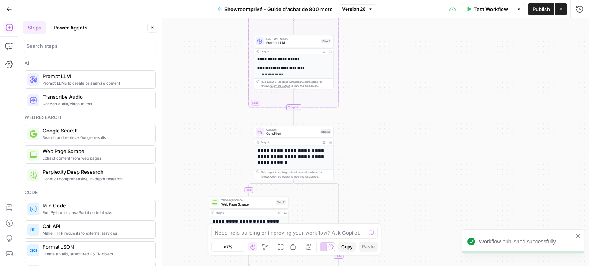
drag, startPoint x: 416, startPoint y: 194, endPoint x: 411, endPoint y: 107, distance: 86.8
click at [411, 107] on div "true false Workflow Set Inputs Inputs Google Search Google Search Step 4 Output…" at bounding box center [303, 142] width 570 height 248
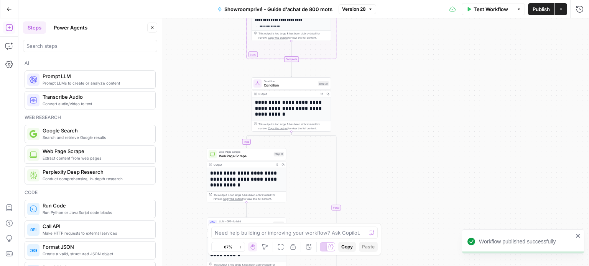
drag, startPoint x: 416, startPoint y: 207, endPoint x: 421, endPoint y: 119, distance: 87.9
click at [421, 119] on div "true false Workflow Set Inputs Inputs Google Search Google Search Step 4 Output…" at bounding box center [303, 142] width 570 height 248
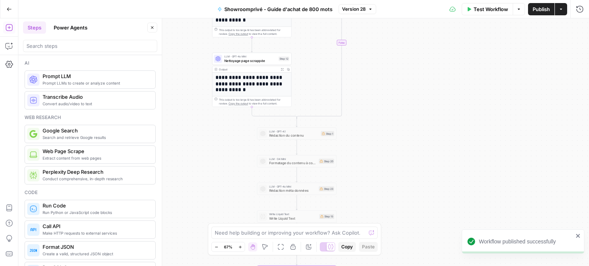
drag, startPoint x: 418, startPoint y: 189, endPoint x: 419, endPoint y: 73, distance: 116.1
click at [419, 73] on div "true false Workflow Set Inputs Inputs Google Search Google Search Step 4 Output…" at bounding box center [303, 142] width 570 height 248
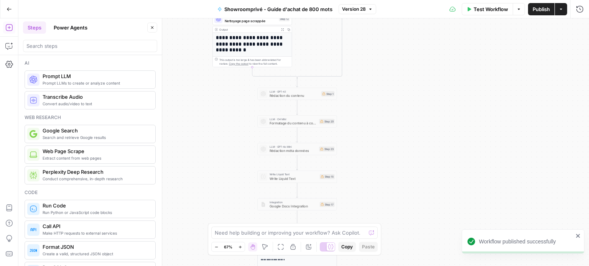
drag, startPoint x: 418, startPoint y: 189, endPoint x: 415, endPoint y: 78, distance: 110.8
click at [416, 77] on div "true false Workflow Set Inputs Inputs Google Search Google Search Step 4 Output…" at bounding box center [303, 142] width 570 height 248
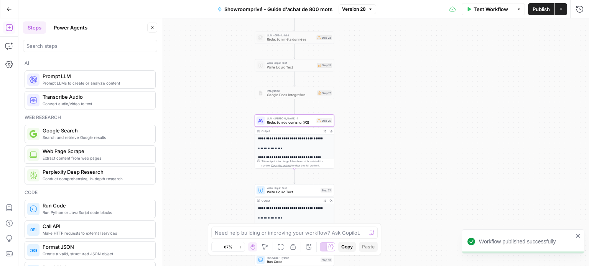
drag, startPoint x: 415, startPoint y: 191, endPoint x: 416, endPoint y: 121, distance: 70.5
click at [415, 115] on div "true false Workflow Set Inputs Inputs Google Search Google Search Step 4 Output…" at bounding box center [303, 142] width 570 height 248
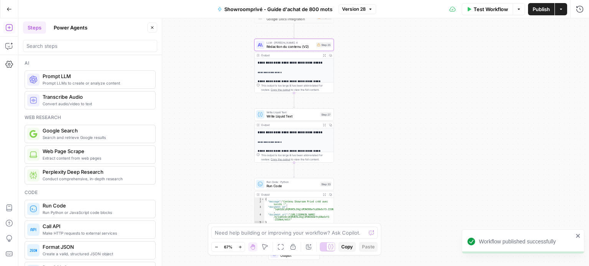
drag, startPoint x: 416, startPoint y: 159, endPoint x: 418, endPoint y: 146, distance: 13.6
click at [418, 146] on div "true false Workflow Set Inputs Inputs Google Search Google Search Step 4 Output…" at bounding box center [303, 142] width 570 height 248
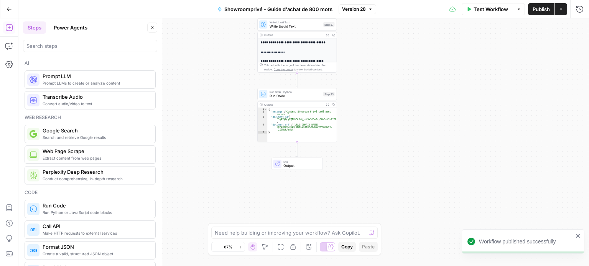
drag, startPoint x: 415, startPoint y: 187, endPoint x: 415, endPoint y: 178, distance: 8.8
click at [415, 178] on div "true false Workflow Set Inputs Inputs Google Search Google Search Step 4 Output…" at bounding box center [303, 142] width 570 height 248
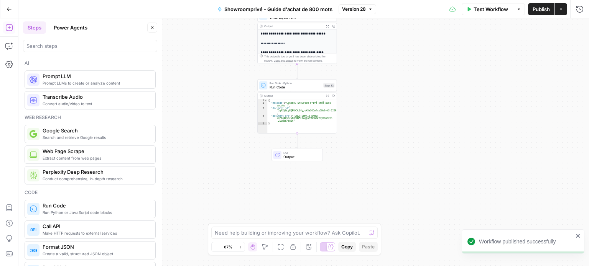
click at [290, 86] on span "Run Code" at bounding box center [295, 87] width 52 height 5
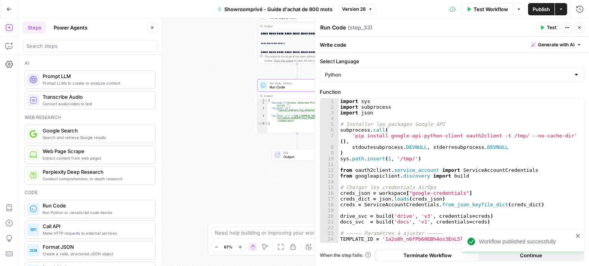
click at [420, 153] on div "import sys import subprocess import json # Installer les packages Google API su…" at bounding box center [458, 176] width 240 height 156
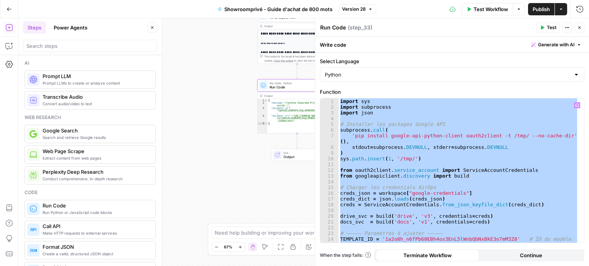
click at [406, 202] on div "import sys import subprocess import json # Installer les packages Google API su…" at bounding box center [457, 170] width 239 height 144
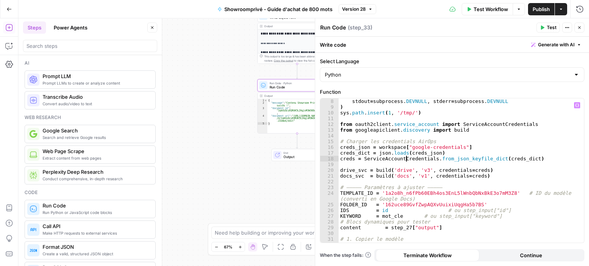
scroll to position [115, 0]
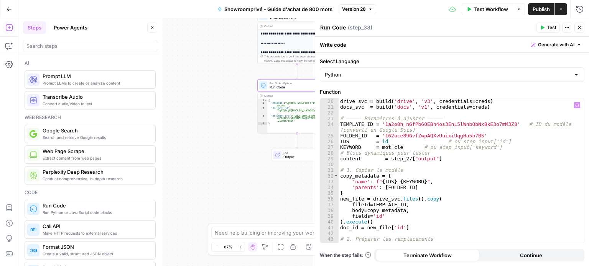
click at [439, 159] on div "drive_svc = build ( 'drive' , 'v3' , credentials = creds ) docs_svc = build ( '…" at bounding box center [458, 176] width 240 height 156
type textarea "**********"
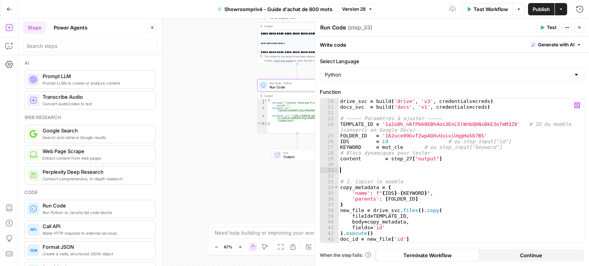
paste textarea "**********"
drag, startPoint x: 451, startPoint y: 171, endPoint x: 425, endPoint y: 171, distance: 25.3
click at [425, 171] on div "drive_svc = build ( 'drive' , 'v3' , credentials = creds ) docs_svc = build ( '…" at bounding box center [458, 176] width 240 height 156
drag, startPoint x: 418, startPoint y: 171, endPoint x: 392, endPoint y: 170, distance: 26.1
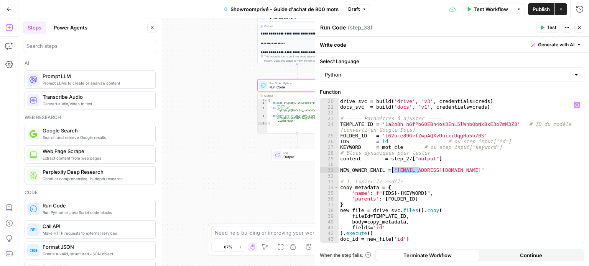
click at [392, 170] on div "drive_svc = build ( 'drive' , 'v3' , credentials = creds ) docs_svc = build ( '…" at bounding box center [458, 176] width 240 height 156
click at [436, 184] on div "drive_svc = build ( 'drive' , 'v3' , credentials = creds ) docs_svc = build ( '…" at bounding box center [458, 176] width 240 height 156
type textarea "**********"
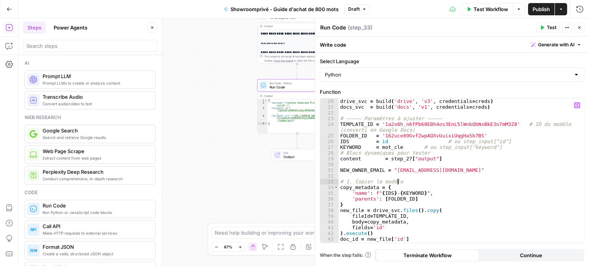
click at [400, 176] on div "drive_svc = build ( 'drive' , 'v3' , credentials = creds ) docs_svc = build ( '…" at bounding box center [458, 176] width 240 height 156
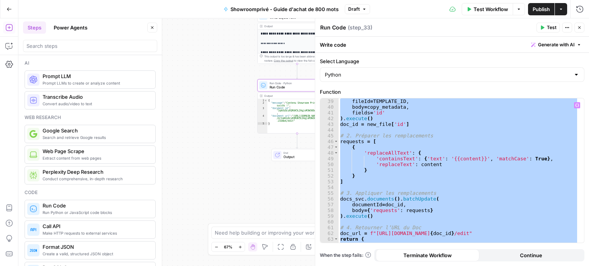
scroll to position [230, 0]
click at [470, 156] on div "fileId = TEMPLATE_ID , body = copy_metadata , fields = 'id' ) . execute ( ) doc…" at bounding box center [457, 170] width 239 height 144
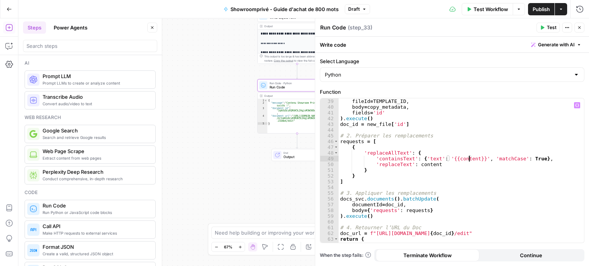
click at [485, 179] on div "fileId = TEMPLATE_ID , body = copy_metadata , fields = 'id' ) . execute ( ) doc…" at bounding box center [458, 176] width 240 height 156
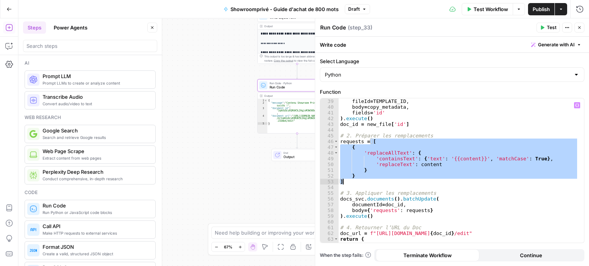
click at [485, 179] on div "fileId = TEMPLATE_ID , body = copy_metadata , fields = 'id' ) . execute ( ) doc…" at bounding box center [458, 176] width 240 height 156
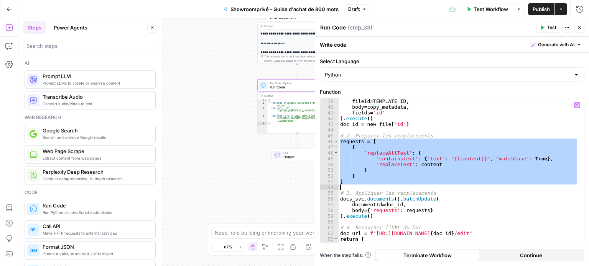
type textarea "*"
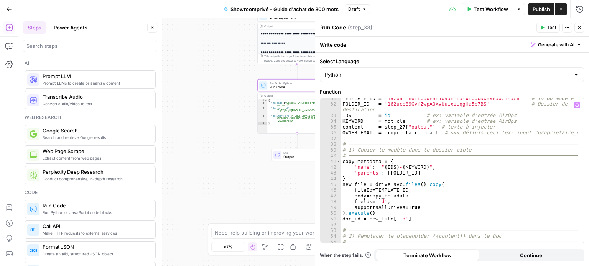
scroll to position [158, 0]
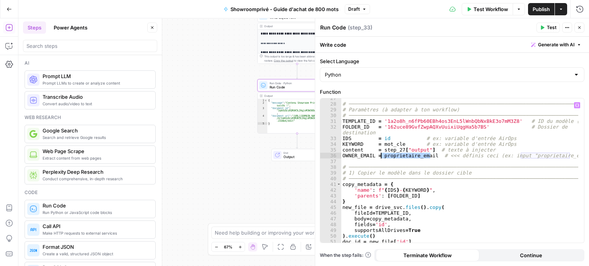
drag, startPoint x: 429, startPoint y: 156, endPoint x: 380, endPoint y: 157, distance: 48.7
click at [380, 157] on div "# ─────────────────────────────────────────────────────────────────────────────…" at bounding box center [460, 173] width 238 height 156
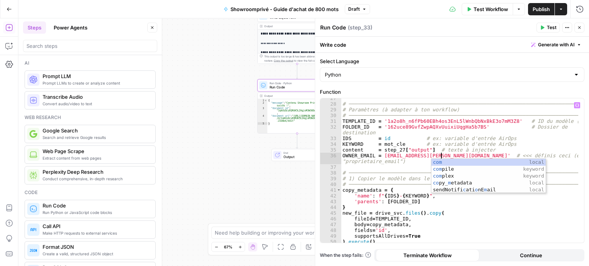
scroll to position [0, 7]
click at [403, 162] on div "# ─────────────────────────────────────────────────────────────────────────────…" at bounding box center [460, 173] width 238 height 156
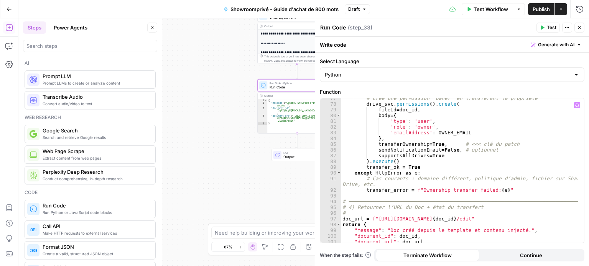
scroll to position [487, 0]
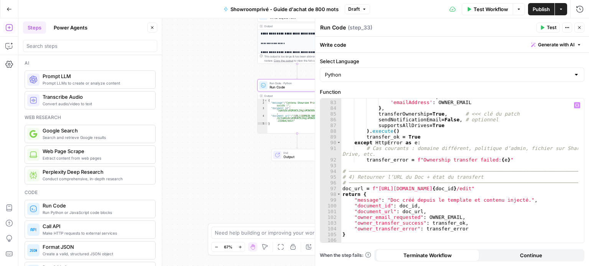
type textarea "**********"
click at [544, 26] on button "Test" at bounding box center [547, 28] width 23 height 10
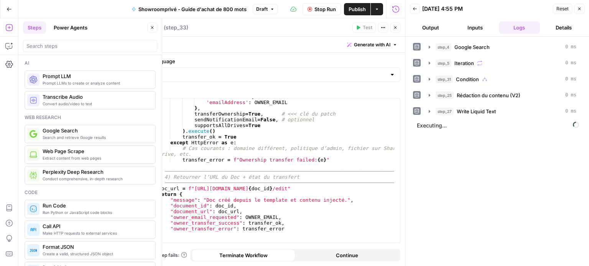
click at [431, 26] on button "Output" at bounding box center [430, 27] width 41 height 12
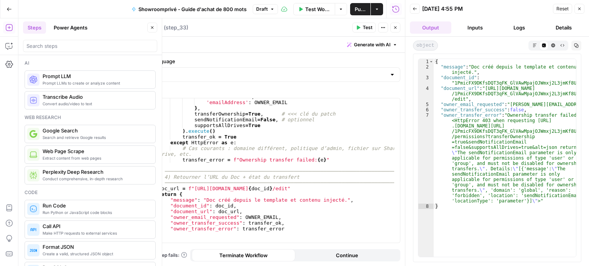
type textarea "**********"
click at [498, 159] on div "{ "message" : "Doc créé depuis le template et contenu injecté." , "document_id"…" at bounding box center [504, 163] width 143 height 209
click at [523, 157] on div "{ "message" : "Doc créé depuis le template et contenu injecté." , "document_id"…" at bounding box center [504, 163] width 143 height 209
click at [543, 157] on div "{ "message" : "Doc créé depuis le template et contenu injecté." , "document_id"…" at bounding box center [504, 163] width 143 height 209
click at [517, 166] on div "{ "message" : "Doc créé depuis le template et contenu injecté." , "document_id"…" at bounding box center [504, 163] width 143 height 209
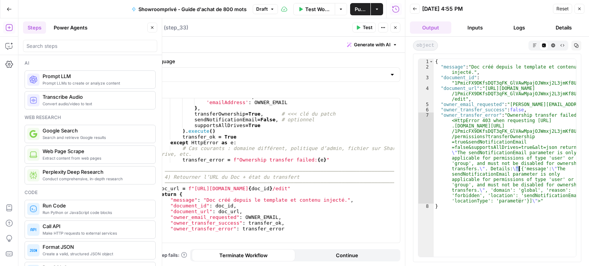
click at [518, 173] on div "{ "message" : "Doc créé depuis le template et contenu injecté." , "document_id"…" at bounding box center [504, 163] width 143 height 209
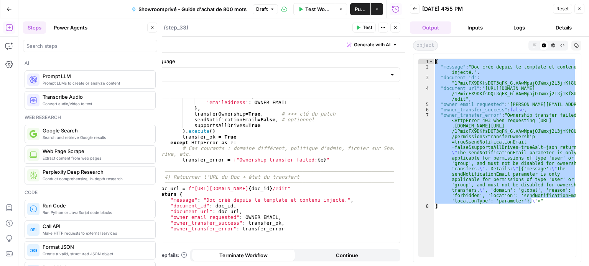
drag, startPoint x: 530, startPoint y: 200, endPoint x: 434, endPoint y: 57, distance: 172.5
click at [434, 57] on div "1 2 3 4 5 6 7 8 { "message" : "Doc créé depuis le template et contenu injecté."…" at bounding box center [497, 158] width 168 height 209
type textarea "**********"
click at [493, 196] on div "{ "message" : "Doc créé depuis le template et contenu injecté." , "document_id"…" at bounding box center [504, 158] width 142 height 198
drag, startPoint x: 471, startPoint y: 208, endPoint x: 437, endPoint y: 53, distance: 158.4
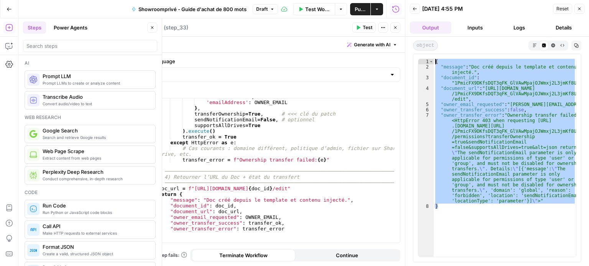
click at [438, 54] on div "1 2 3 4 5 6 7 8 { "message" : "Doc créé depuis le template et contenu injecté."…" at bounding box center [497, 158] width 168 height 209
type textarea "**********"
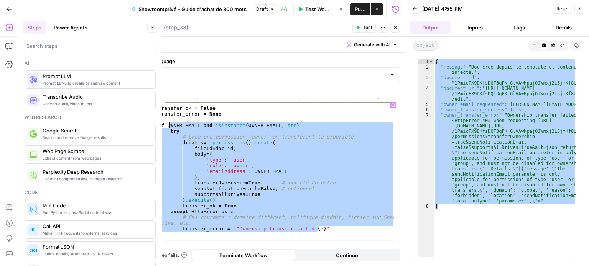
scroll to position [372, 0]
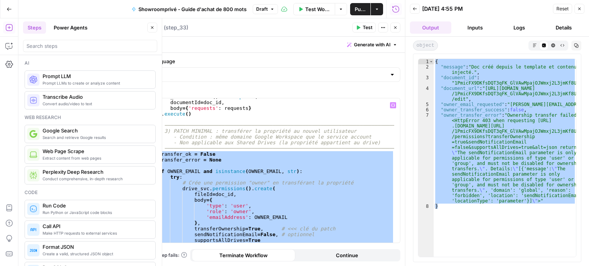
drag, startPoint x: 320, startPoint y: 206, endPoint x: 158, endPoint y: 153, distance: 170.5
click at [158, 153] on div "docs_svc . documents ( ) . batchUpdate ( documentId = doc_id , body = { 'reques…" at bounding box center [276, 172] width 238 height 156
type textarea "**********"
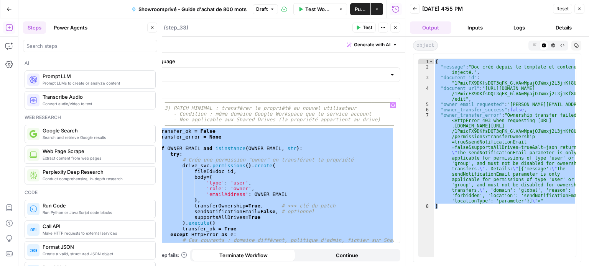
paste textarea
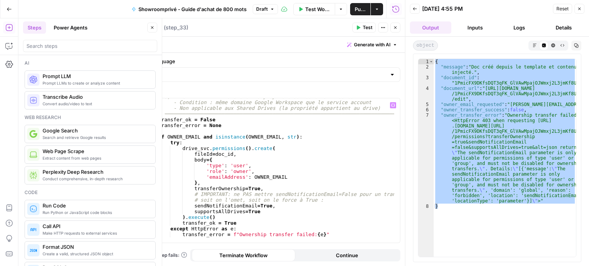
scroll to position [407, 0]
type textarea "**********"
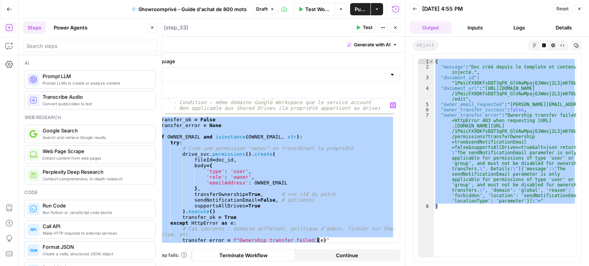
paste textarea
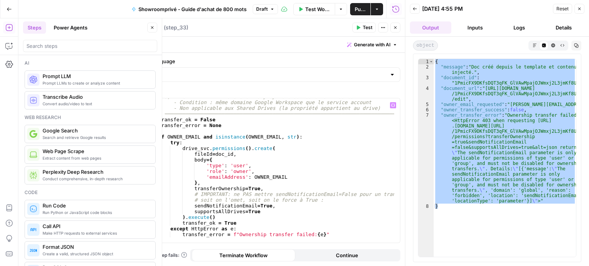
type textarea "**********"
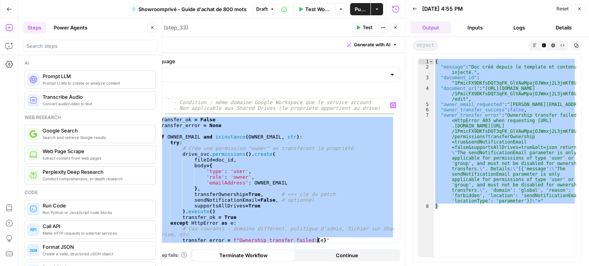
paste textarea
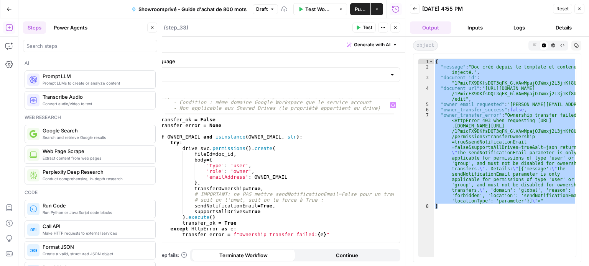
type textarea "**********"
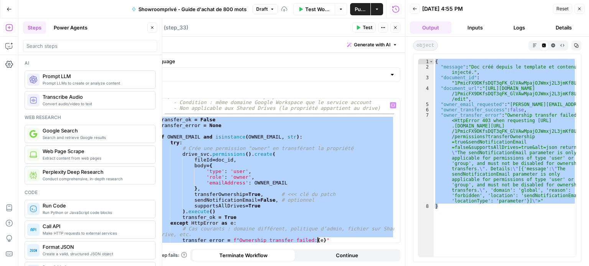
paste textarea
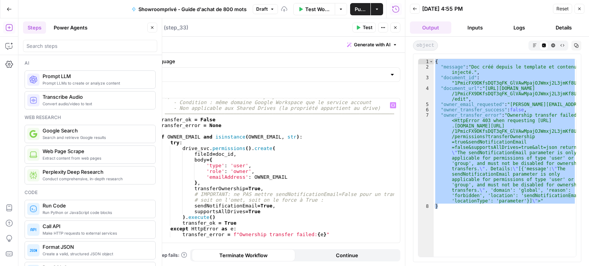
scroll to position [475, 0]
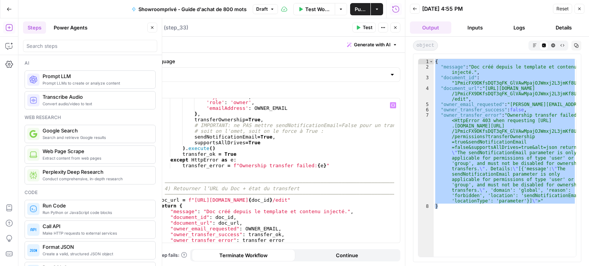
click at [233, 177] on div "'type' : 'user' , 'role' : 'owner' , 'emailAddress' : OWNER_EMAIL } , transferO…" at bounding box center [276, 172] width 238 height 156
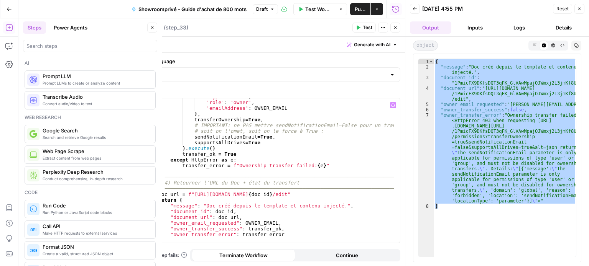
click at [359, 26] on icon "button" at bounding box center [358, 27] width 5 height 5
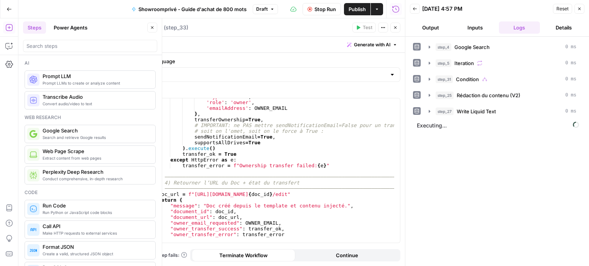
click at [433, 24] on button "Output" at bounding box center [430, 27] width 41 height 12
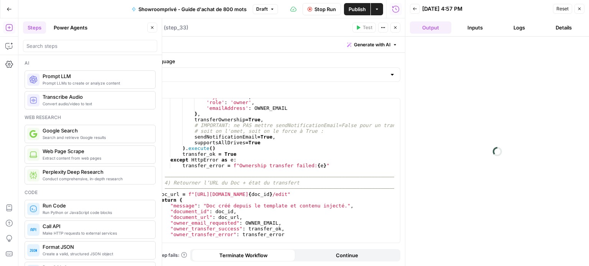
click at [149, 23] on button "Close" at bounding box center [152, 28] width 10 height 10
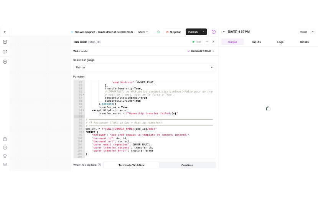
scroll to position [481, 0]
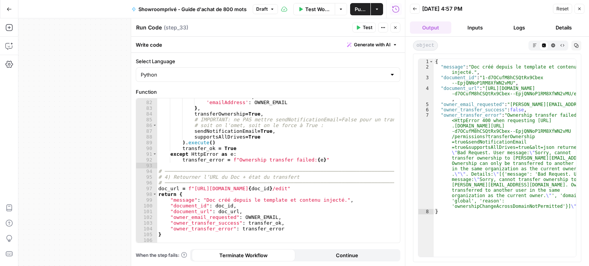
drag, startPoint x: 488, startPoint y: 168, endPoint x: 555, endPoint y: 167, distance: 67.1
click at [555, 167] on div "{ "message" : "Doc créé depuis le template et contenu injecté." , "document_id"…" at bounding box center [504, 163] width 143 height 209
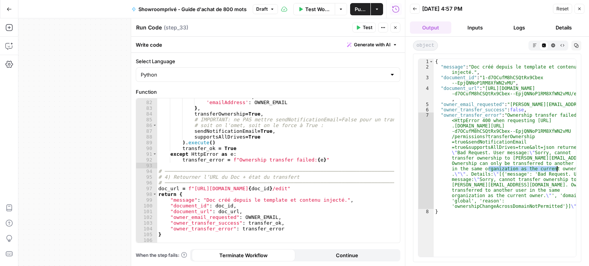
click at [555, 167] on div "{ "message" : "Doc créé depuis le template et contenu injecté." , "document_id"…" at bounding box center [504, 158] width 142 height 198
click at [511, 134] on div "{ "message" : "Doc créé depuis le template et contenu injecté." , "document_id"…" at bounding box center [504, 163] width 143 height 209
type textarea "**********"
click at [511, 134] on div "{ "message" : "Doc créé depuis le template et contenu injecté." , "document_id"…" at bounding box center [504, 163] width 143 height 209
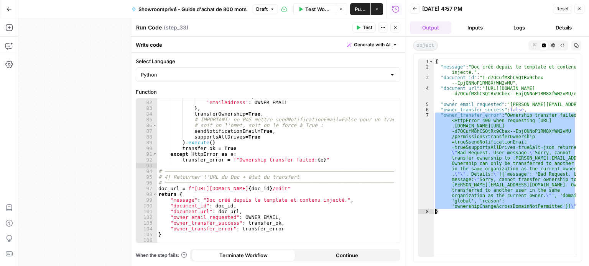
click at [511, 134] on div "{ "message" : "Doc créé depuis le template et contenu injecté." , "document_id"…" at bounding box center [504, 163] width 143 height 209
click at [511, 134] on div "{ "message" : "Doc créé depuis le template et contenu injecté." , "document_id"…" at bounding box center [504, 158] width 142 height 198
type textarea "**********"
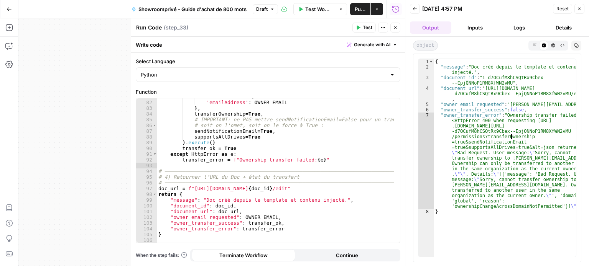
click at [490, 170] on div "{ "message" : "Doc créé depuis le template et contenu injecté." , "document_id"…" at bounding box center [504, 163] width 143 height 209
click at [471, 203] on div "{ "message" : "Doc créé depuis le template et contenu injecté." , "document_id"…" at bounding box center [504, 163] width 143 height 209
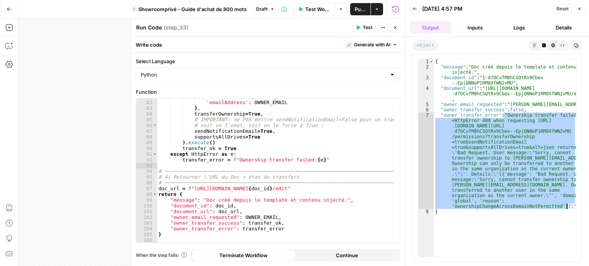
drag, startPoint x: 503, startPoint y: 113, endPoint x: 566, endPoint y: 207, distance: 112.3
click at [566, 207] on div "{ "message" : "Doc créé depuis le template et contenu injecté." , "document_id"…" at bounding box center [504, 163] width 143 height 209
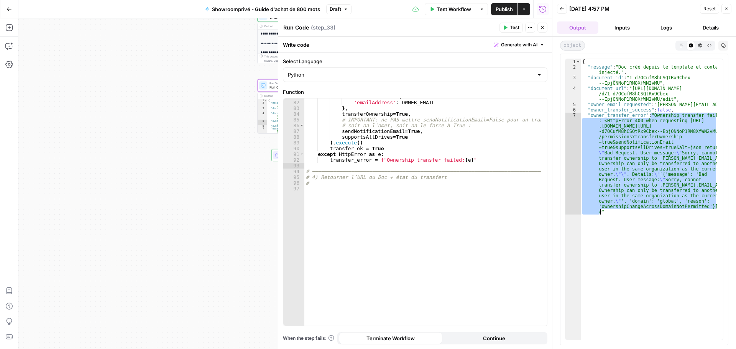
scroll to position [399, 0]
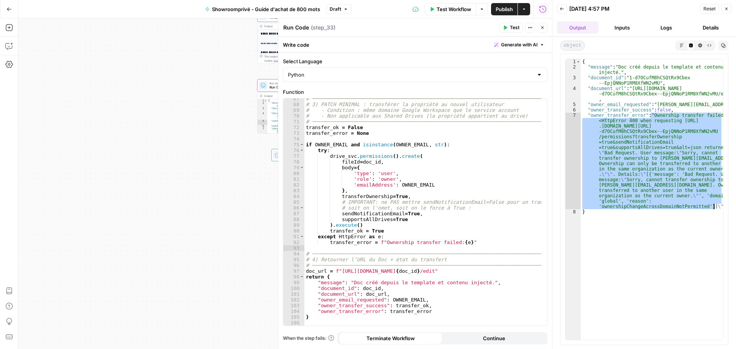
click at [449, 212] on div "# ─────────────────────────────────────────────────────────────────────────────…" at bounding box center [422, 215] width 237 height 239
type textarea "*"
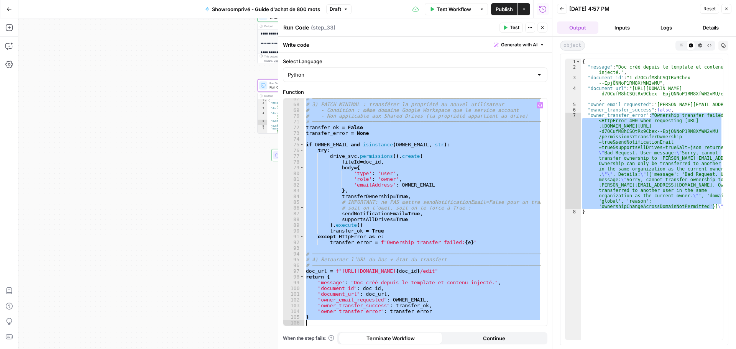
paste textarea
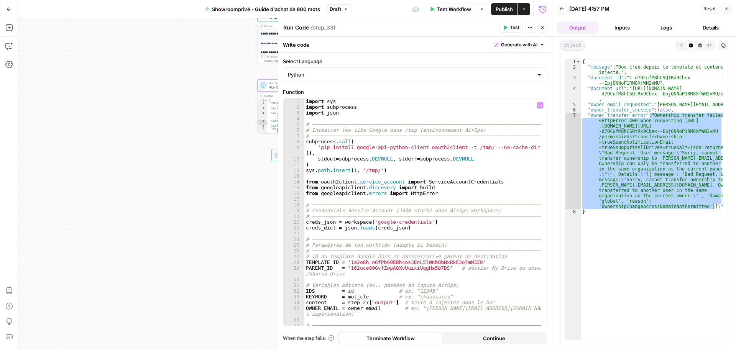
scroll to position [46, 0]
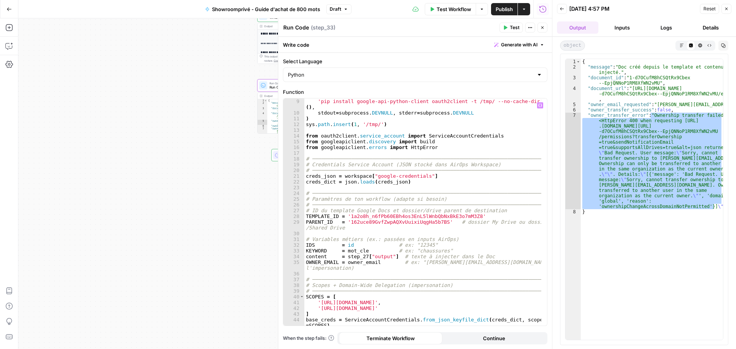
click at [375, 262] on div "'pip install google-api-python-client oauth2client -t /tmp/ --no-cache-dir' . s…" at bounding box center [422, 220] width 237 height 244
drag, startPoint x: 373, startPoint y: 263, endPoint x: 343, endPoint y: 265, distance: 29.9
click at [343, 265] on div "'pip install google-api-python-client oauth2client -t /tmp/ --no-cache-dir' . s…" at bounding box center [422, 220] width 237 height 244
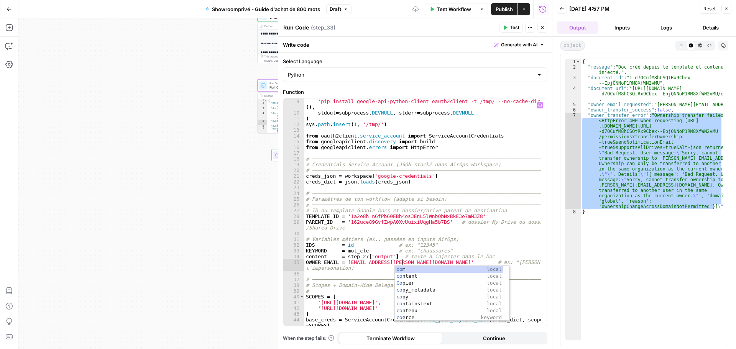
scroll to position [0, 7]
click at [477, 248] on div "'pip install google-api-python-client oauth2client -t /tmp/ --no-cache-dir' . s…" at bounding box center [422, 220] width 237 height 244
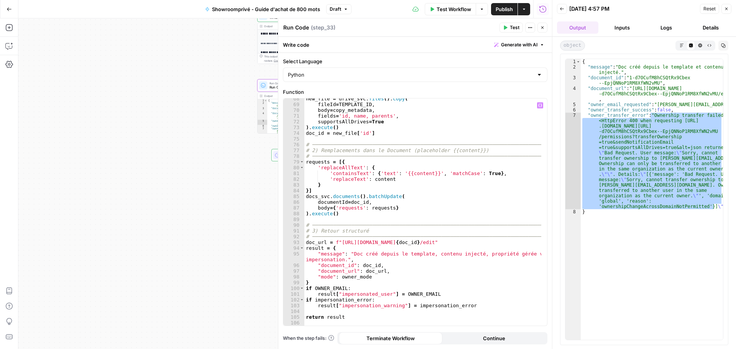
scroll to position [422, 0]
type textarea "**********"
click at [512, 29] on span "Test" at bounding box center [515, 27] width 10 height 7
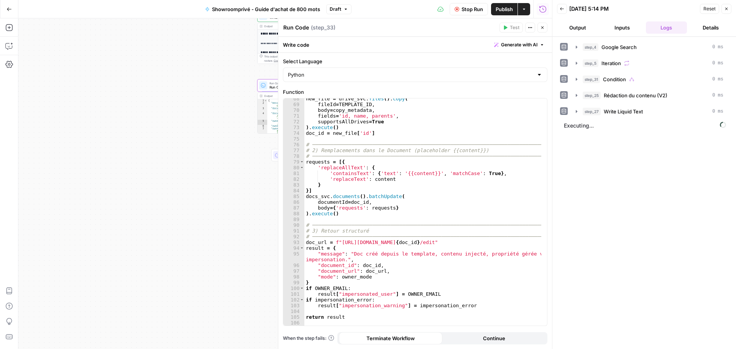
click at [588, 26] on button "Output" at bounding box center [577, 27] width 41 height 12
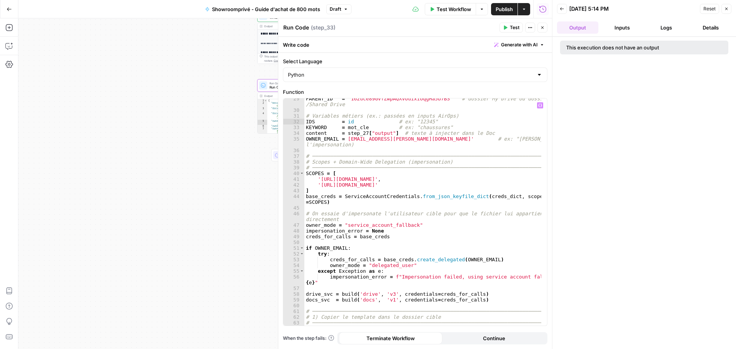
scroll to position [0, 0]
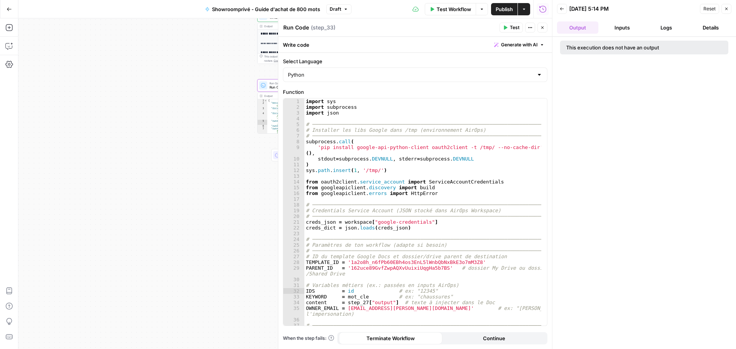
click at [588, 25] on button "Logs" at bounding box center [666, 27] width 41 height 12
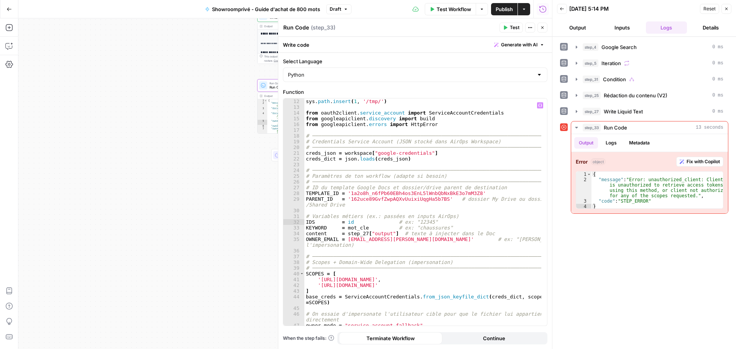
scroll to position [138, 0]
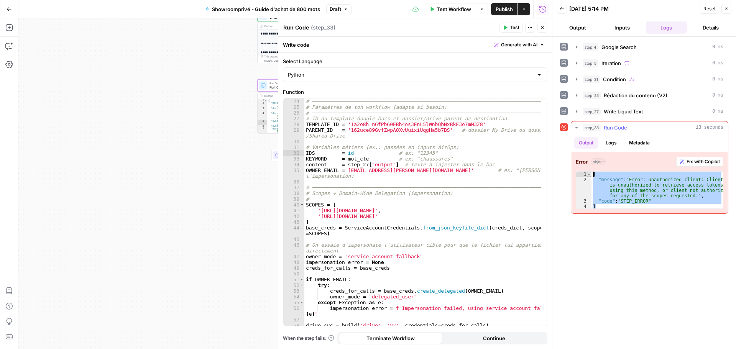
drag, startPoint x: 664, startPoint y: 204, endPoint x: 589, endPoint y: 175, distance: 80.5
click at [588, 175] on div "* 1 2 3 4 { "message" : "Error: unauthorized_client: Client is unauthorized to …" at bounding box center [649, 190] width 148 height 38
type textarea "**********"
click at [434, 192] on div "# ─────────────────────────────────────────────────────────────────────────────…" at bounding box center [422, 217] width 237 height 239
type textarea "**********"
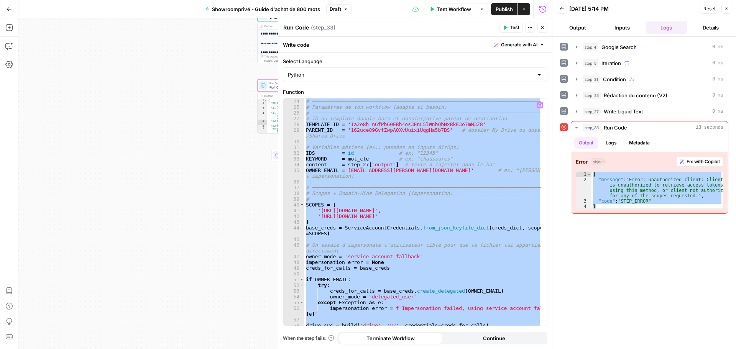
scroll to position [0, 2]
paste textarea
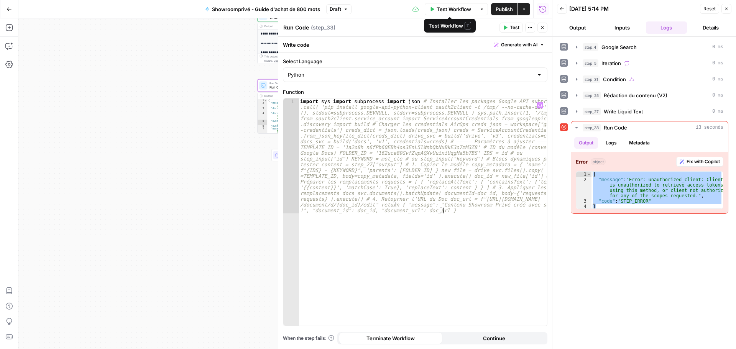
click at [340, 9] on span "Draft" at bounding box center [335, 9] width 11 height 7
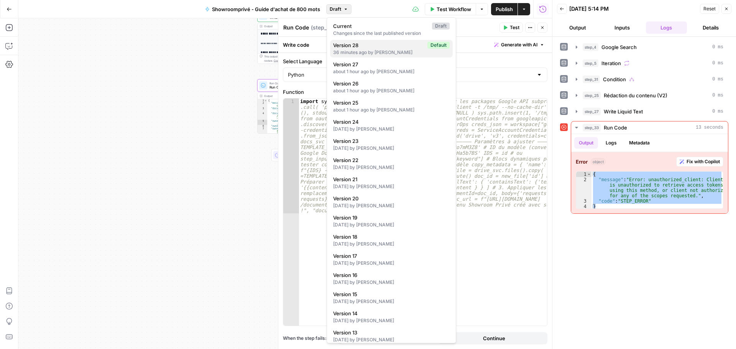
click at [362, 50] on div "36 minutes ago by Benjamin Vivant" at bounding box center [391, 52] width 116 height 7
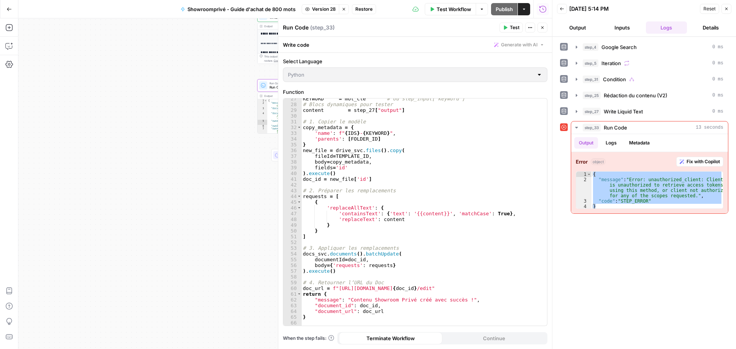
scroll to position [164, 0]
click at [357, 10] on span "Restore" at bounding box center [363, 9] width 17 height 7
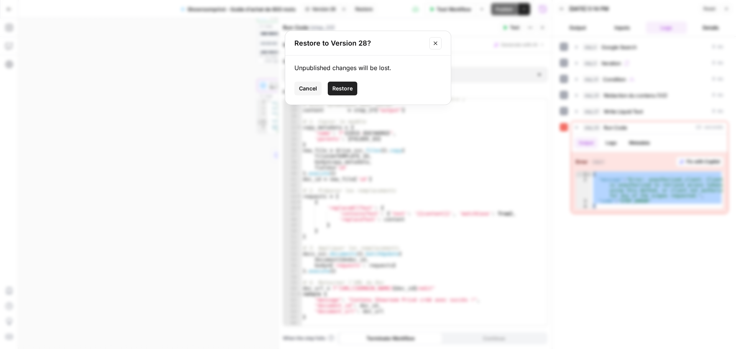
click at [344, 84] on button "Restore" at bounding box center [343, 89] width 30 height 14
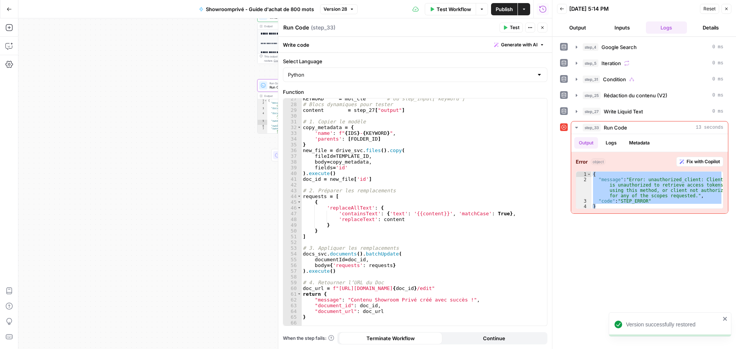
click at [512, 26] on span "Test" at bounding box center [515, 27] width 10 height 7
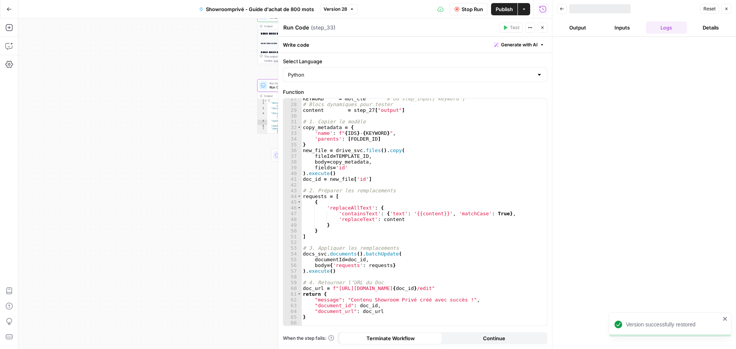
click at [579, 26] on button "Output" at bounding box center [577, 27] width 41 height 12
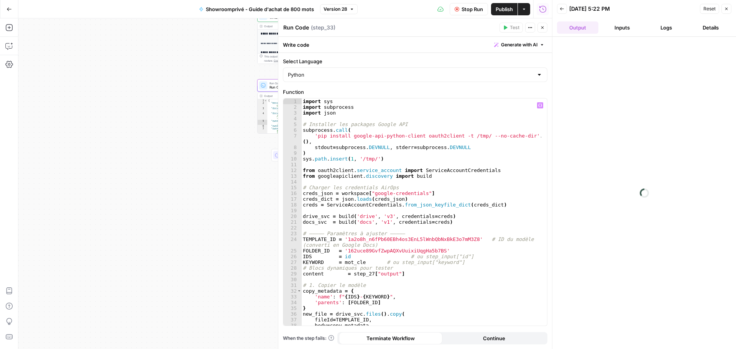
scroll to position [161, 0]
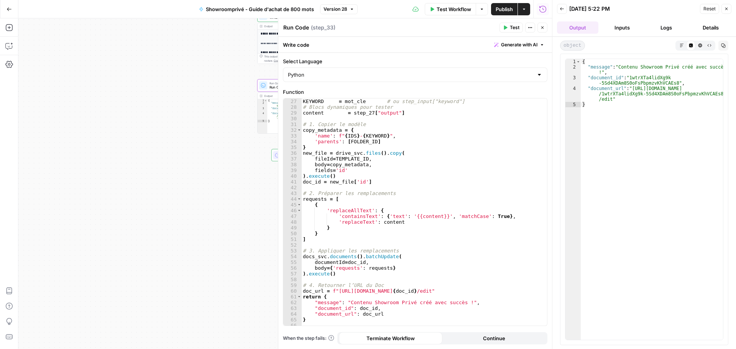
type textarea "**********"
click at [588, 93] on div "{ "message" : "Contenu Showroom Privé créé avec succès !" , "document_id" : "1w…" at bounding box center [651, 205] width 142 height 292
click at [588, 89] on div "{ "message" : "Contenu Showroom Privé créé avec succès !" , "document_id" : "1w…" at bounding box center [651, 205] width 142 height 292
drag, startPoint x: 630, startPoint y: 87, endPoint x: 609, endPoint y: 98, distance: 23.1
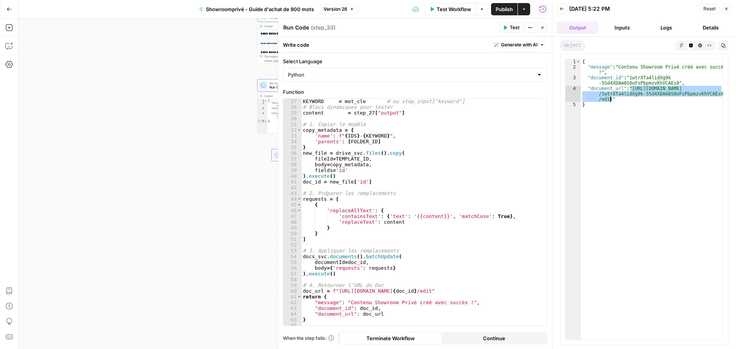
click at [588, 98] on div "{ "message" : "Contenu Showroom Privé créé avec succès !" , "document_id" : "1w…" at bounding box center [651, 205] width 142 height 292
